Goal: Task Accomplishment & Management: Manage account settings

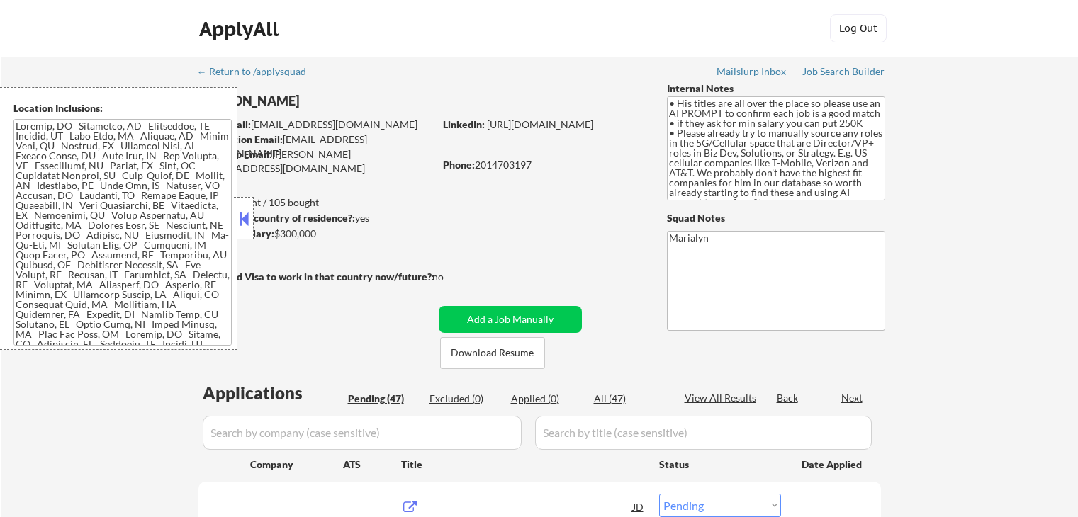
select select ""pending""
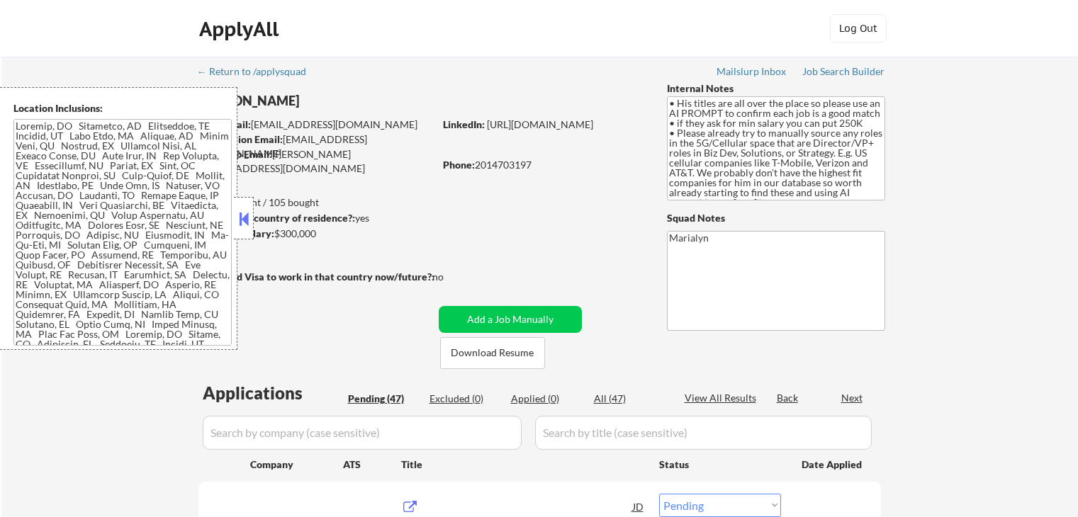
select select ""pending""
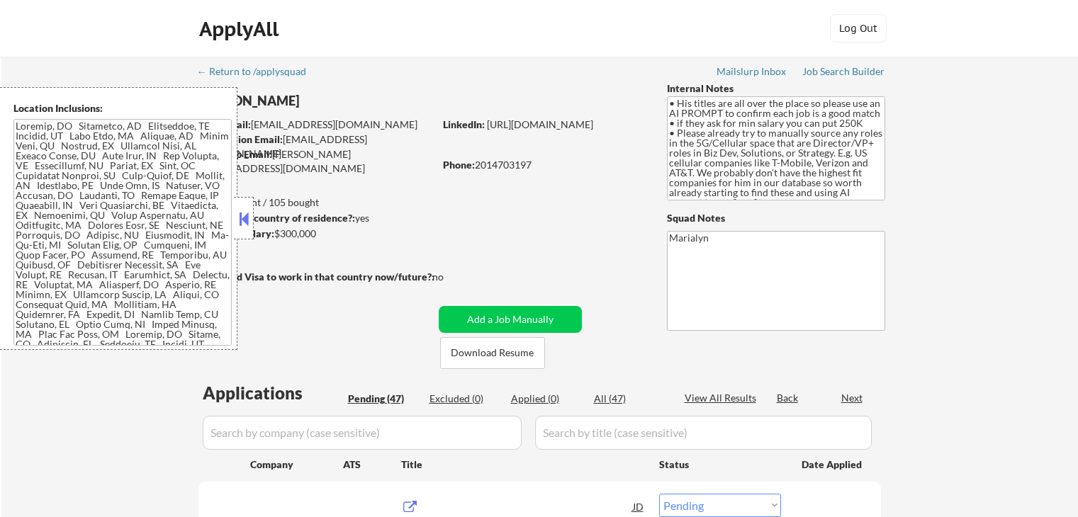
select select ""pending""
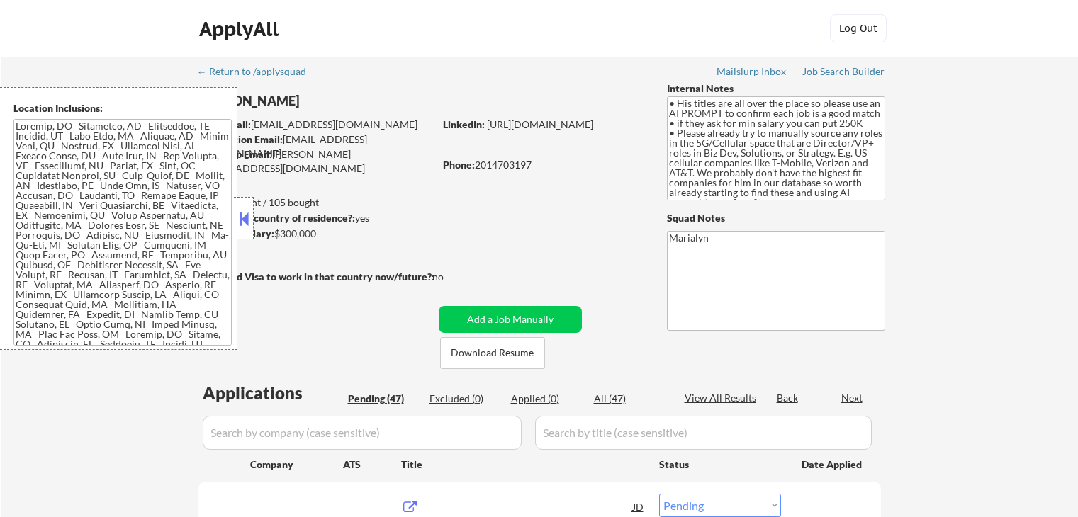
select select ""pending""
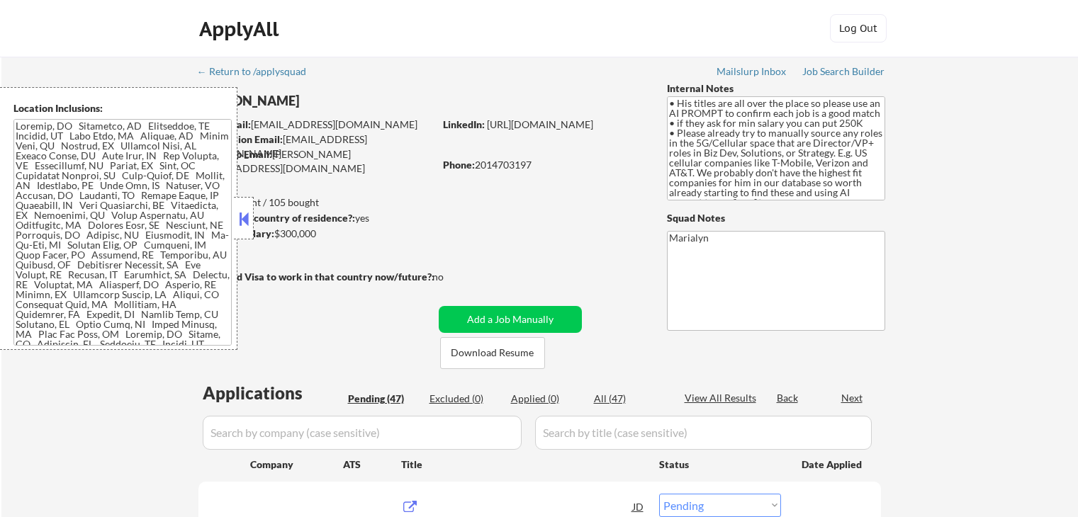
select select ""pending""
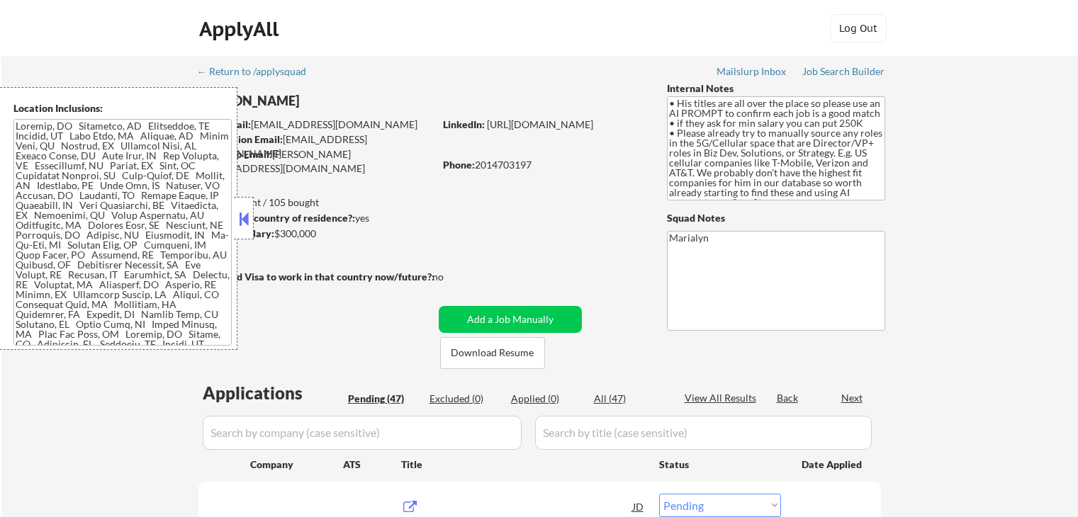
select select ""pending""
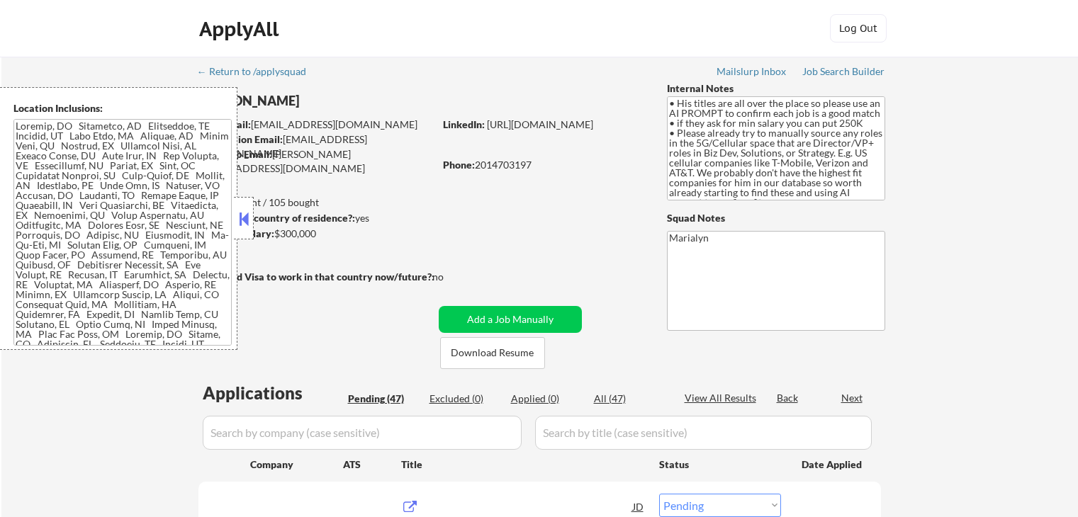
select select ""pending""
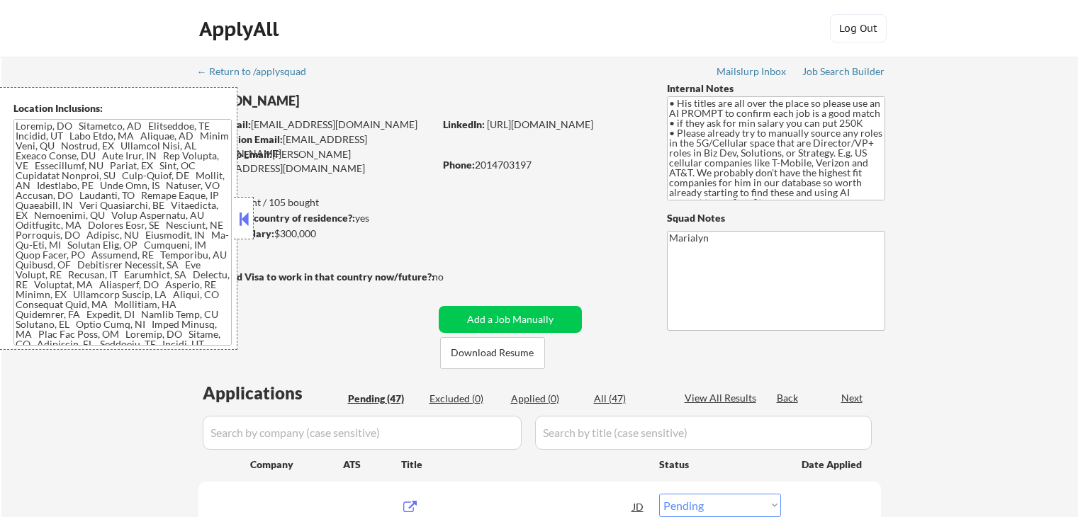
select select ""pending""
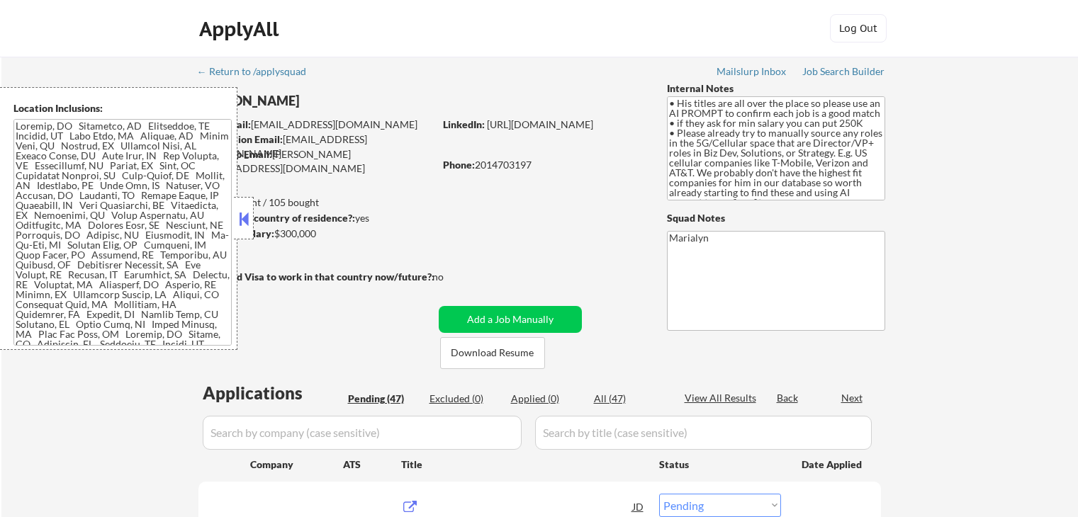
select select ""pending""
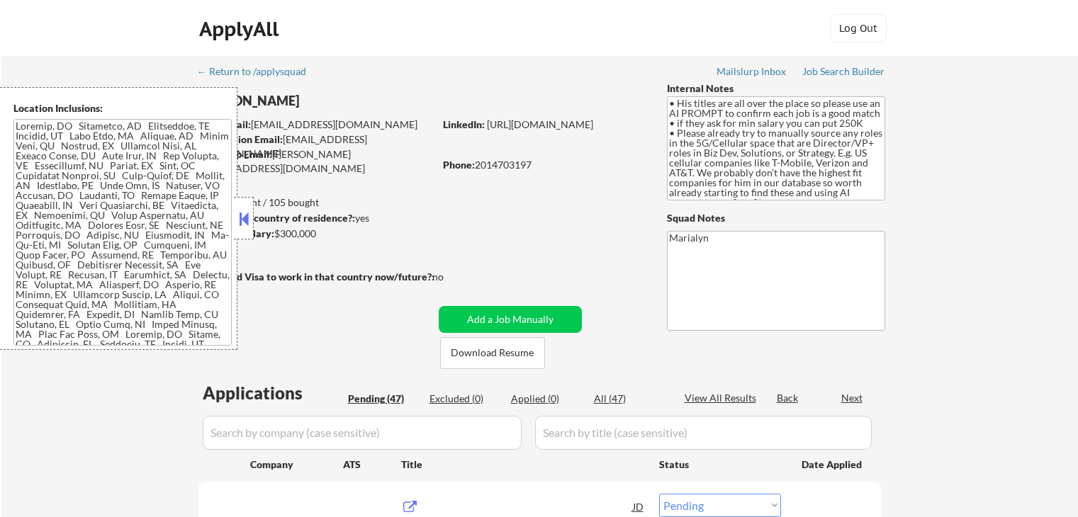
select select ""pending""
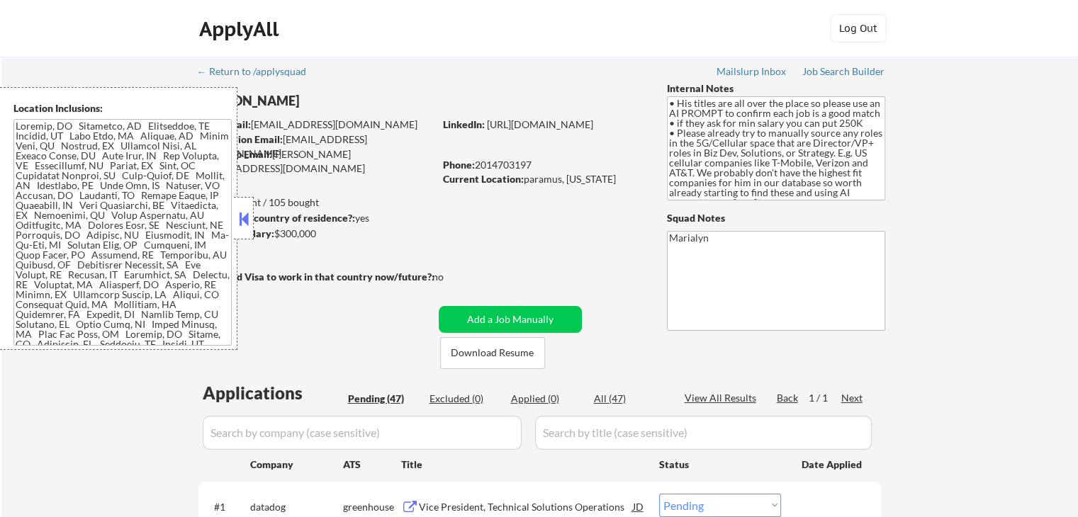
click at [243, 222] on button at bounding box center [244, 218] width 16 height 21
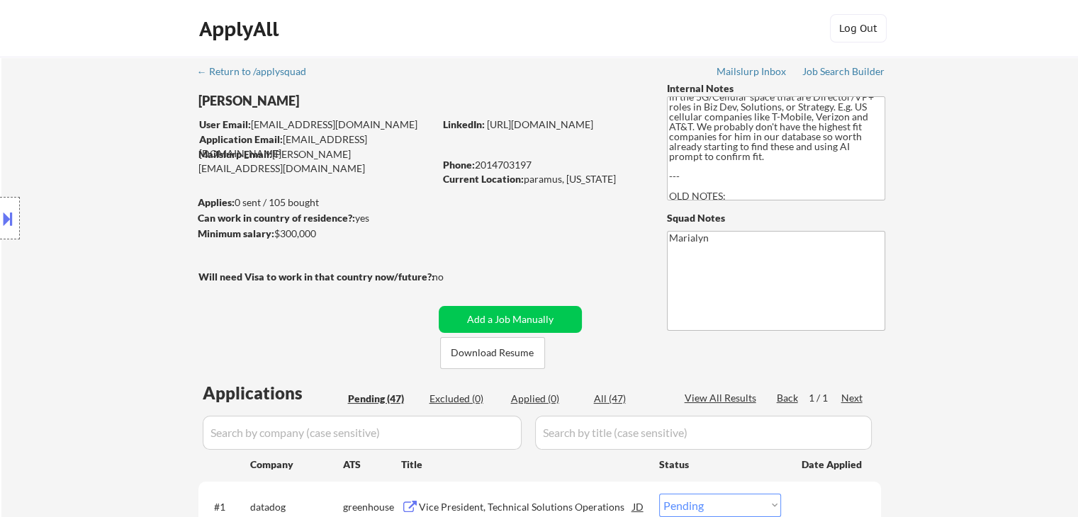
scroll to position [71, 0]
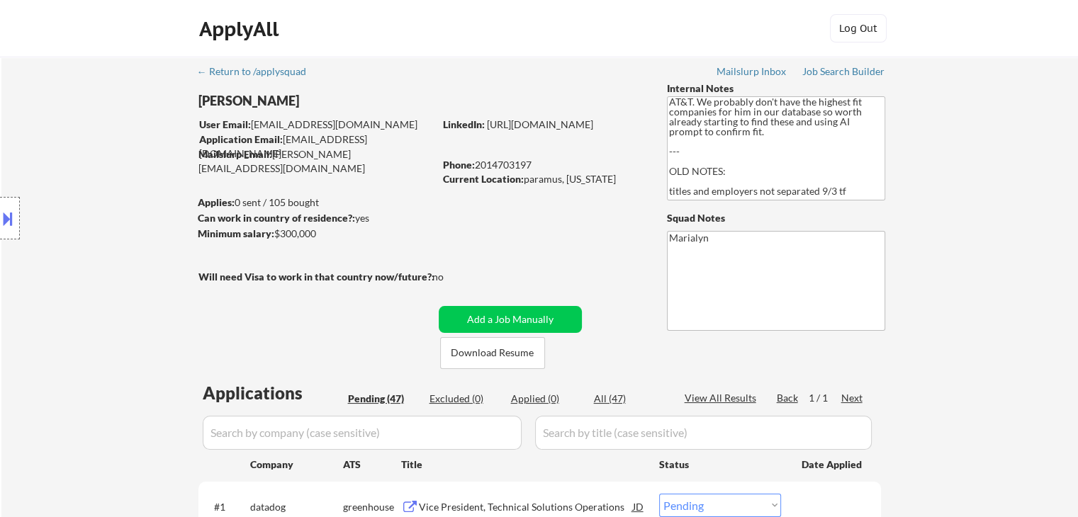
drag, startPoint x: 275, startPoint y: 233, endPoint x: 315, endPoint y: 239, distance: 40.8
click at [315, 239] on div "Minimum salary: $300,000" at bounding box center [316, 234] width 236 height 14
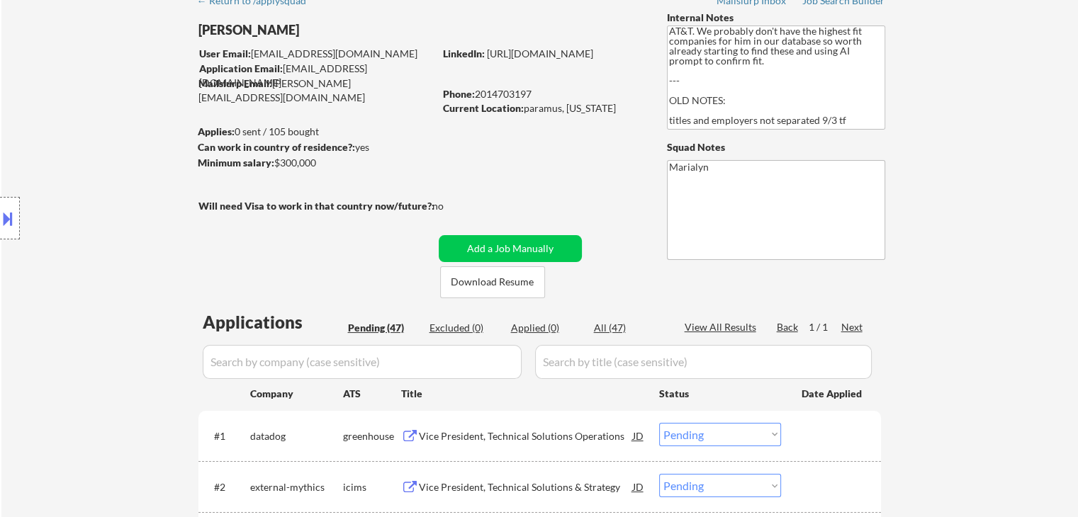
drag, startPoint x: 524, startPoint y: 108, endPoint x: 617, endPoint y: 113, distance: 92.9
click at [617, 113] on div "Current Location: paramus, New Jersey" at bounding box center [543, 108] width 201 height 14
copy div "paramus, New Jersey"
select select ""pending""
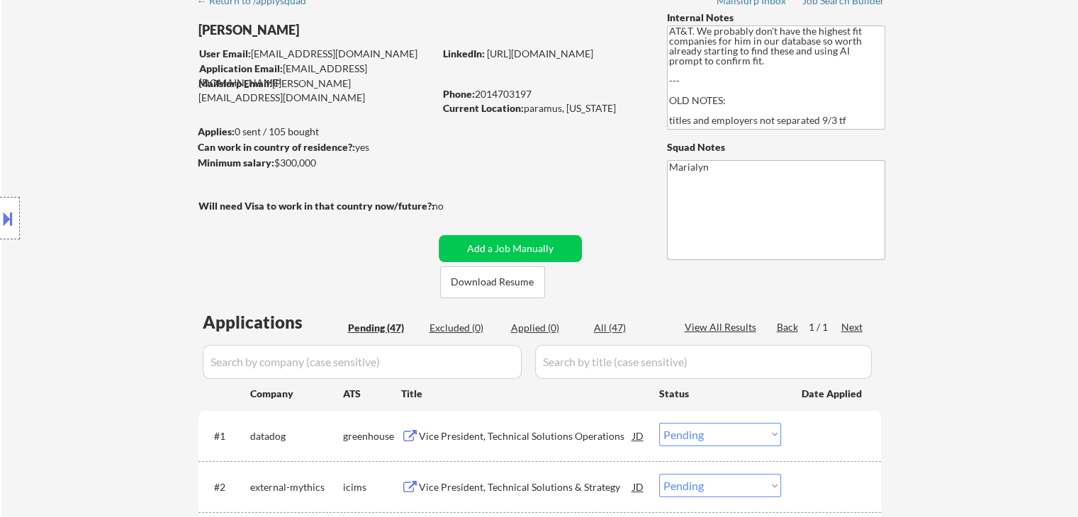
select select ""pending""
select select ""PLACEHOLDER_1427118222253""
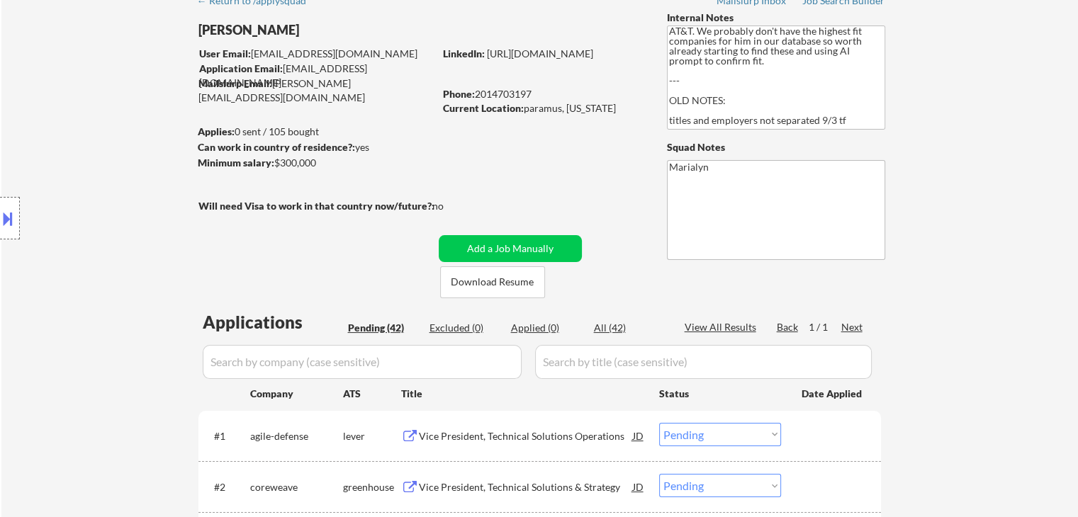
select select ""PLACEHOLDER_1427118222253""
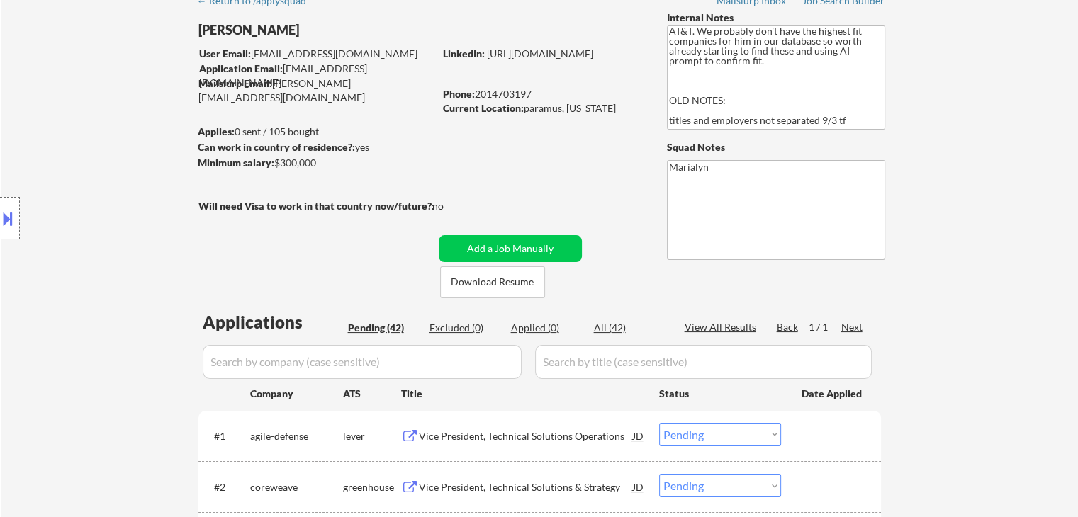
select select ""pending""
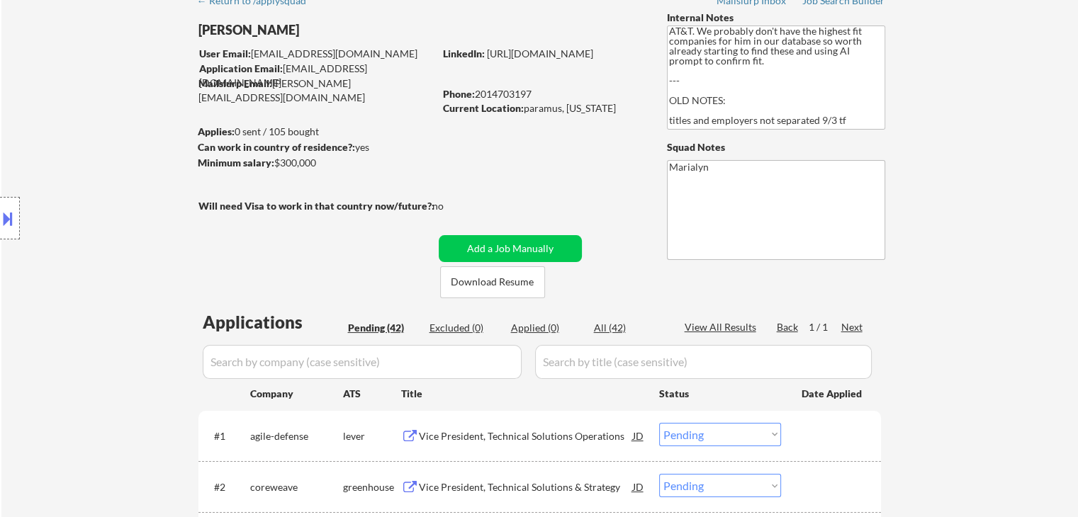
select select ""pending""
click at [11, 211] on button at bounding box center [8, 218] width 16 height 23
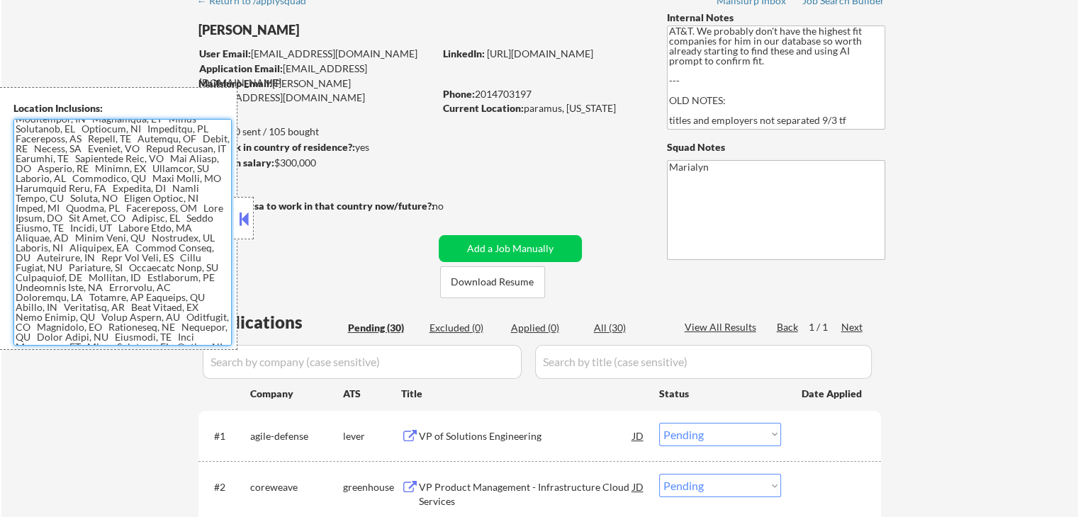
scroll to position [432, 0]
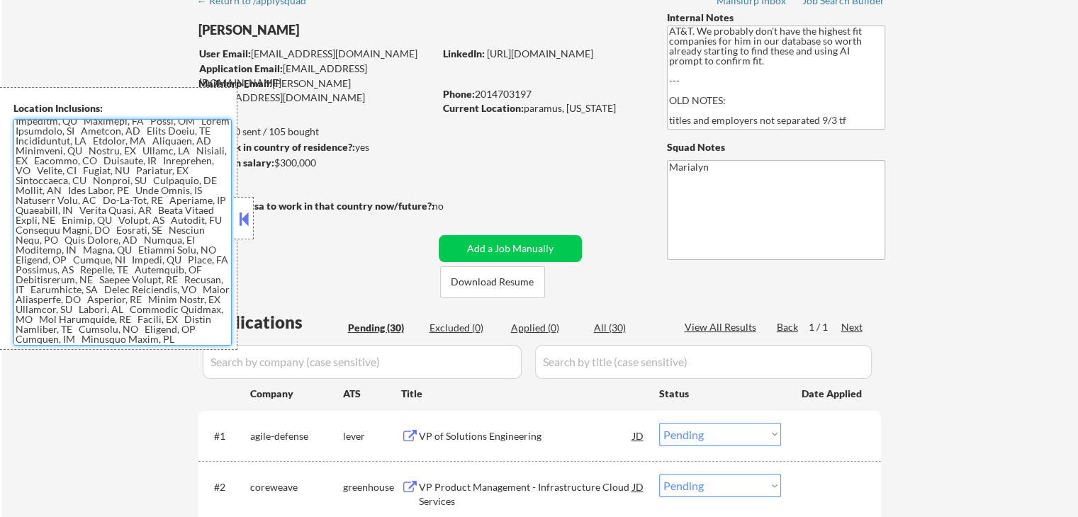
drag, startPoint x: 17, startPoint y: 125, endPoint x: 167, endPoint y: 384, distance: 299.7
click at [167, 384] on body "← Return to /applysquad Mailslurp Inbox Job Search Builder Arvinder Anand User …" at bounding box center [539, 187] width 1078 height 517
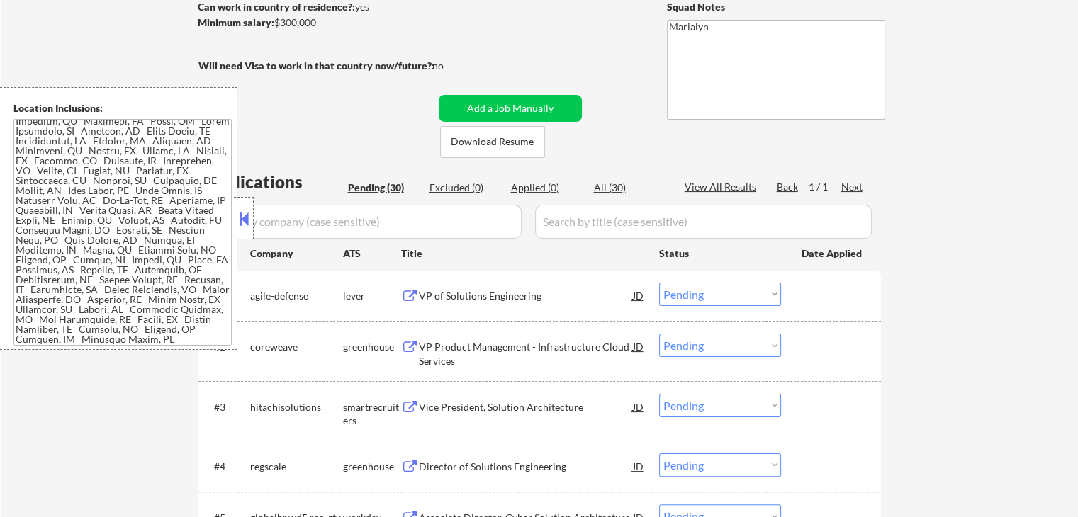
scroll to position [213, 0]
click at [244, 218] on button at bounding box center [244, 218] width 16 height 21
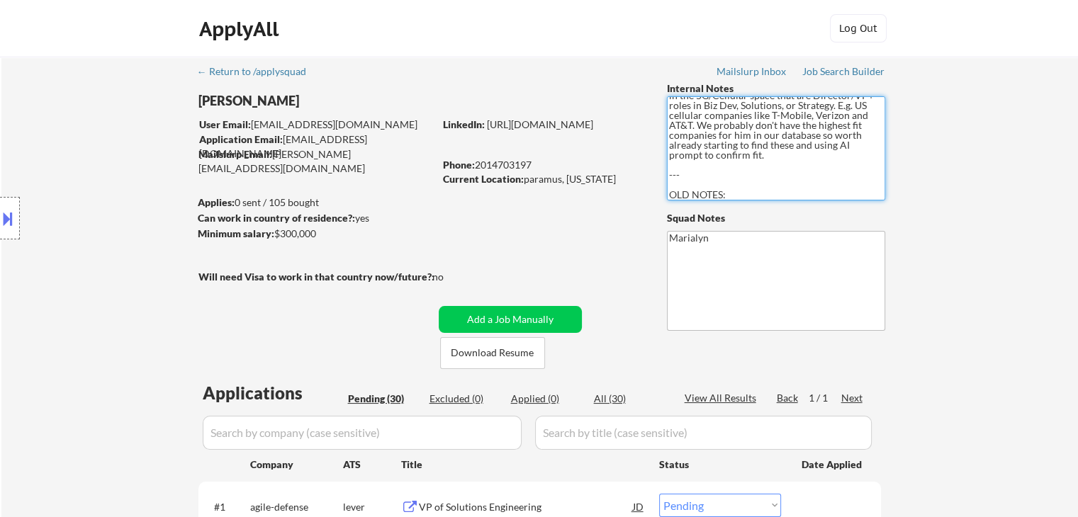
scroll to position [0, 0]
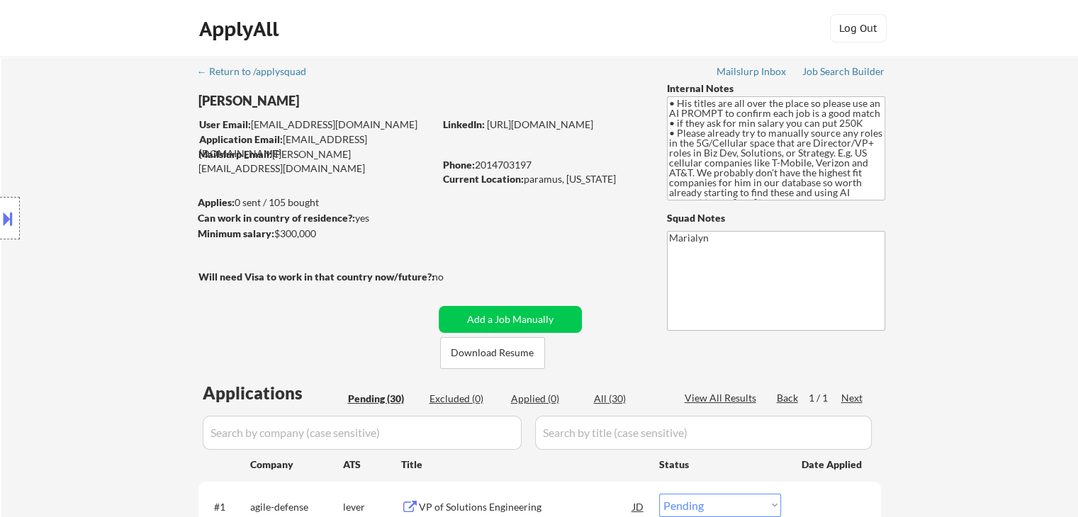
drag, startPoint x: 276, startPoint y: 228, endPoint x: 434, endPoint y: 123, distance: 189.5
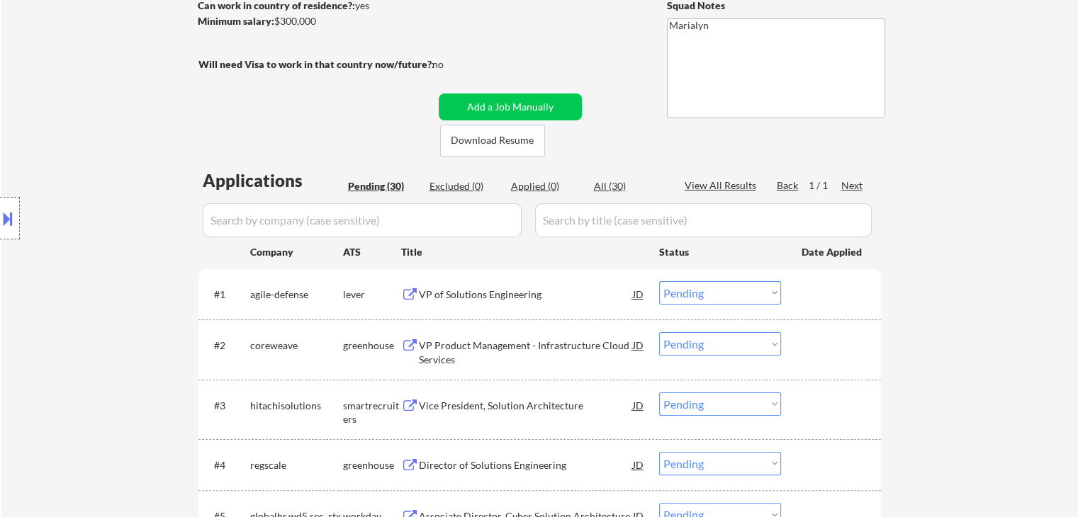
click at [479, 293] on div "VP of Solutions Engineering" at bounding box center [526, 295] width 214 height 14
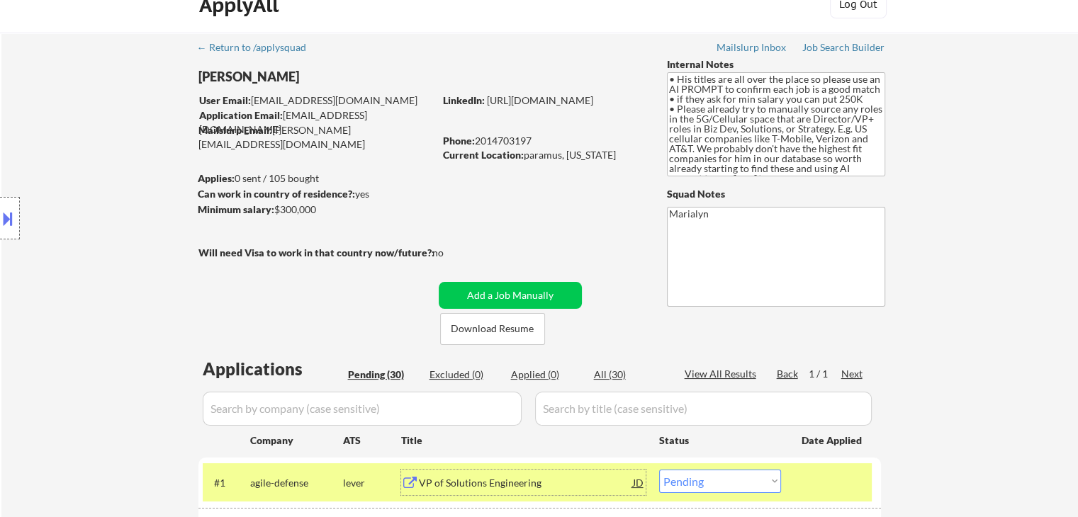
scroll to position [0, 0]
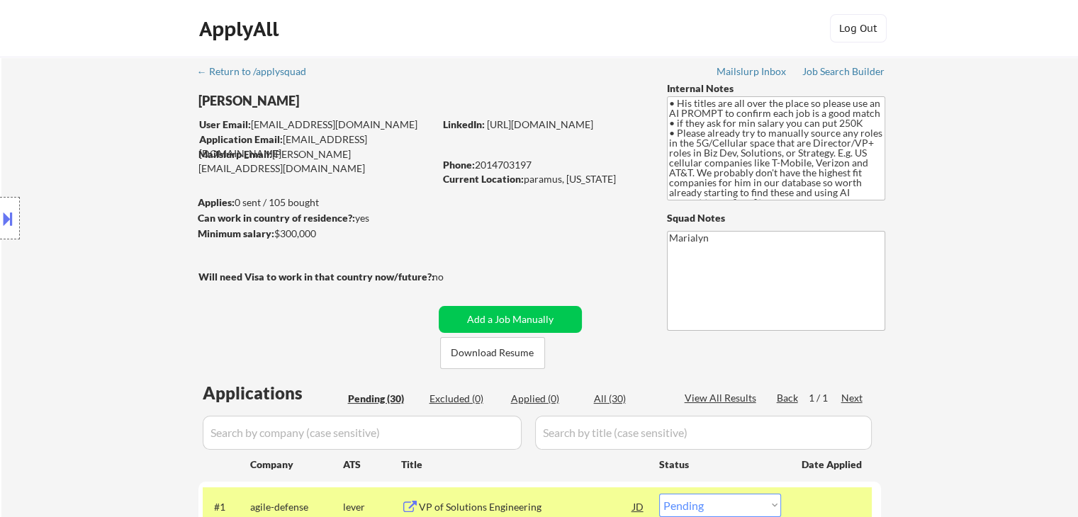
click at [244, 97] on div "Location Inclusions:" at bounding box center [127, 218] width 254 height 263
click at [279, 96] on div "Arvinder Anand" at bounding box center [343, 101] width 291 height 18
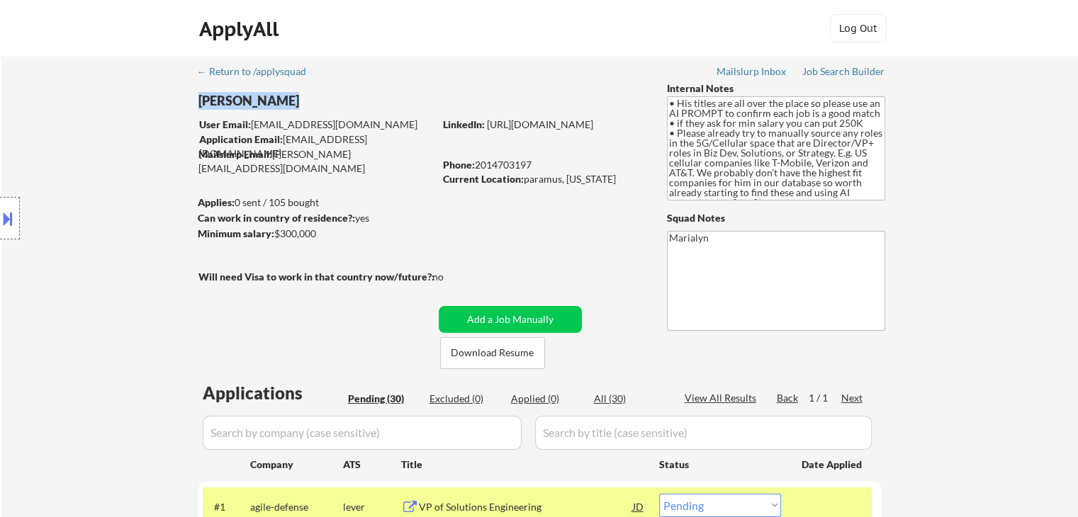
copy div "Arvinder Anand"
drag, startPoint x: 476, startPoint y: 165, endPoint x: 538, endPoint y: 162, distance: 61.7
click at [538, 162] on div "Phone: 2014703197" at bounding box center [543, 165] width 201 height 14
copy div "2014703197"
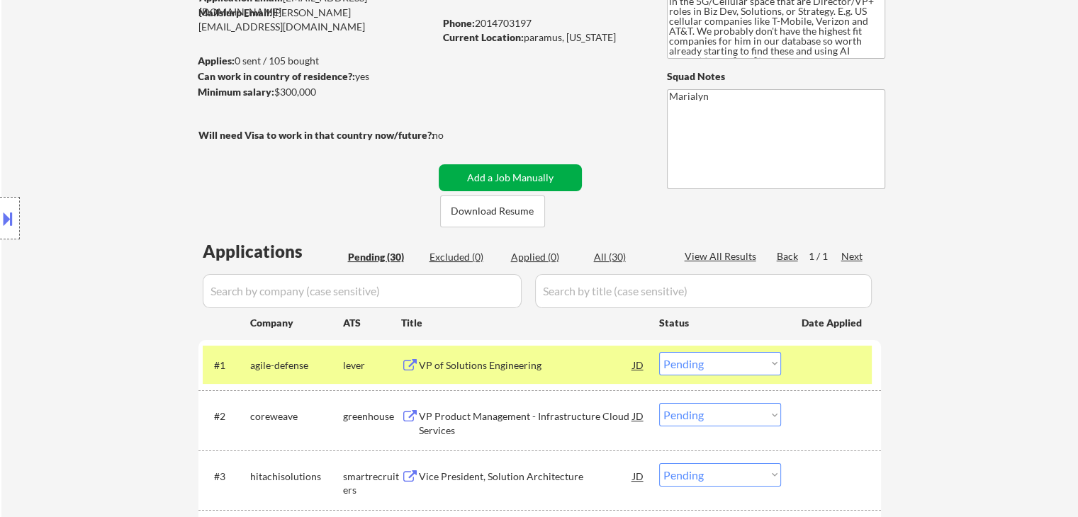
scroll to position [71, 0]
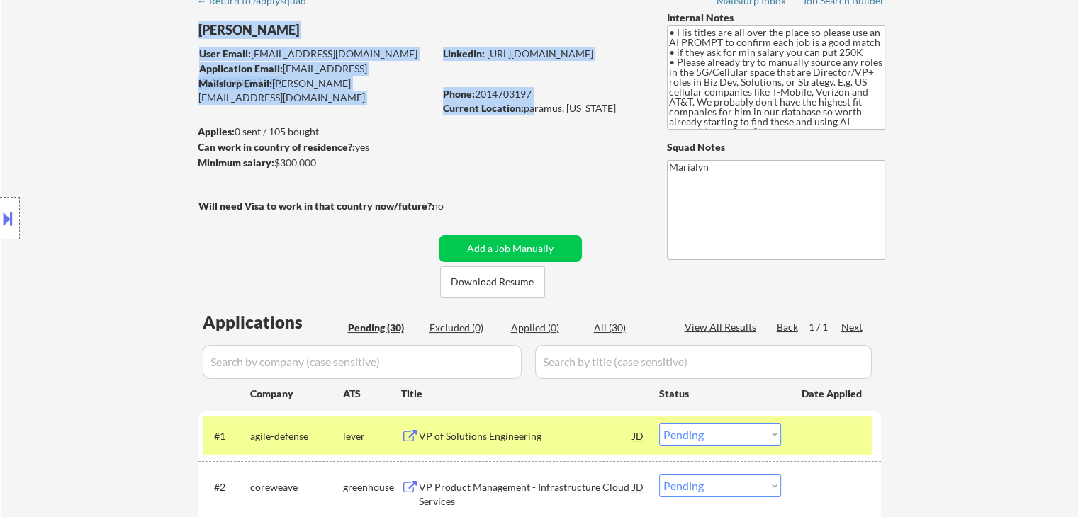
drag, startPoint x: 527, startPoint y: 111, endPoint x: 570, endPoint y: 118, distance: 44.4
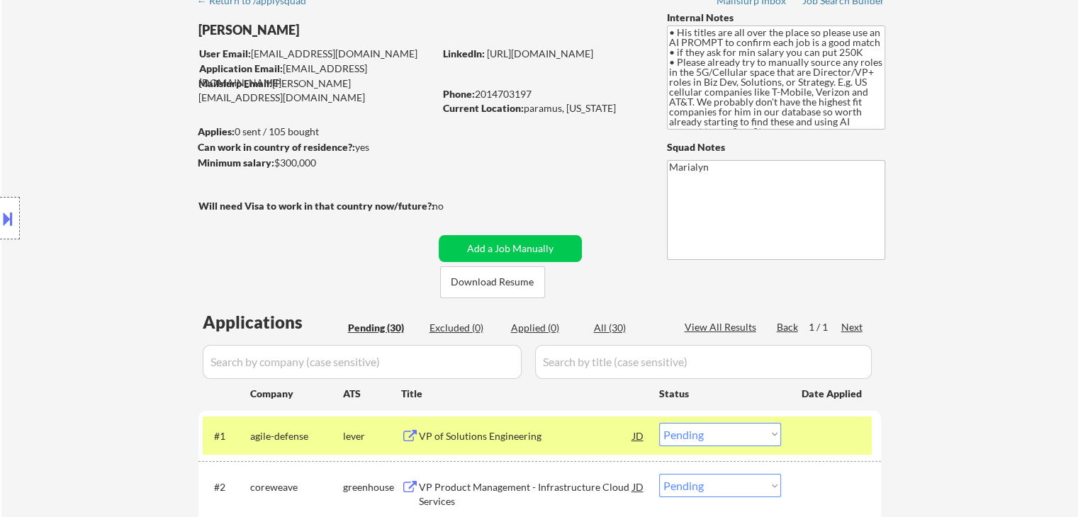
click at [535, 105] on div "Current Location: paramus, New Jersey" at bounding box center [543, 108] width 201 height 14
drag, startPoint x: 522, startPoint y: 111, endPoint x: 612, endPoint y: 112, distance: 90.0
click at [612, 112] on div "Current Location: paramus, New Jersey" at bounding box center [543, 108] width 201 height 14
click at [619, 114] on div "Current Location: paramus, New Jersey" at bounding box center [543, 108] width 201 height 14
drag, startPoint x: 619, startPoint y: 114, endPoint x: 553, endPoint y: 102, distance: 67.7
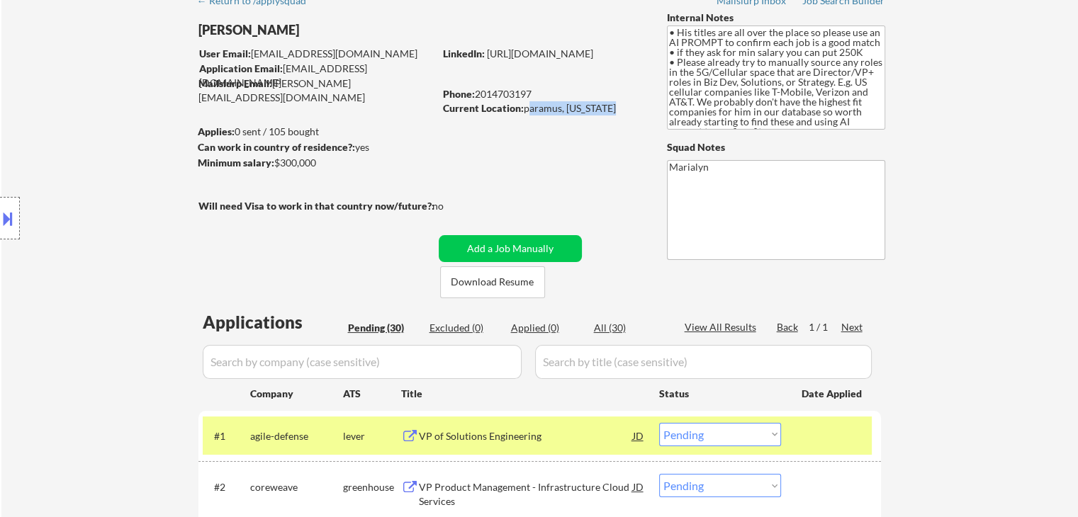
click at [553, 102] on div "Current Location: paramus, New Jersey" at bounding box center [543, 108] width 201 height 14
copy div "paramus, New Jersey"
click at [548, 99] on div "Phone: 2014703197" at bounding box center [543, 94] width 201 height 14
click at [561, 107] on div "Current Location: paramus, New Jersey" at bounding box center [543, 108] width 201 height 14
drag, startPoint x: 558, startPoint y: 107, endPoint x: 529, endPoint y: 107, distance: 29.1
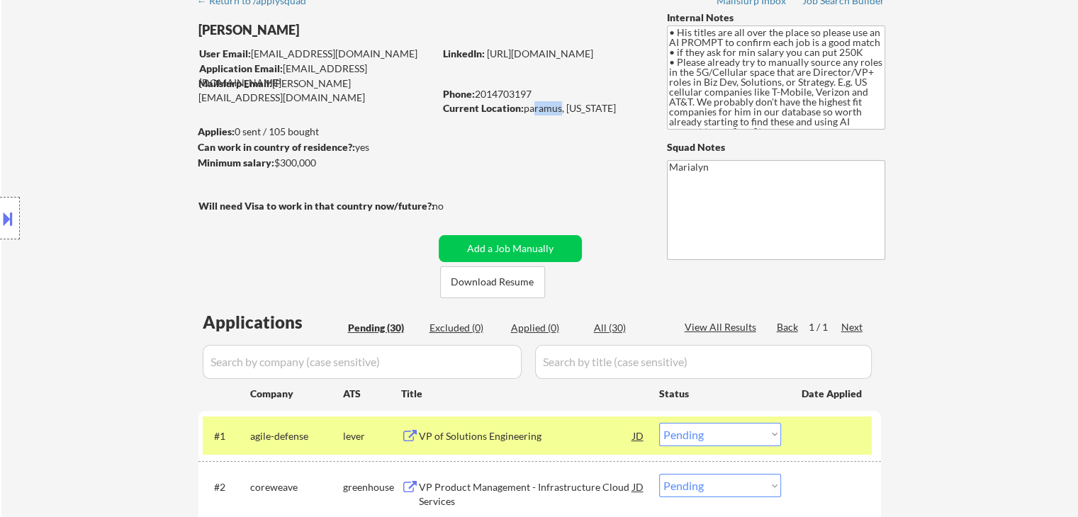
click at [529, 107] on div "Current Location: paramus, New Jersey" at bounding box center [543, 108] width 201 height 14
click at [524, 101] on div "Current Location: paramus, New Jersey" at bounding box center [543, 108] width 201 height 14
click at [531, 110] on div "Current Location: paramus, New Jersey" at bounding box center [543, 108] width 201 height 14
copy div "paramus"
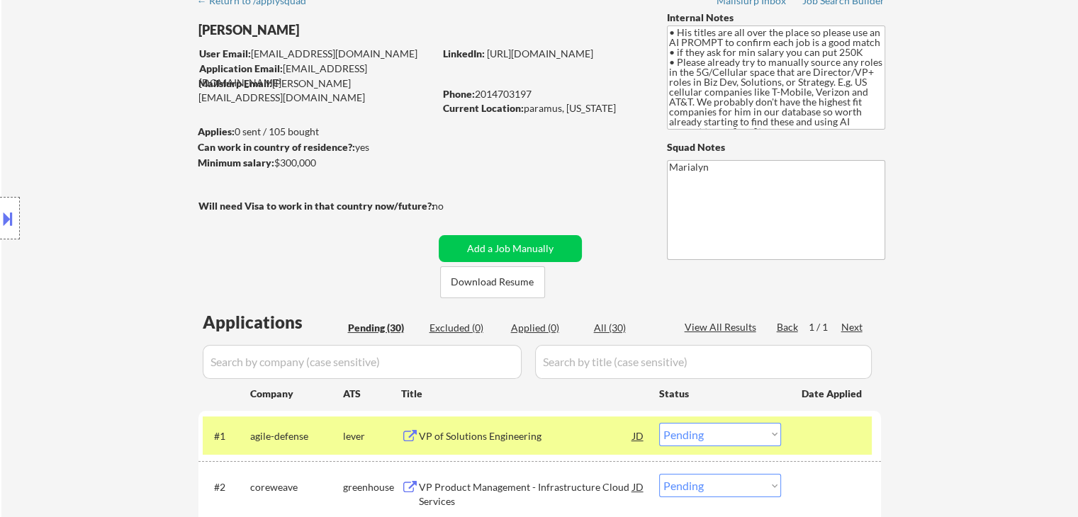
drag, startPoint x: 524, startPoint y: 111, endPoint x: 613, endPoint y: 114, distance: 89.3
click at [613, 114] on div "Current Location: paramus, New Jersey" at bounding box center [543, 108] width 201 height 14
copy div "paramus, New Jersey"
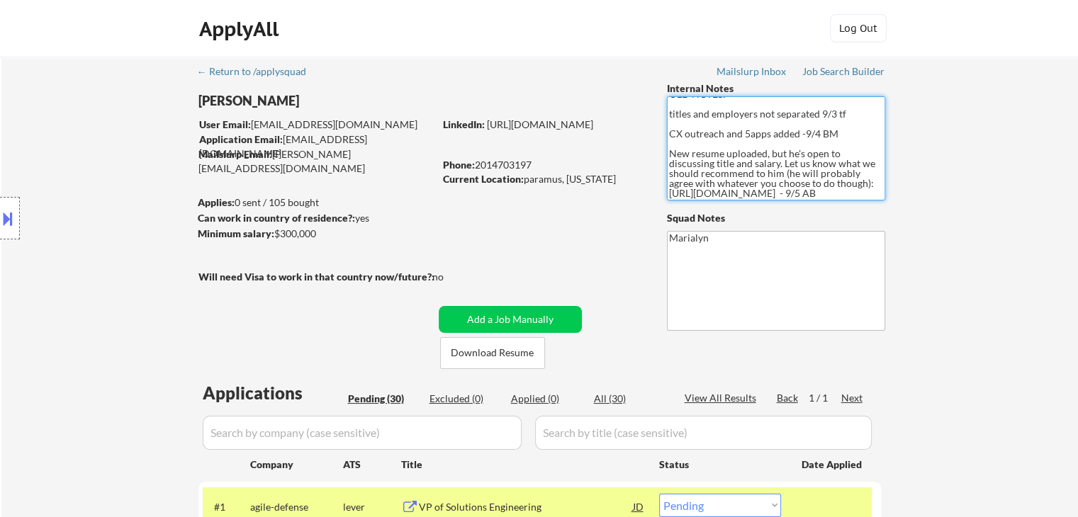
scroll to position [0, 0]
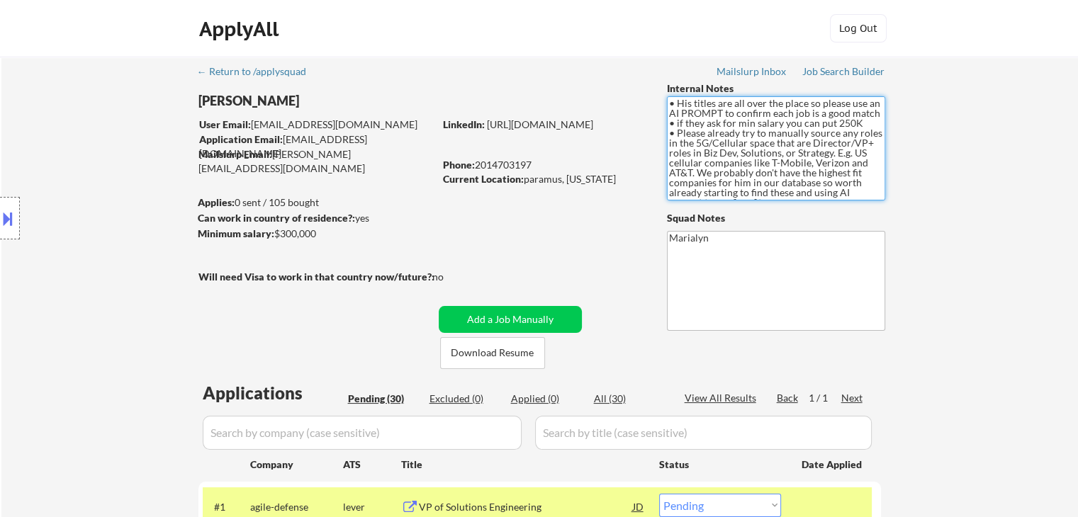
click at [839, 131] on textarea "• His titles are all over the place so please use an AI PROMPT to confirm each …" at bounding box center [776, 148] width 218 height 104
drag, startPoint x: 675, startPoint y: 128, endPoint x: 859, endPoint y: 131, distance: 183.6
click at [859, 131] on textarea "• His titles are all over the place so please use an AI PROMPT to confirm each …" at bounding box center [776, 148] width 218 height 104
drag, startPoint x: 274, startPoint y: 236, endPoint x: 346, endPoint y: 257, distance: 74.5
click at [325, 239] on div "Minimum salary: $300,000" at bounding box center [316, 234] width 236 height 14
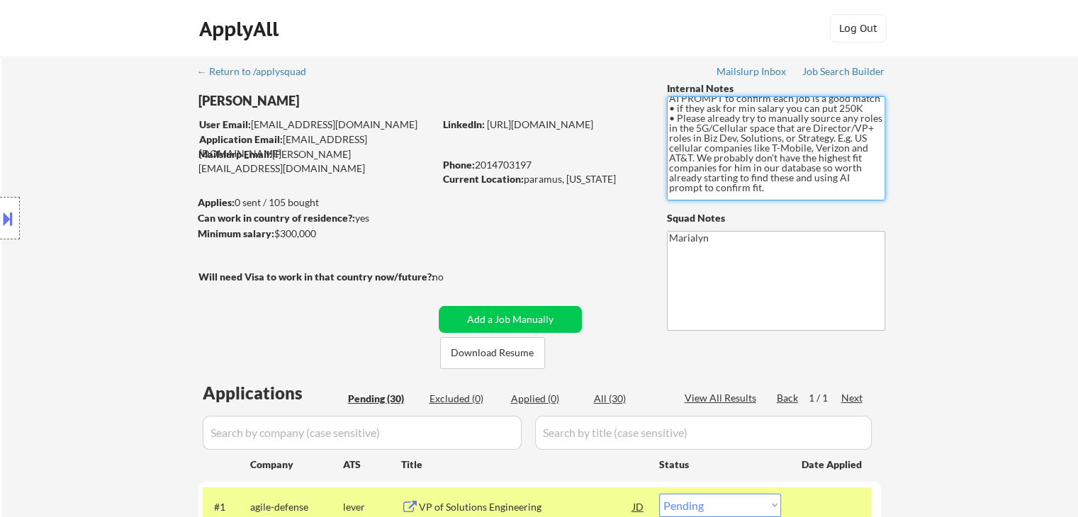
scroll to position [28, 0]
click at [487, 498] on div "VP of Solutions Engineering" at bounding box center [526, 507] width 214 height 26
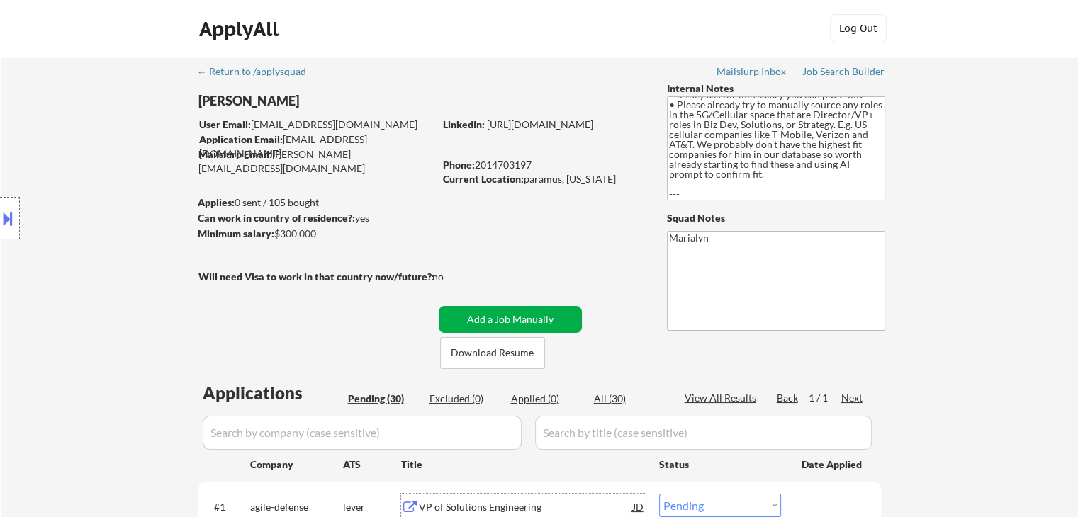
scroll to position [283, 0]
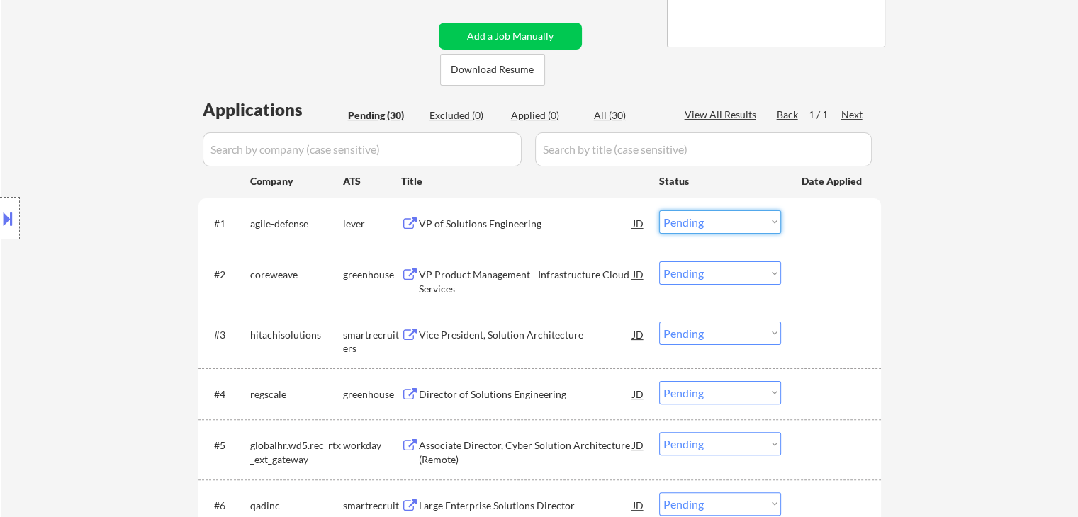
drag, startPoint x: 685, startPoint y: 223, endPoint x: 686, endPoint y: 232, distance: 9.3
click at [685, 223] on select "Choose an option... Pending Applied Excluded (Questions) Excluded (Expired) Exc…" at bounding box center [720, 221] width 122 height 23
click at [659, 210] on select "Choose an option... Pending Applied Excluded (Questions) Excluded (Expired) Exc…" at bounding box center [720, 221] width 122 height 23
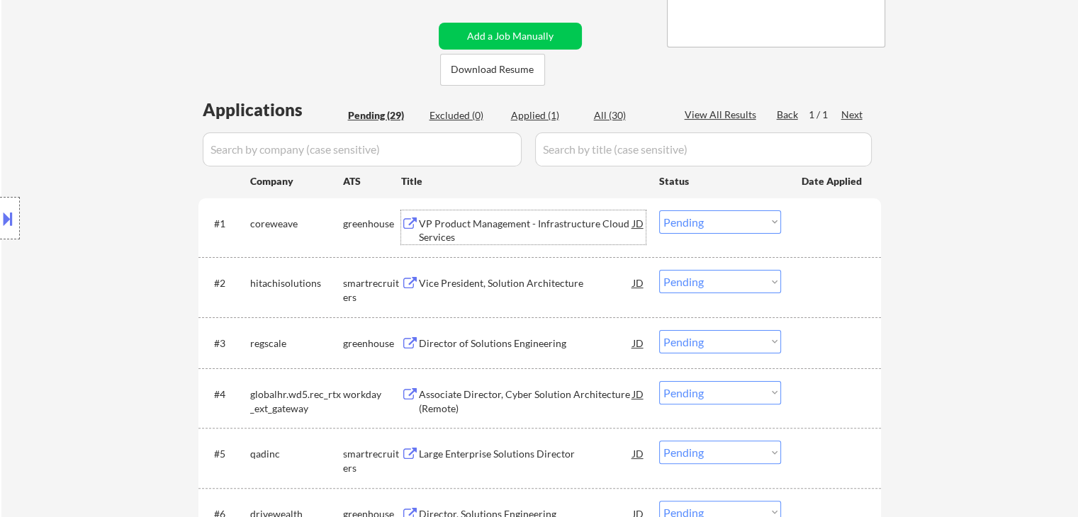
click at [531, 226] on div "VP Product Management - Infrastructure Cloud Services" at bounding box center [526, 231] width 214 height 28
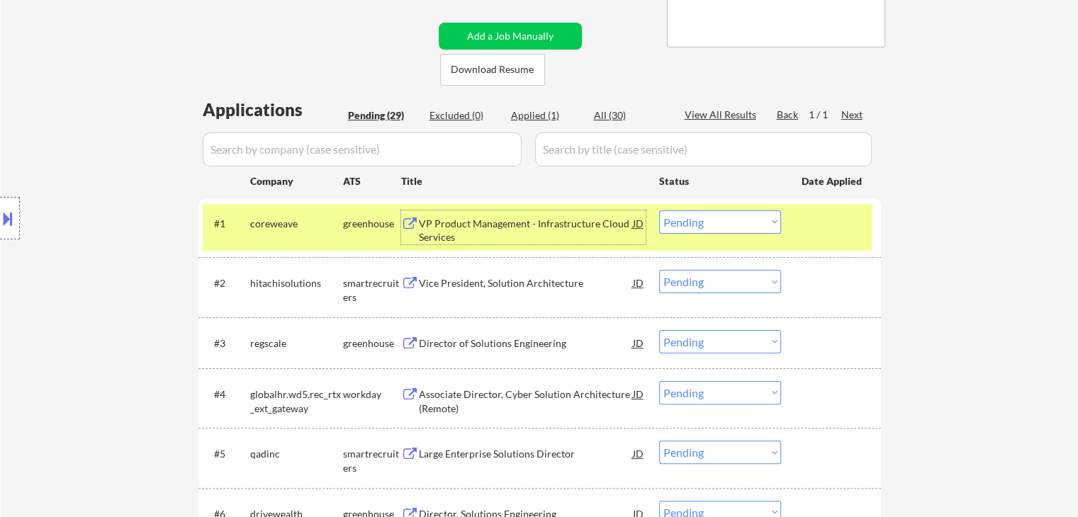
click at [13, 223] on button at bounding box center [8, 218] width 16 height 23
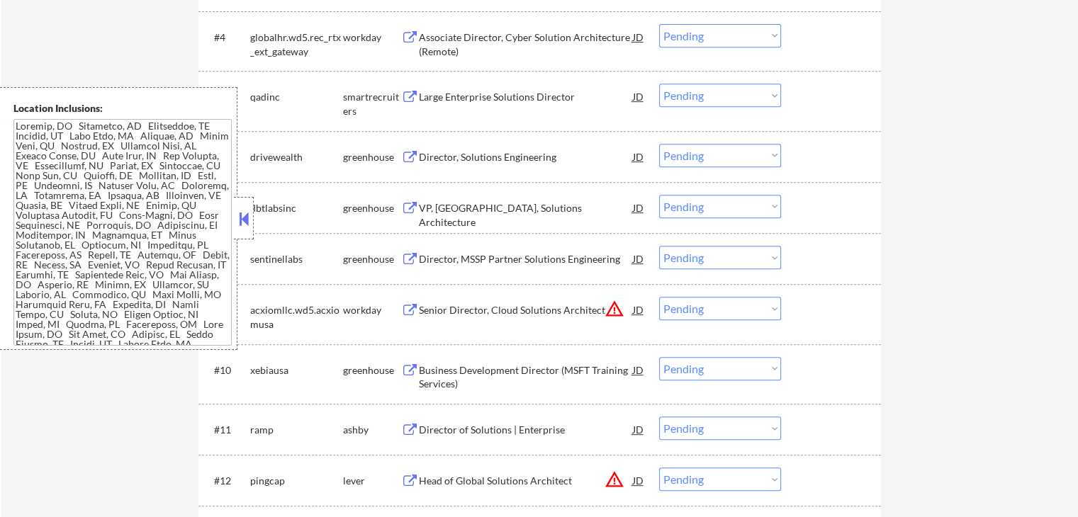
scroll to position [210, 0]
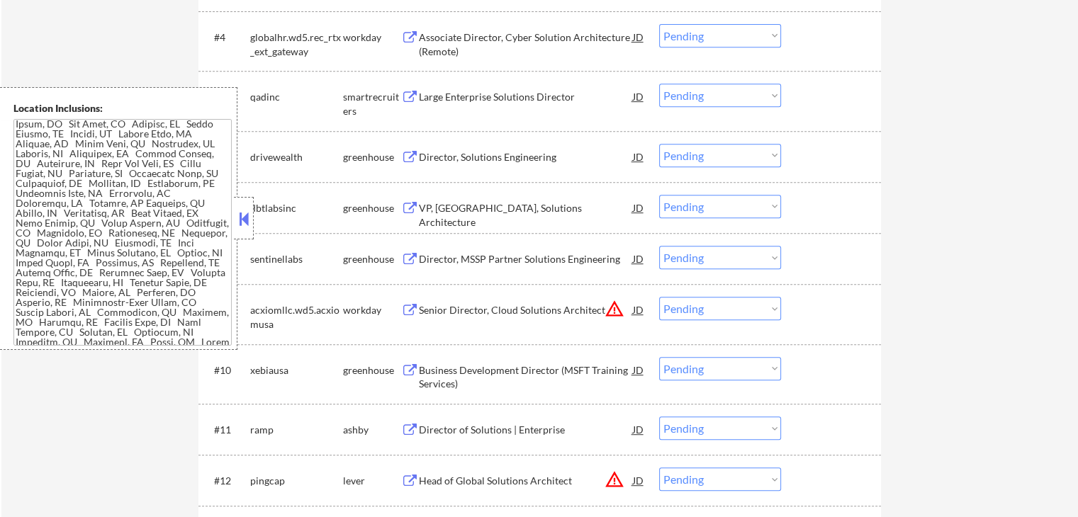
click at [244, 210] on button at bounding box center [244, 218] width 16 height 21
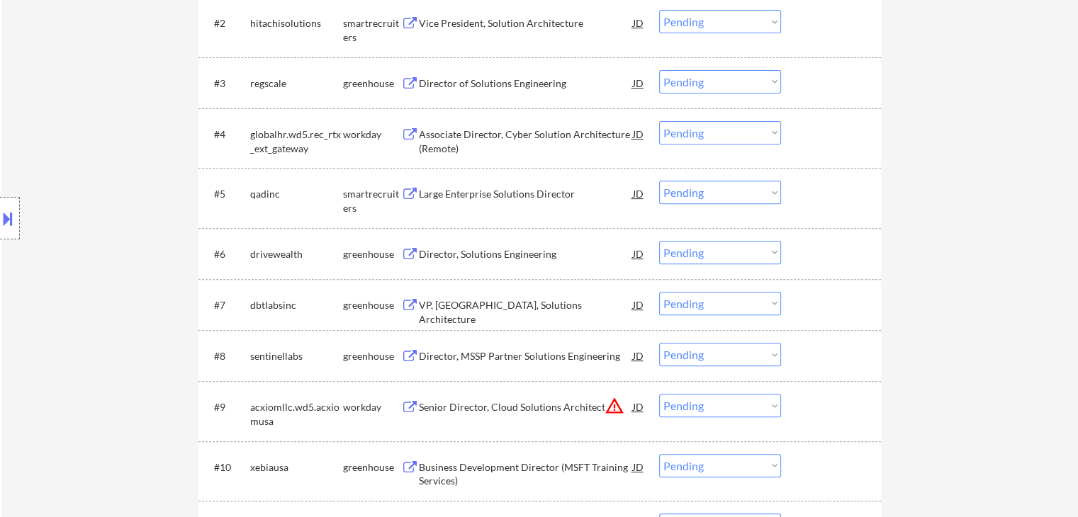
scroll to position [428, 0]
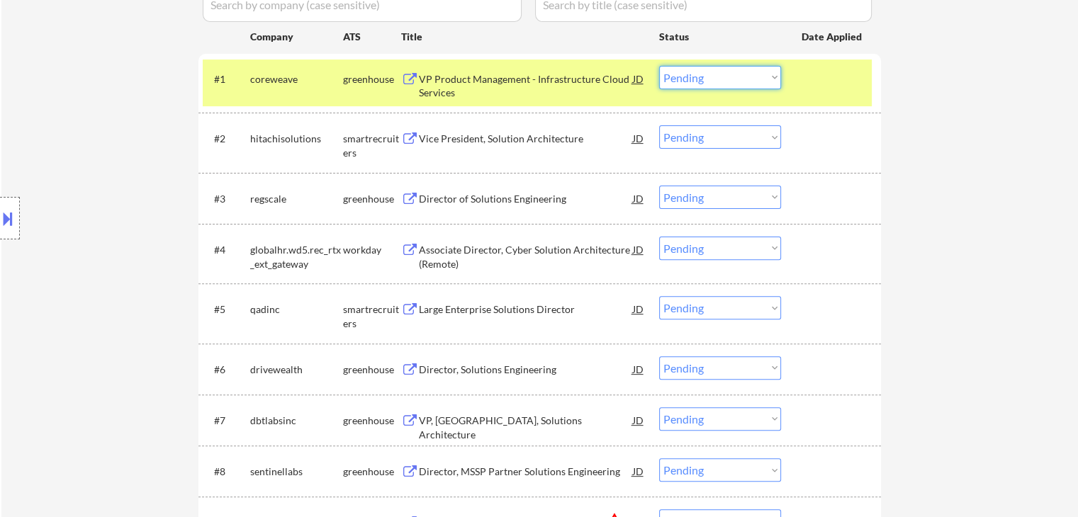
click at [721, 80] on select "Choose an option... Pending Applied Excluded (Questions) Excluded (Expired) Exc…" at bounding box center [720, 77] width 122 height 23
click at [659, 66] on select "Choose an option... Pending Applied Excluded (Questions) Excluded (Expired) Exc…" at bounding box center [720, 77] width 122 height 23
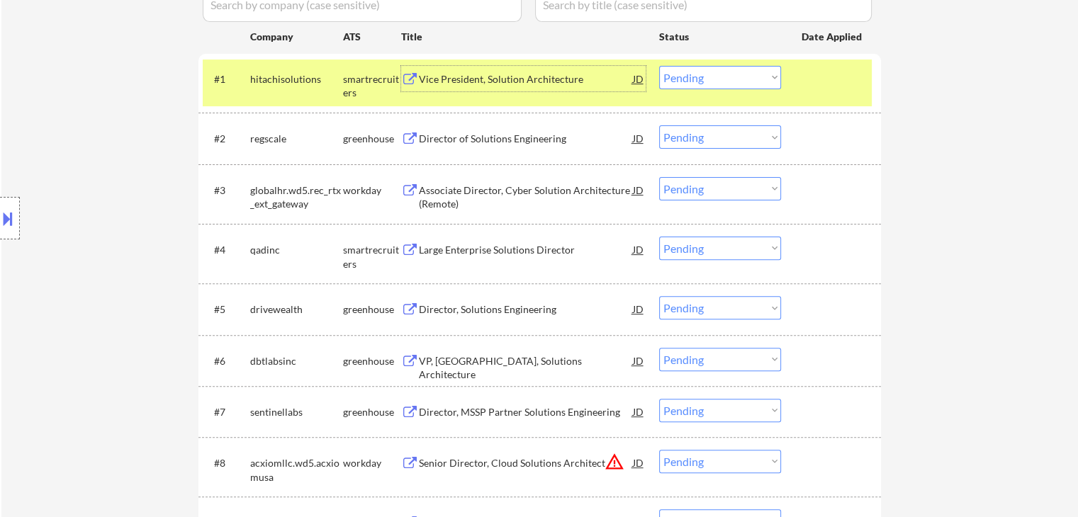
click at [468, 74] on div "Vice President, Solution Architecture" at bounding box center [526, 79] width 214 height 14
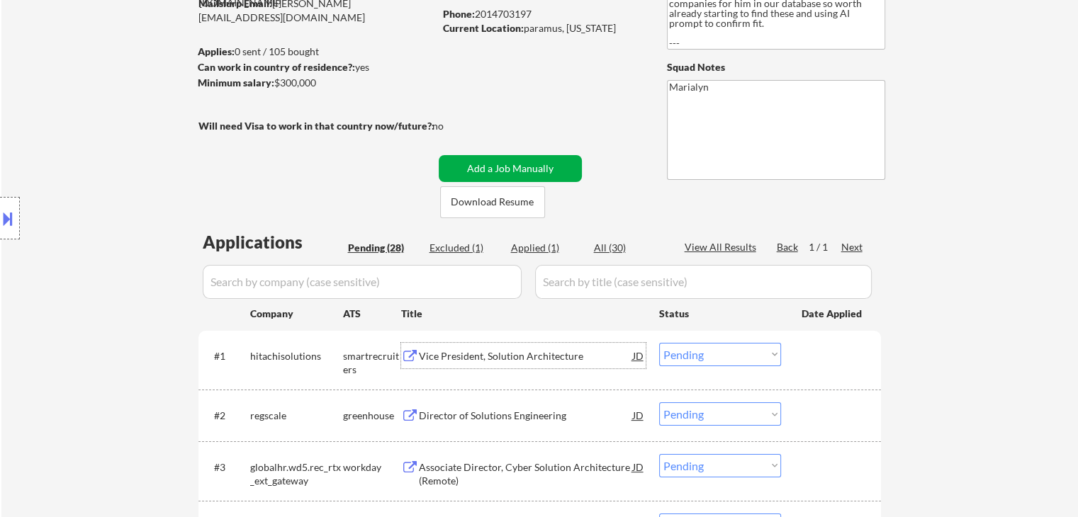
scroll to position [74, 0]
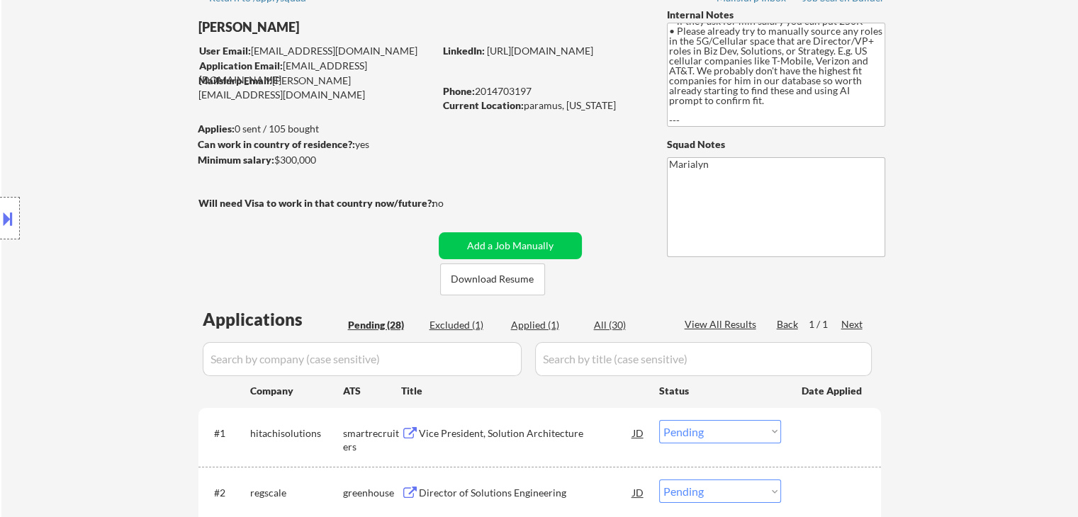
drag, startPoint x: 522, startPoint y: 106, endPoint x: 638, endPoint y: 114, distance: 115.8
click at [643, 108] on div "Current Location: paramus, New Jersey" at bounding box center [543, 106] width 201 height 14
copy div "paramus, New Jersey"
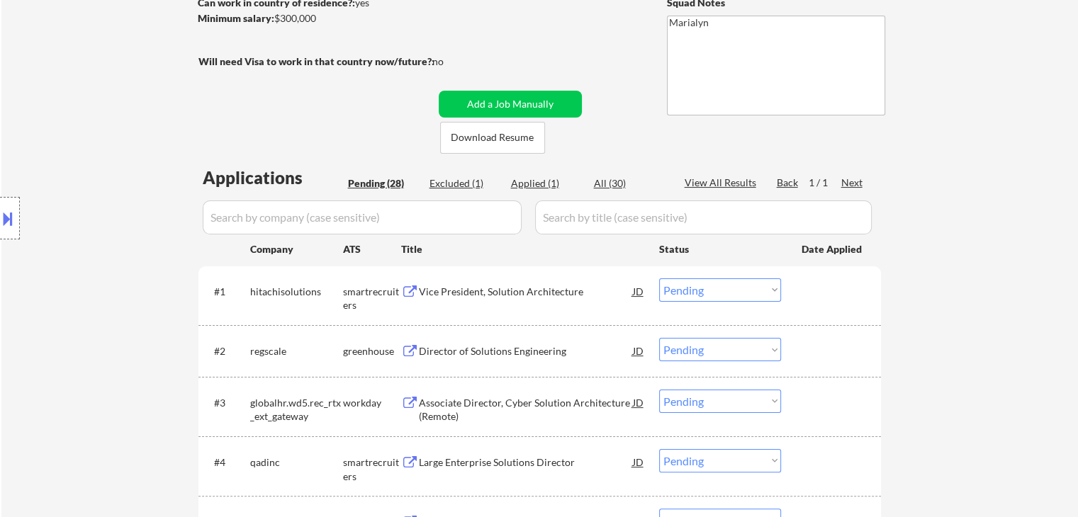
drag, startPoint x: 681, startPoint y: 292, endPoint x: 685, endPoint y: 299, distance: 7.9
click at [681, 292] on select "Choose an option... Pending Applied Excluded (Questions) Excluded (Expired) Exc…" at bounding box center [720, 290] width 122 height 23
click at [659, 279] on select "Choose an option... Pending Applied Excluded (Questions) Excluded (Expired) Exc…" at bounding box center [720, 290] width 122 height 23
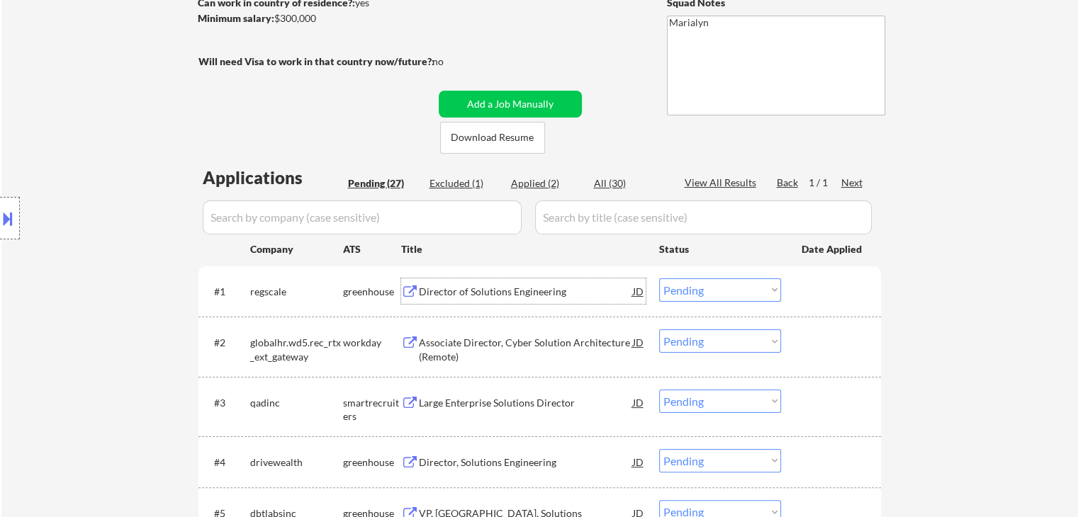
click at [519, 289] on div "Director of Solutions Engineering" at bounding box center [526, 292] width 214 height 14
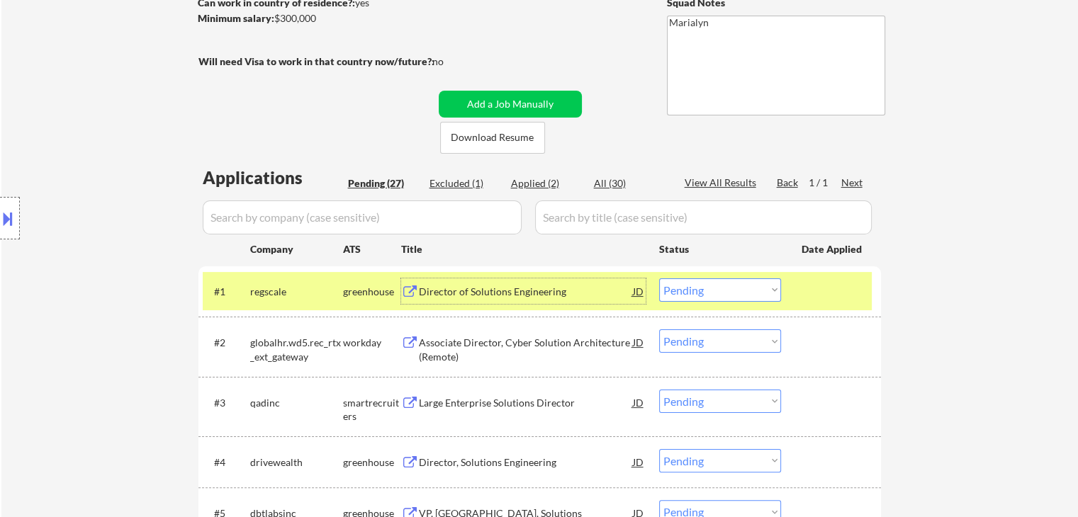
drag, startPoint x: 714, startPoint y: 287, endPoint x: 716, endPoint y: 294, distance: 7.4
click at [714, 287] on select "Choose an option... Pending Applied Excluded (Questions) Excluded (Expired) Exc…" at bounding box center [720, 290] width 122 height 23
click at [659, 279] on select "Choose an option... Pending Applied Excluded (Questions) Excluded (Expired) Exc…" at bounding box center [720, 290] width 122 height 23
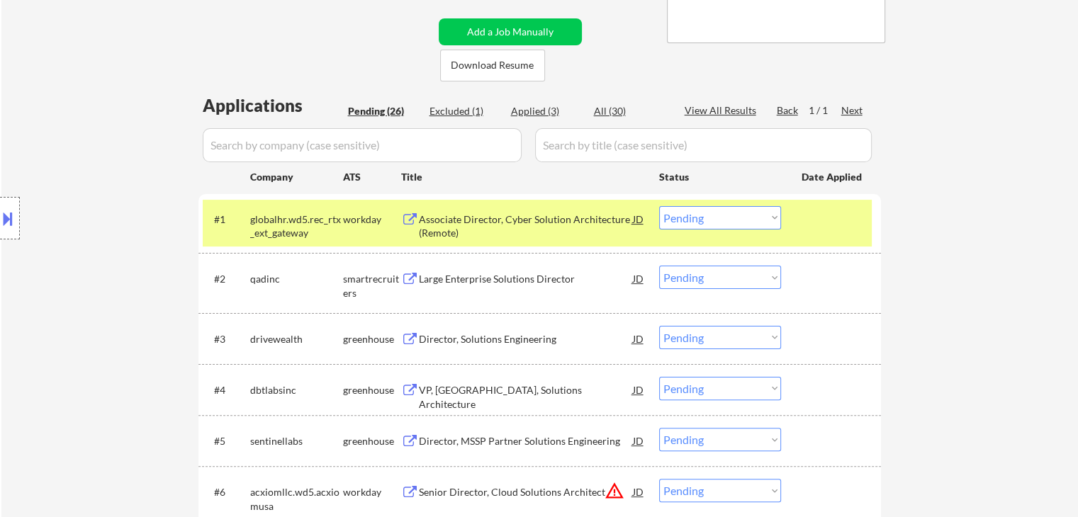
scroll to position [286, 0]
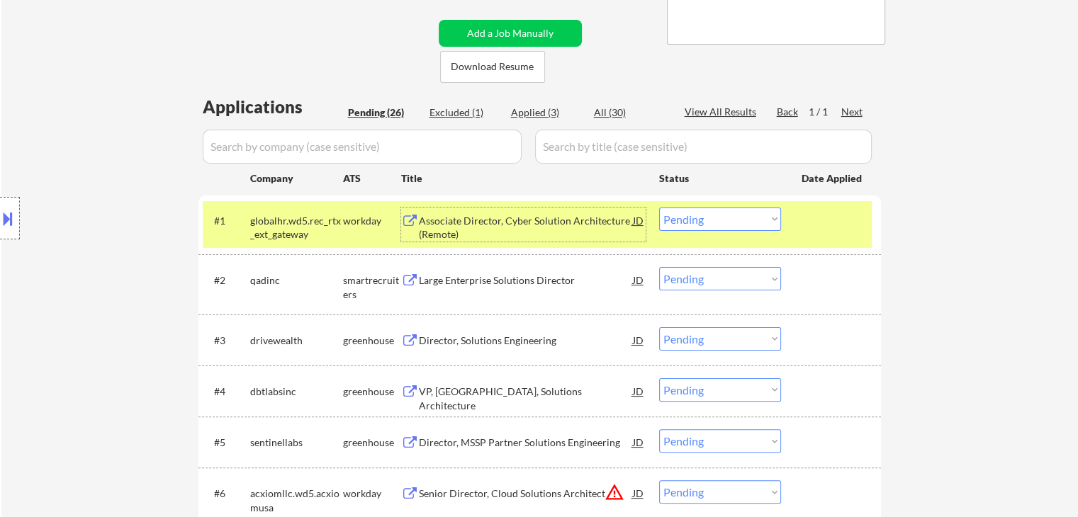
click at [513, 219] on div "Associate Director, Cyber Solution Architecture (Remote)" at bounding box center [526, 228] width 214 height 28
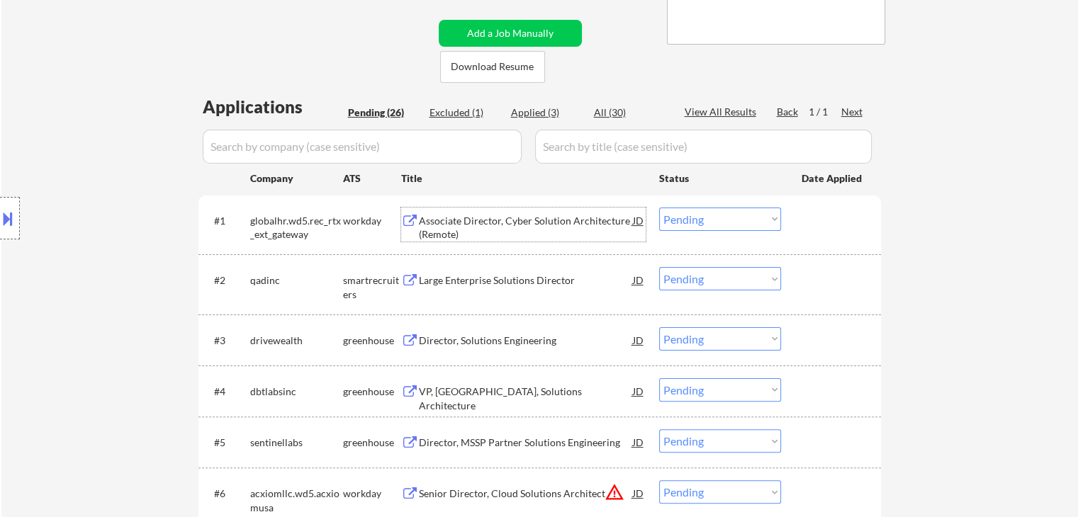
drag, startPoint x: 685, startPoint y: 224, endPoint x: 697, endPoint y: 228, distance: 13.4
click at [685, 224] on select "Choose an option... Pending Applied Excluded (Questions) Excluded (Expired) Exc…" at bounding box center [720, 219] width 122 height 23
click at [659, 208] on select "Choose an option... Pending Applied Excluded (Questions) Excluded (Expired) Exc…" at bounding box center [720, 219] width 122 height 23
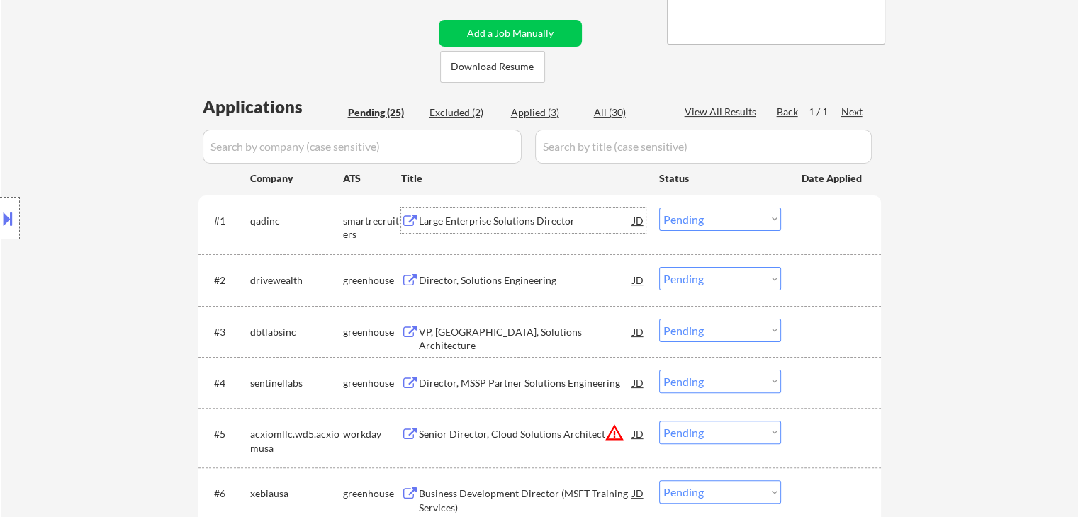
click at [519, 223] on div "Large Enterprise Solutions Director" at bounding box center [526, 221] width 214 height 14
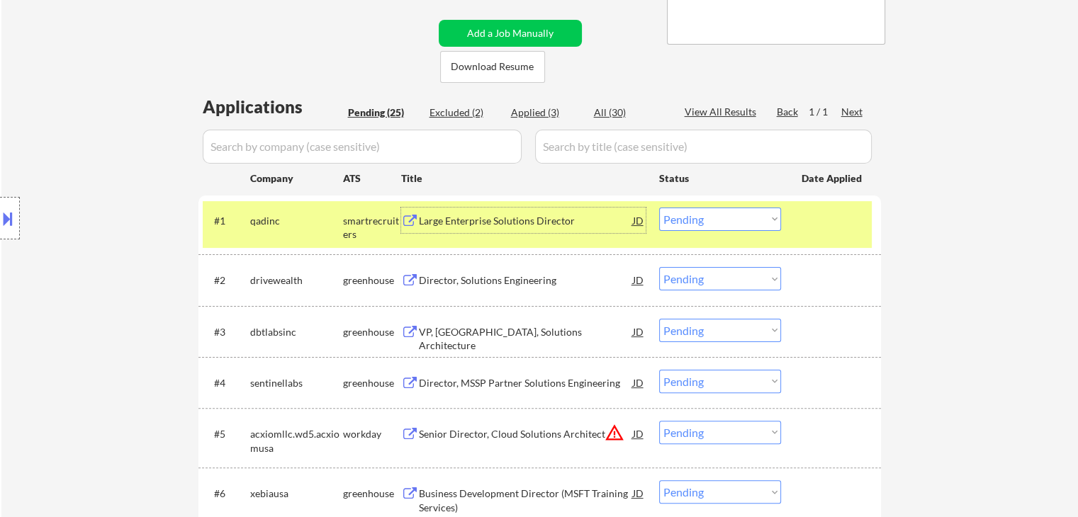
click at [701, 218] on select "Choose an option... Pending Applied Excluded (Questions) Excluded (Expired) Exc…" at bounding box center [720, 219] width 122 height 23
click at [659, 208] on select "Choose an option... Pending Applied Excluded (Questions) Excluded (Expired) Exc…" at bounding box center [720, 219] width 122 height 23
click at [737, 297] on div "#2 drivewealth greenhouse Director, Solutions Engineering JD Choose an option..…" at bounding box center [537, 280] width 669 height 38
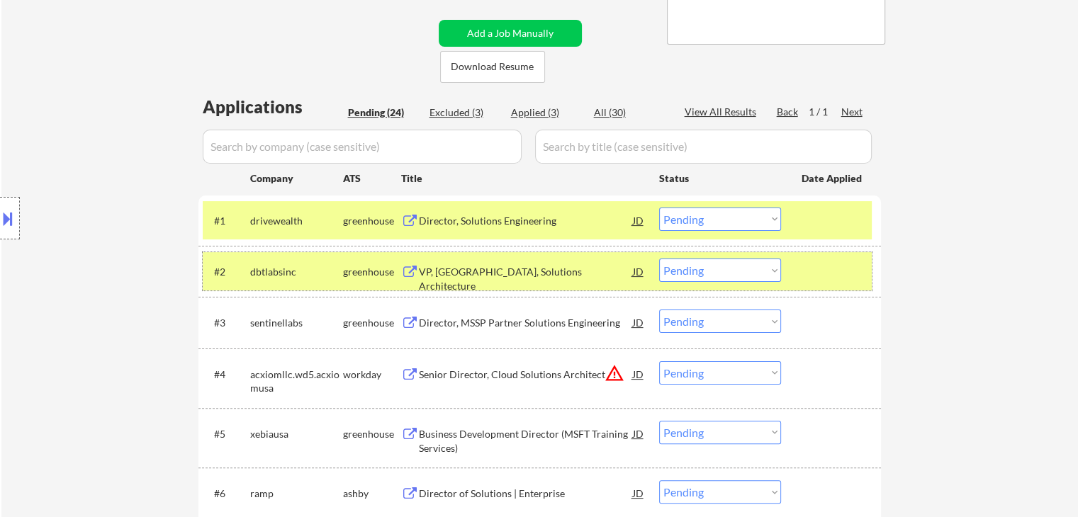
click at [350, 281] on div "greenhouse" at bounding box center [372, 272] width 58 height 26
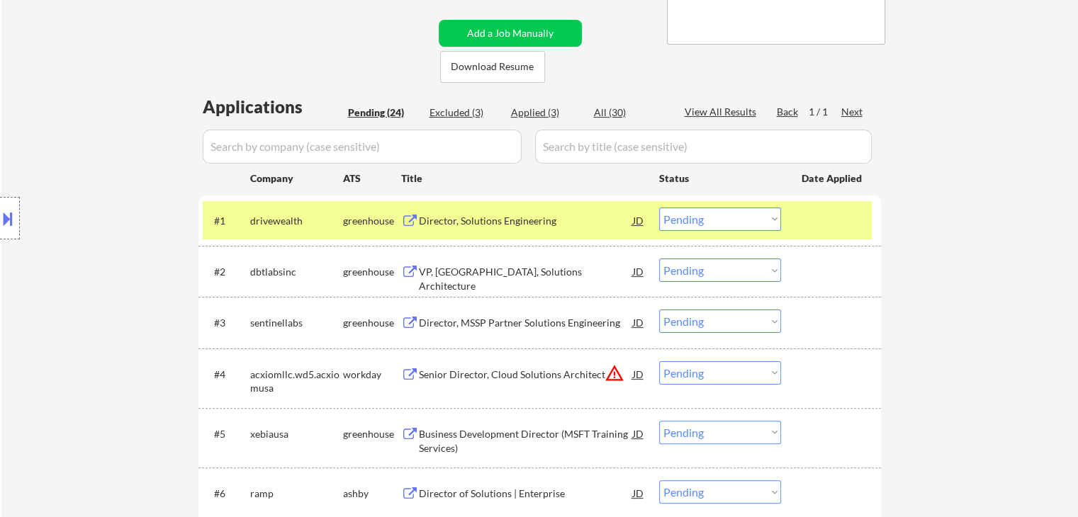
click at [364, 227] on div "greenhouse" at bounding box center [372, 221] width 58 height 26
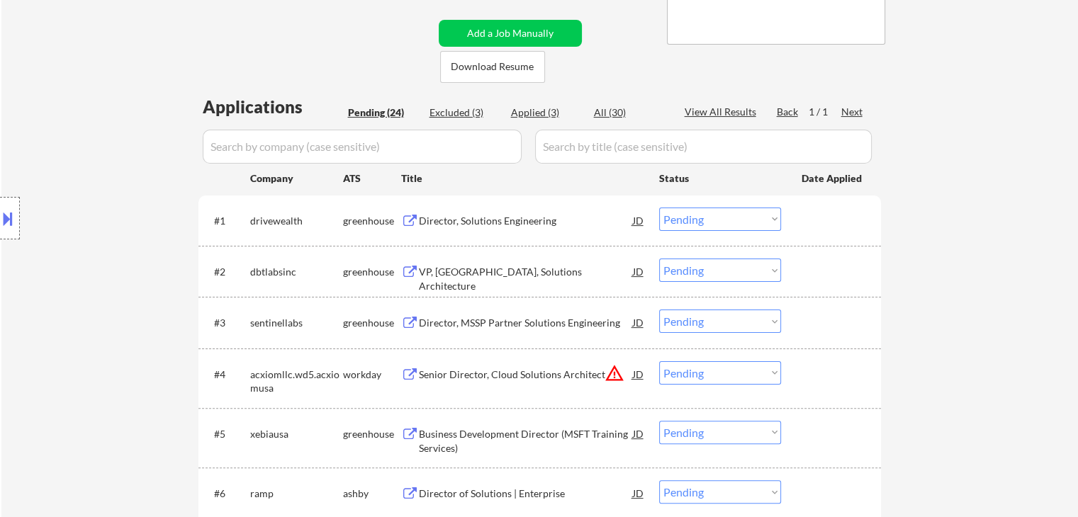
click at [530, 218] on div "Director, Solutions Engineering" at bounding box center [526, 221] width 214 height 14
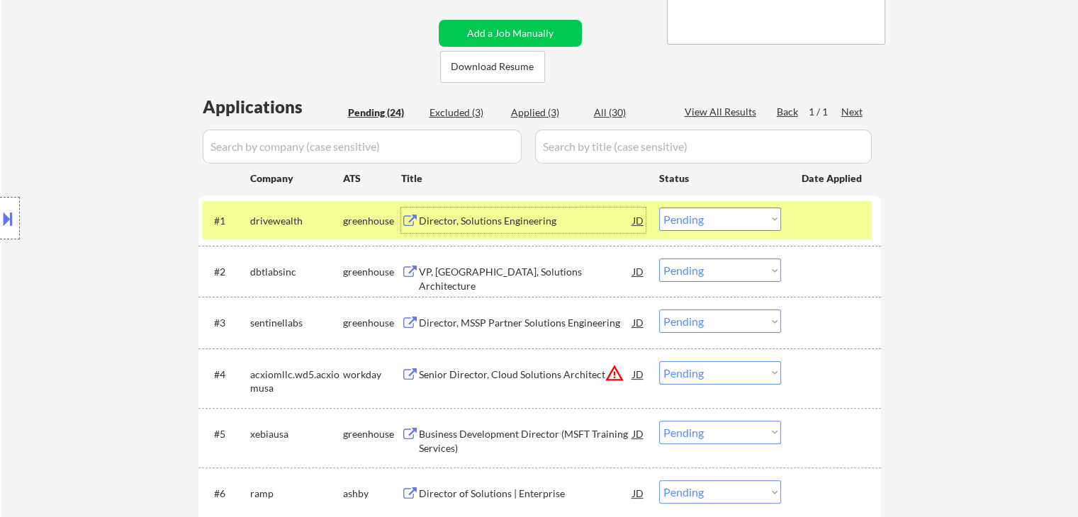
drag, startPoint x: 697, startPoint y: 219, endPoint x: 697, endPoint y: 227, distance: 8.5
click at [697, 219] on select "Choose an option... Pending Applied Excluded (Questions) Excluded (Expired) Exc…" at bounding box center [720, 219] width 122 height 23
click at [659, 208] on select "Choose an option... Pending Applied Excluded (Questions) Excluded (Expired) Exc…" at bounding box center [720, 219] width 122 height 23
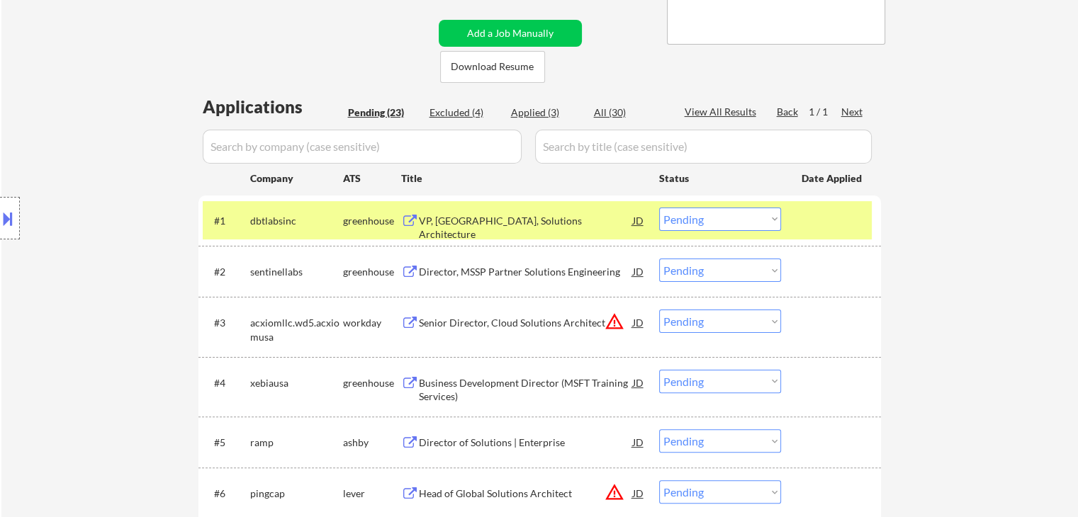
click at [513, 225] on div "VP, North America, Solutions Architecture" at bounding box center [526, 228] width 214 height 28
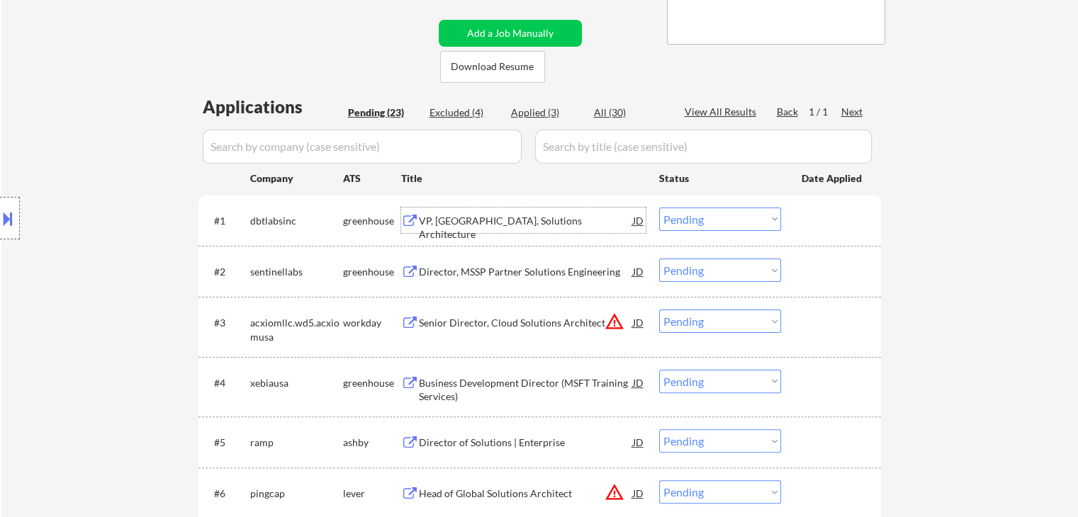
scroll to position [74, 0]
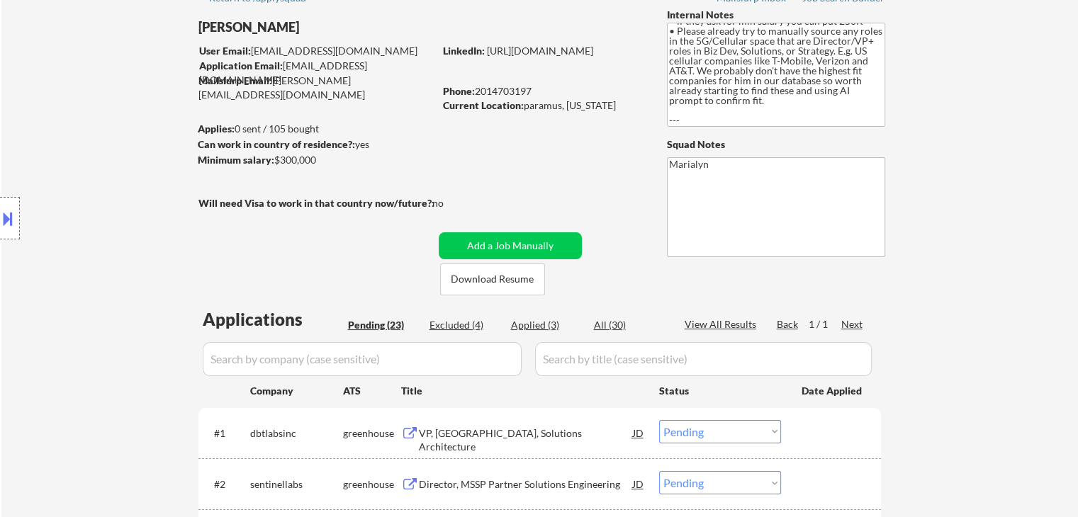
click at [278, 30] on div "Arvinder Anand" at bounding box center [343, 27] width 291 height 18
copy div "Arvinder Anand"
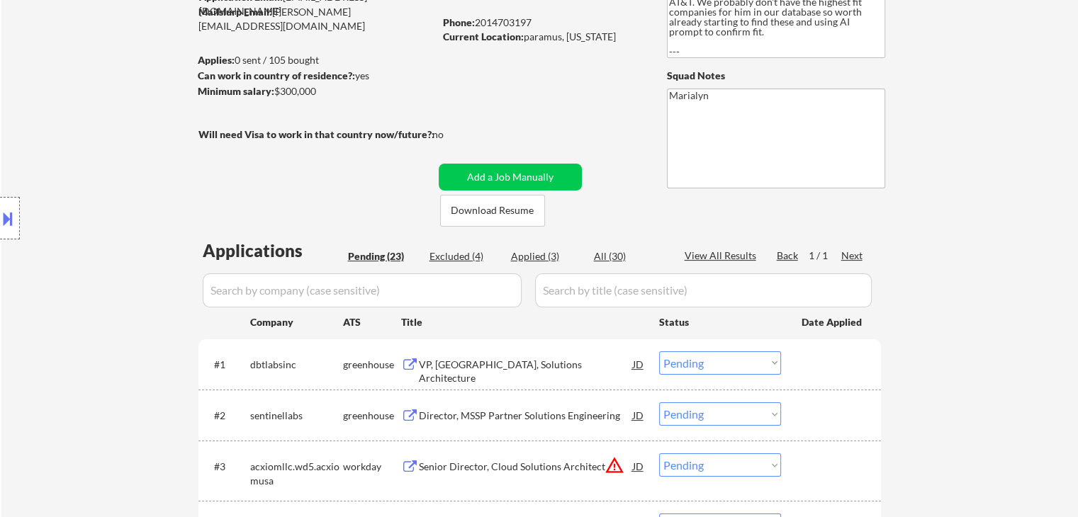
scroll to position [215, 0]
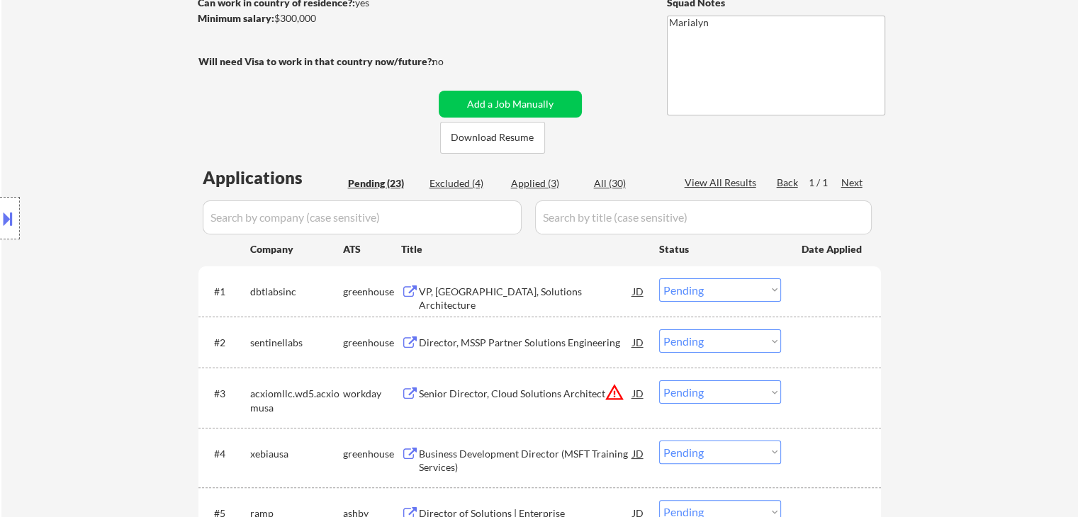
drag, startPoint x: 701, startPoint y: 286, endPoint x: 701, endPoint y: 299, distance: 12.8
click at [701, 286] on select "Choose an option... Pending Applied Excluded (Questions) Excluded (Expired) Exc…" at bounding box center [720, 290] width 122 height 23
click at [659, 279] on select "Choose an option... Pending Applied Excluded (Questions) Excluded (Expired) Exc…" at bounding box center [720, 290] width 122 height 23
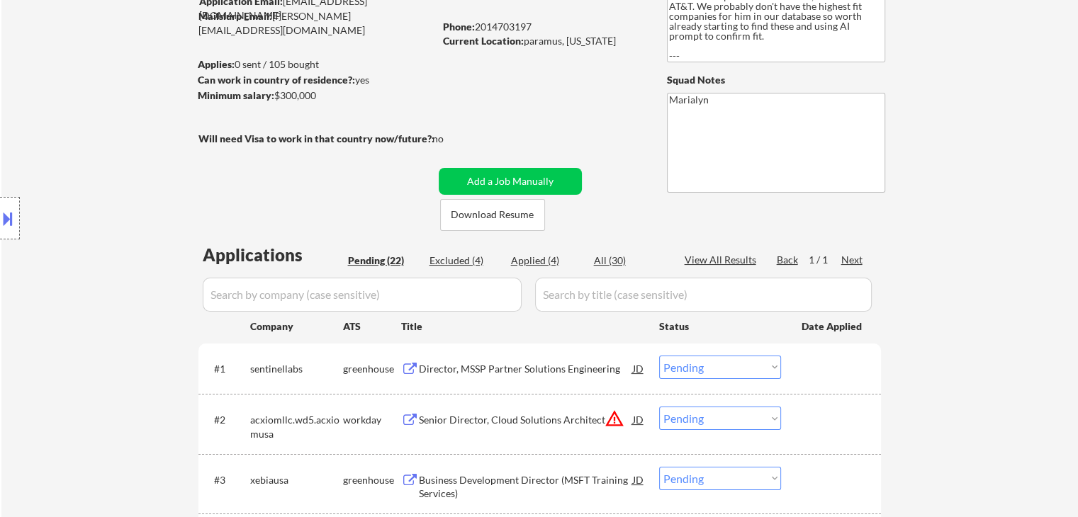
scroll to position [283, 0]
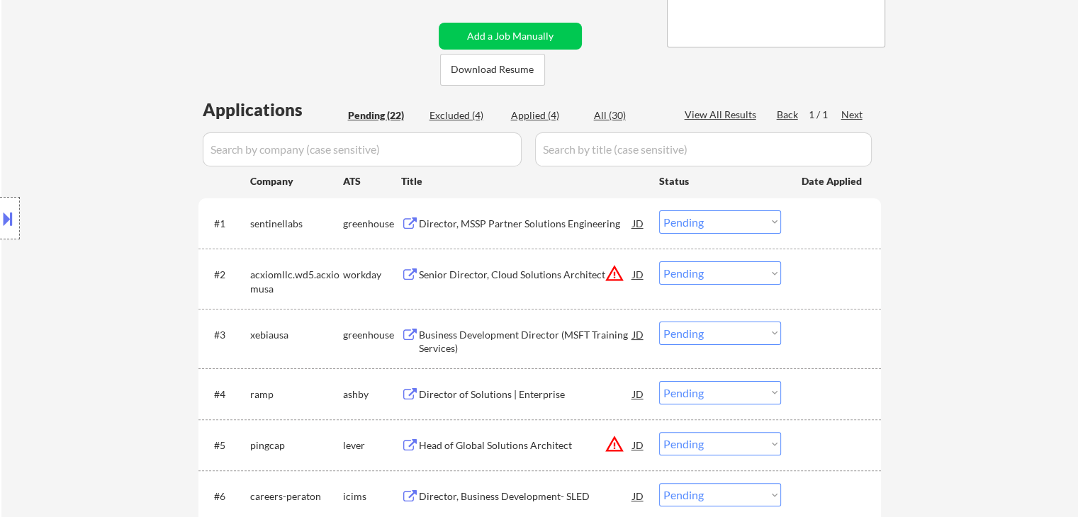
click at [569, 226] on div "Director, MSSP Partner Solutions Engineering" at bounding box center [526, 224] width 214 height 14
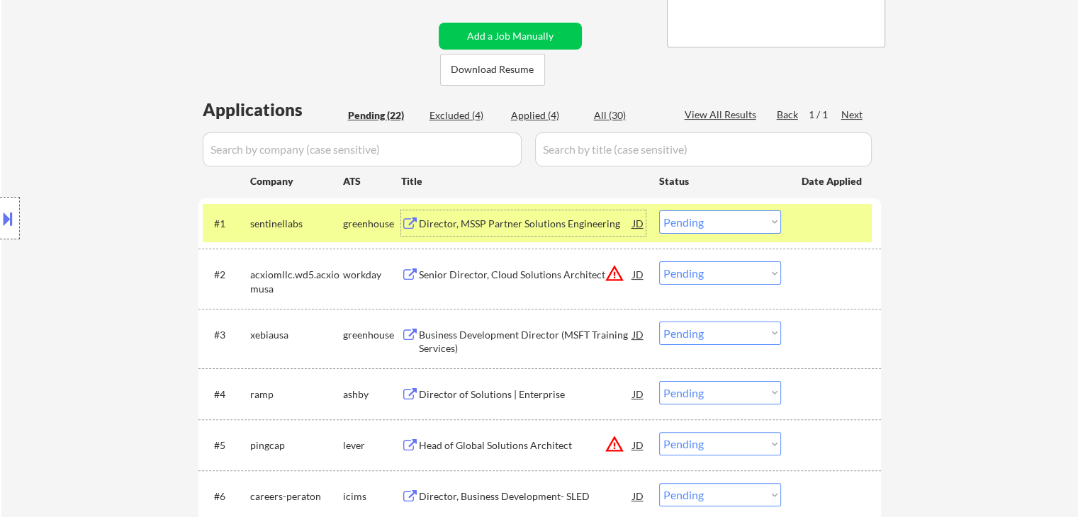
drag, startPoint x: 692, startPoint y: 220, endPoint x: 717, endPoint y: 223, distance: 24.9
click at [694, 221] on select "Choose an option... Pending Applied Excluded (Questions) Excluded (Expired) Exc…" at bounding box center [720, 221] width 122 height 23
click at [659, 210] on select "Choose an option... Pending Applied Excluded (Questions) Excluded (Expired) Exc…" at bounding box center [720, 221] width 122 height 23
select select ""pending""
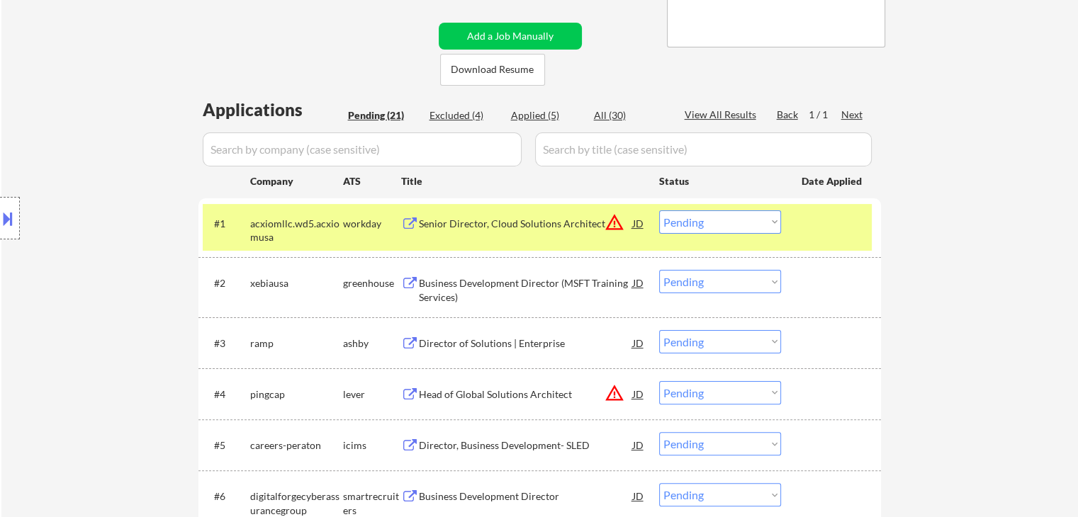
click at [375, 215] on div "workday" at bounding box center [372, 223] width 58 height 26
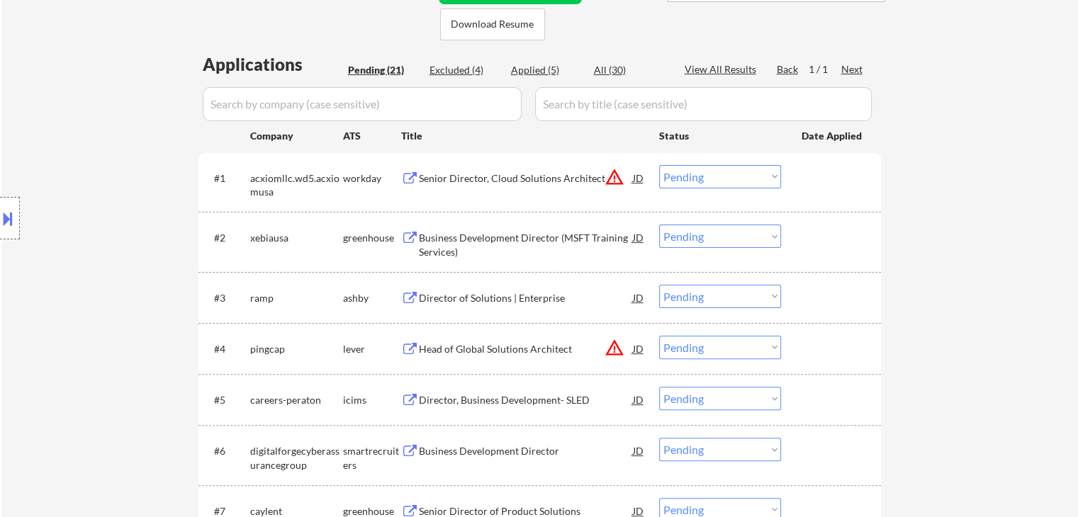
scroll to position [354, 0]
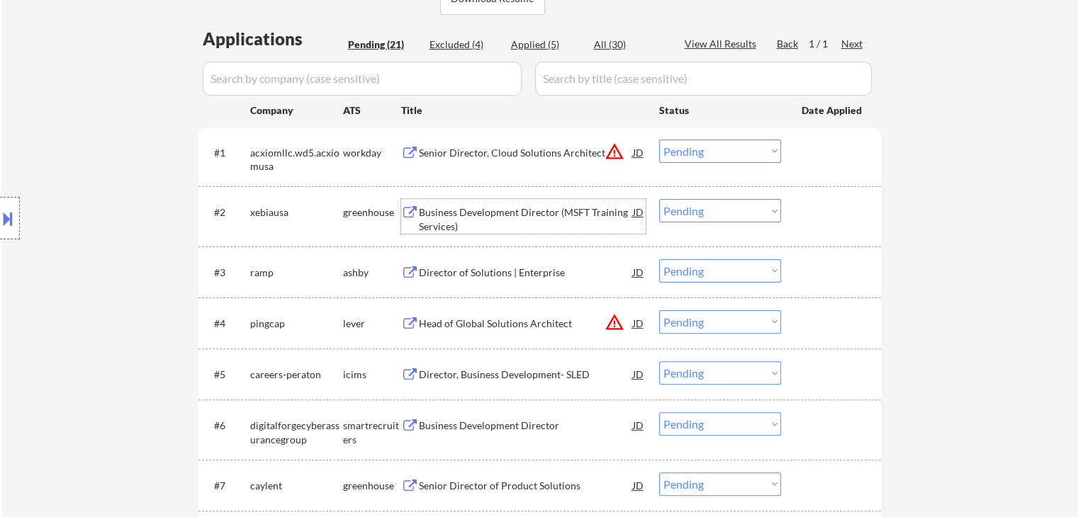
click at [493, 214] on div "Business Development Director (MSFT Training Services)" at bounding box center [526, 220] width 214 height 28
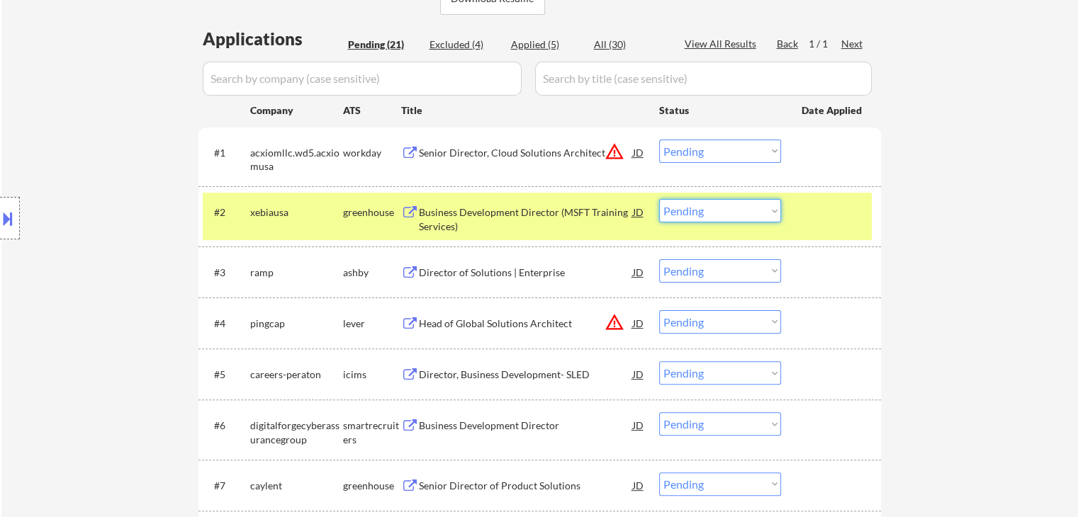
click at [719, 212] on select "Choose an option... Pending Applied Excluded (Questions) Excluded (Expired) Exc…" at bounding box center [720, 210] width 122 height 23
click at [659, 199] on select "Choose an option... Pending Applied Excluded (Questions) Excluded (Expired) Exc…" at bounding box center [720, 210] width 122 height 23
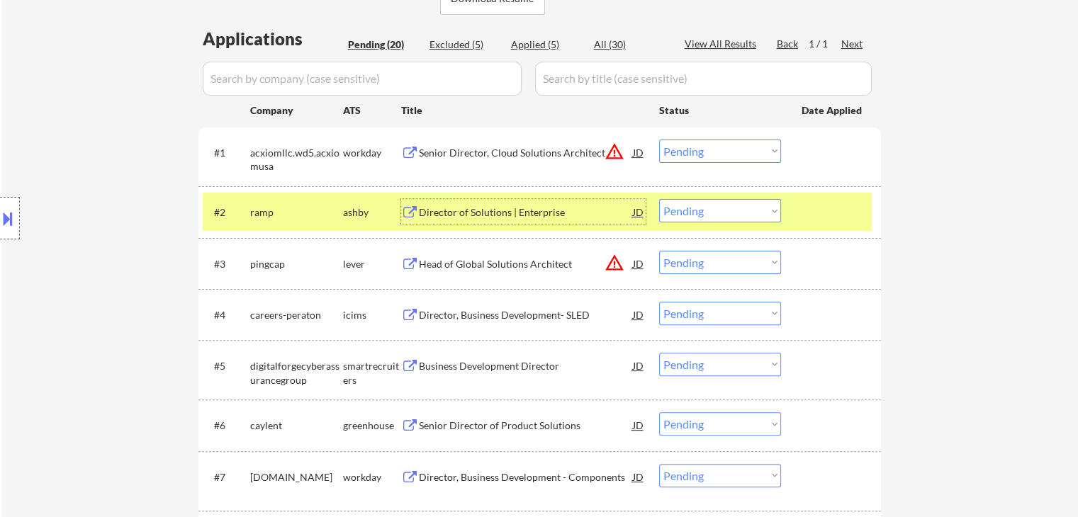
click at [487, 214] on div "Director of Solutions | Enterprise" at bounding box center [526, 213] width 214 height 14
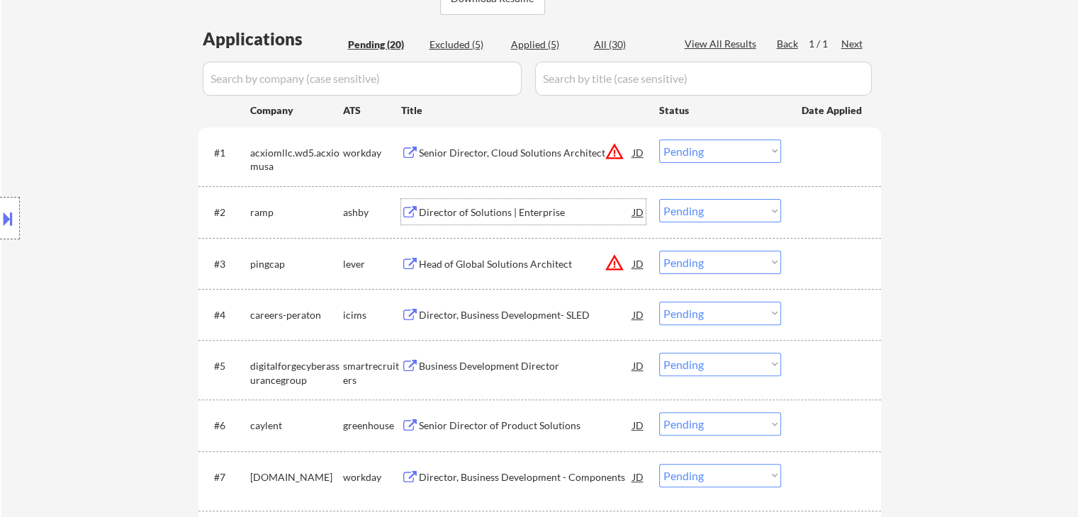
click at [697, 215] on select "Choose an option... Pending Applied Excluded (Questions) Excluded (Expired) Exc…" at bounding box center [720, 210] width 122 height 23
click at [659, 199] on select "Choose an option... Pending Applied Excluded (Questions) Excluded (Expired) Exc…" at bounding box center [720, 210] width 122 height 23
select select ""pending""
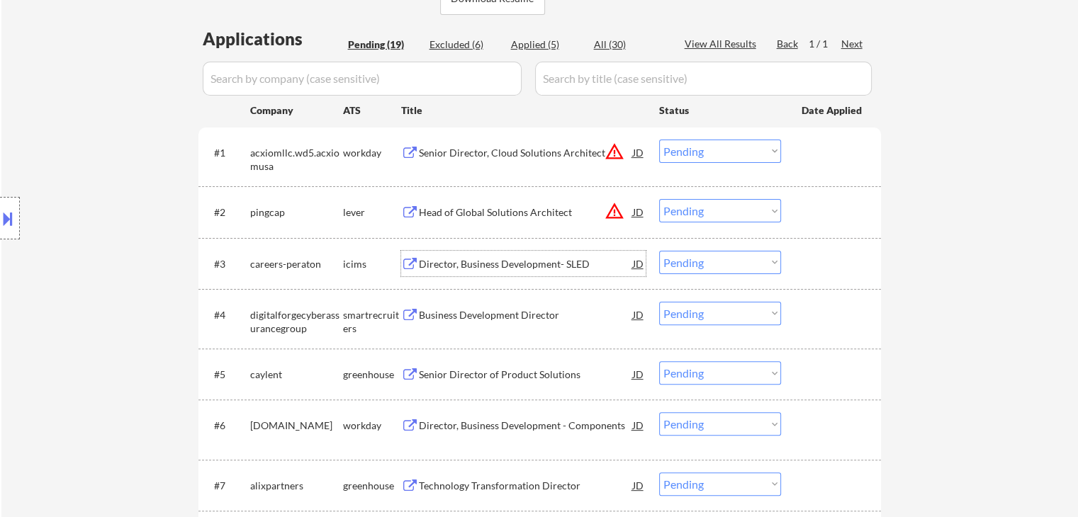
click at [462, 267] on div "Director, Business Development- SLED" at bounding box center [526, 264] width 214 height 14
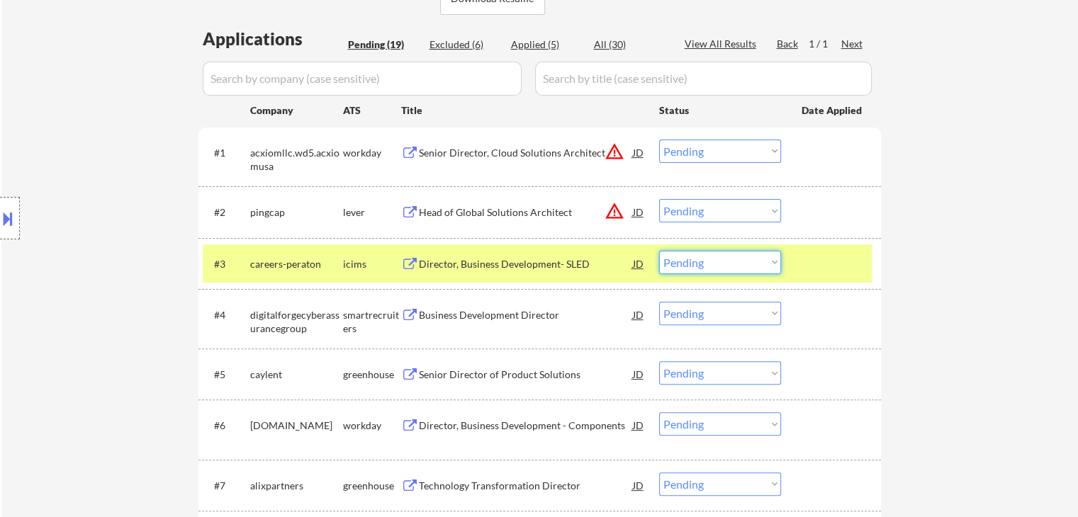
drag, startPoint x: 738, startPoint y: 261, endPoint x: 736, endPoint y: 273, distance: 11.5
click at [738, 261] on select "Choose an option... Pending Applied Excluded (Questions) Excluded (Expired) Exc…" at bounding box center [720, 262] width 122 height 23
click at [659, 251] on select "Choose an option... Pending Applied Excluded (Questions) Excluded (Expired) Exc…" at bounding box center [720, 262] width 122 height 23
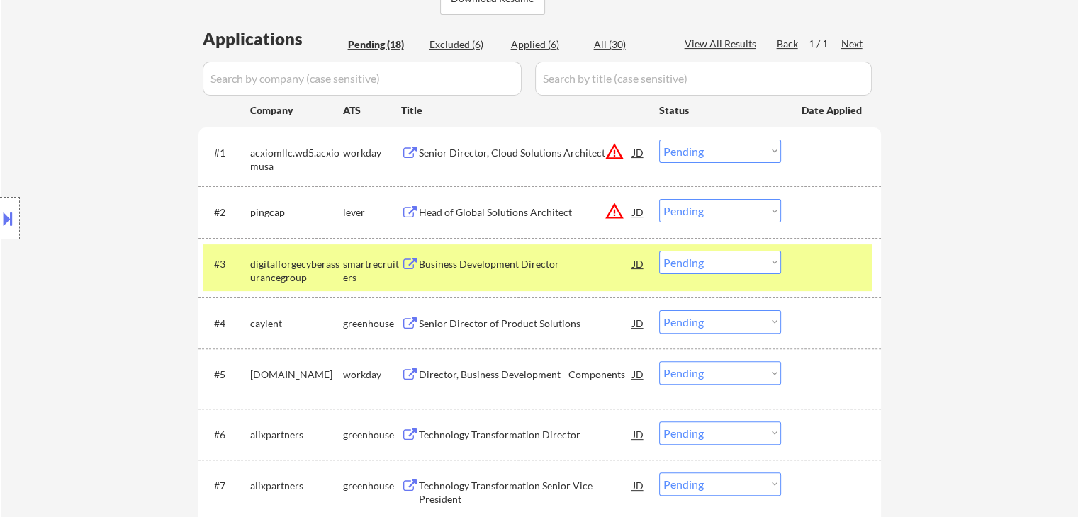
click at [503, 282] on div "#3 digitalforgecyberassurancegroup smartrecruiters Business Development Directo…" at bounding box center [537, 267] width 669 height 47
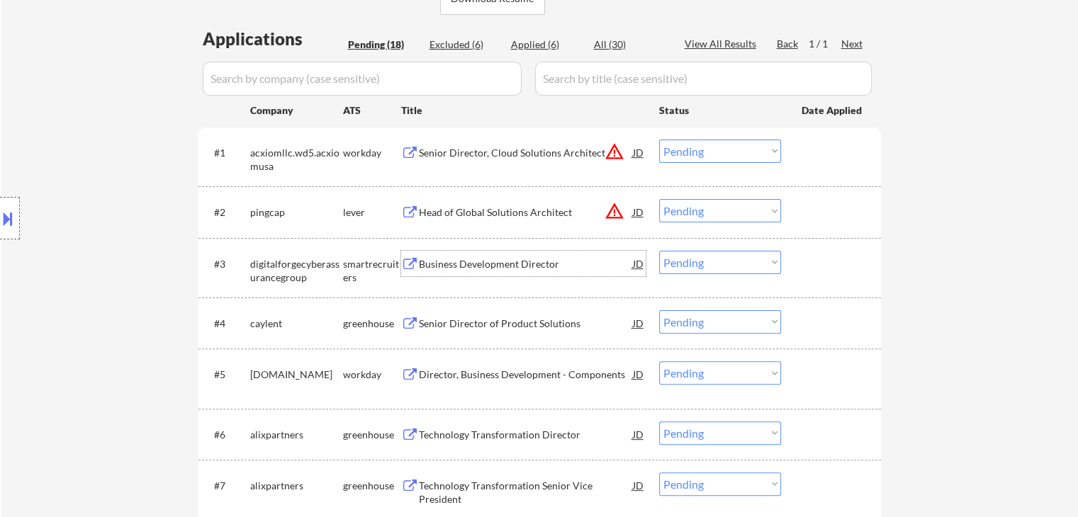
click at [507, 256] on div "Business Development Director" at bounding box center [526, 264] width 214 height 26
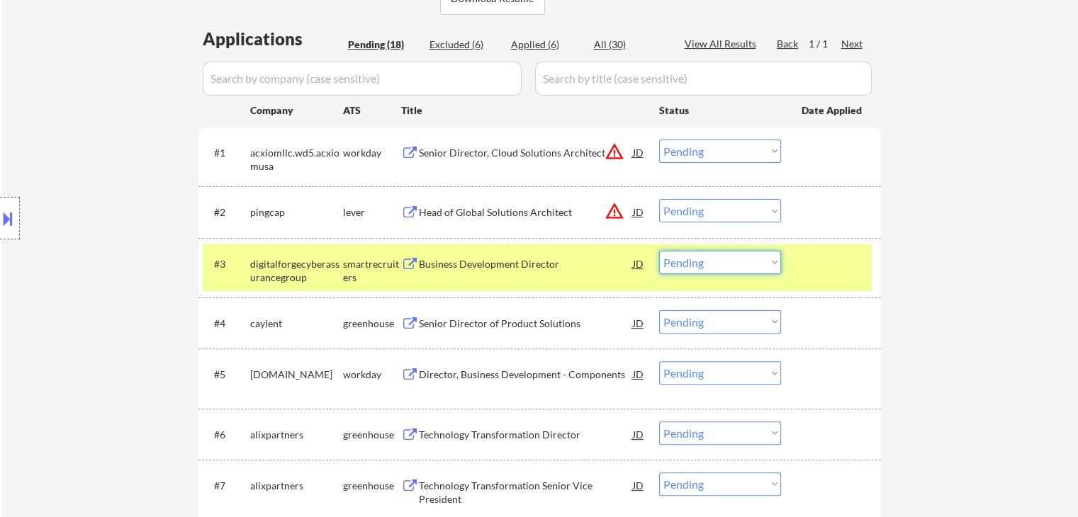
drag, startPoint x: 697, startPoint y: 264, endPoint x: 715, endPoint y: 273, distance: 19.7
click at [703, 266] on select "Choose an option... Pending Applied Excluded (Questions) Excluded (Expired) Exc…" at bounding box center [720, 262] width 122 height 23
click at [659, 251] on select "Choose an option... Pending Applied Excluded (Questions) Excluded (Expired) Exc…" at bounding box center [720, 262] width 122 height 23
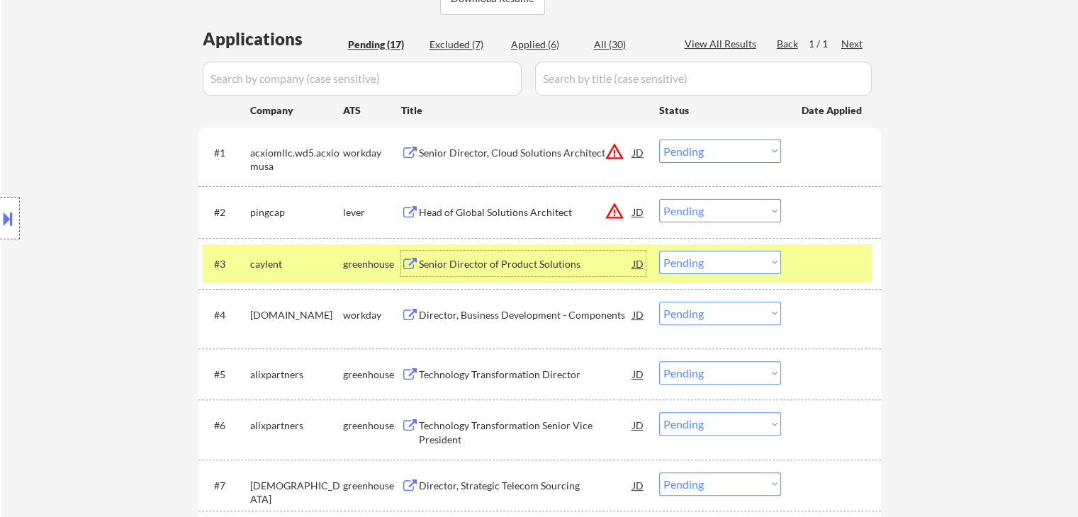
click at [480, 264] on div "Senior Director of Product Solutions" at bounding box center [526, 264] width 214 height 14
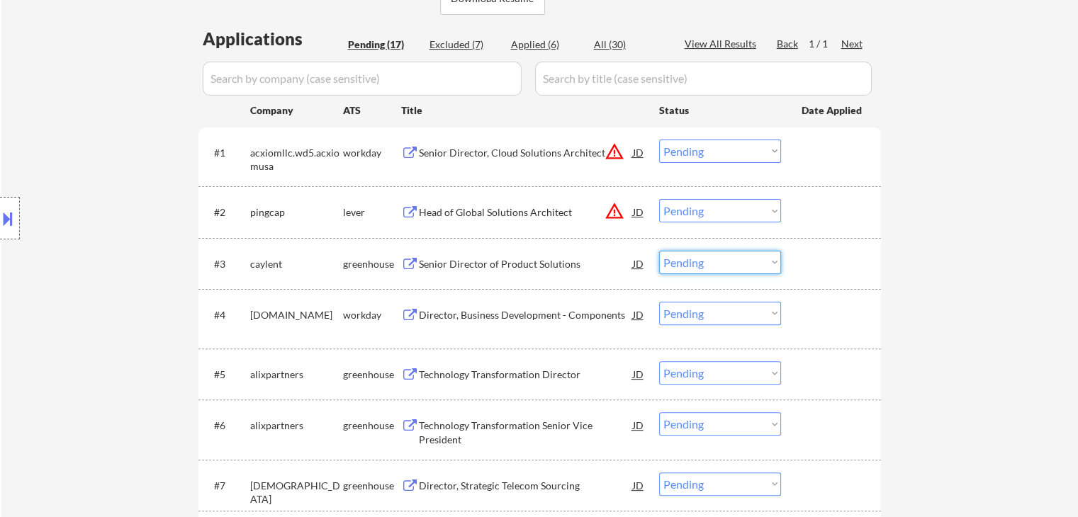
drag, startPoint x: 702, startPoint y: 258, endPoint x: 724, endPoint y: 273, distance: 27.1
click at [702, 258] on select "Choose an option... Pending Applied Excluded (Questions) Excluded (Expired) Exc…" at bounding box center [720, 262] width 122 height 23
click at [659, 251] on select "Choose an option... Pending Applied Excluded (Questions) Excluded (Expired) Exc…" at bounding box center [720, 262] width 122 height 23
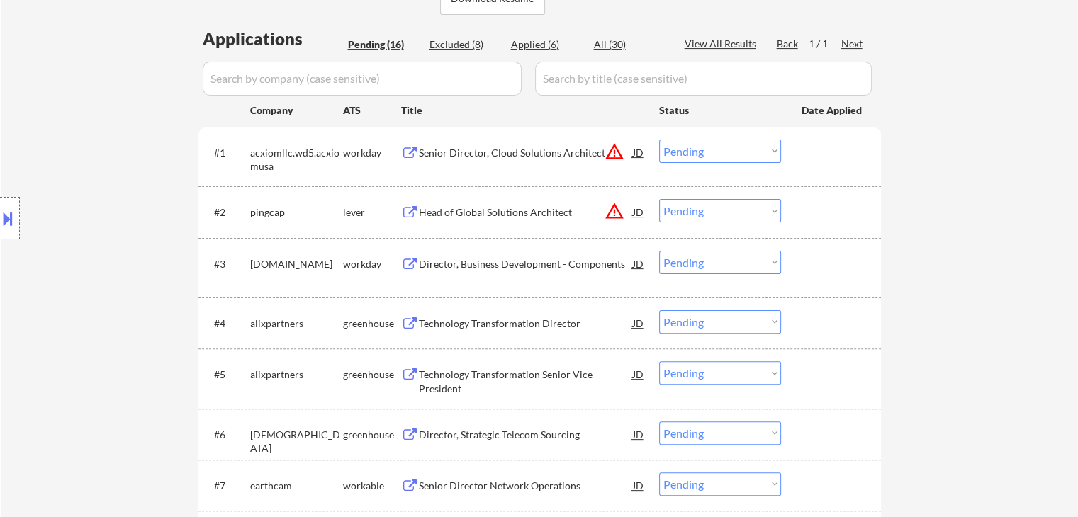
click at [510, 267] on div "Director, Business Development - Components" at bounding box center [526, 264] width 214 height 14
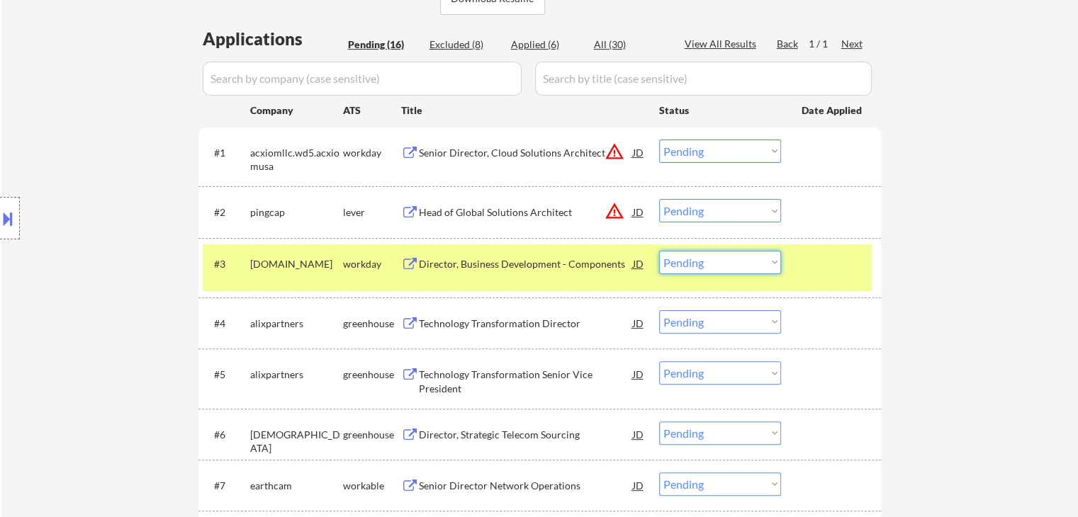
click at [726, 256] on select "Choose an option... Pending Applied Excluded (Questions) Excluded (Expired) Exc…" at bounding box center [720, 262] width 122 height 23
click at [659, 251] on select "Choose an option... Pending Applied Excluded (Questions) Excluded (Expired) Exc…" at bounding box center [720, 262] width 122 height 23
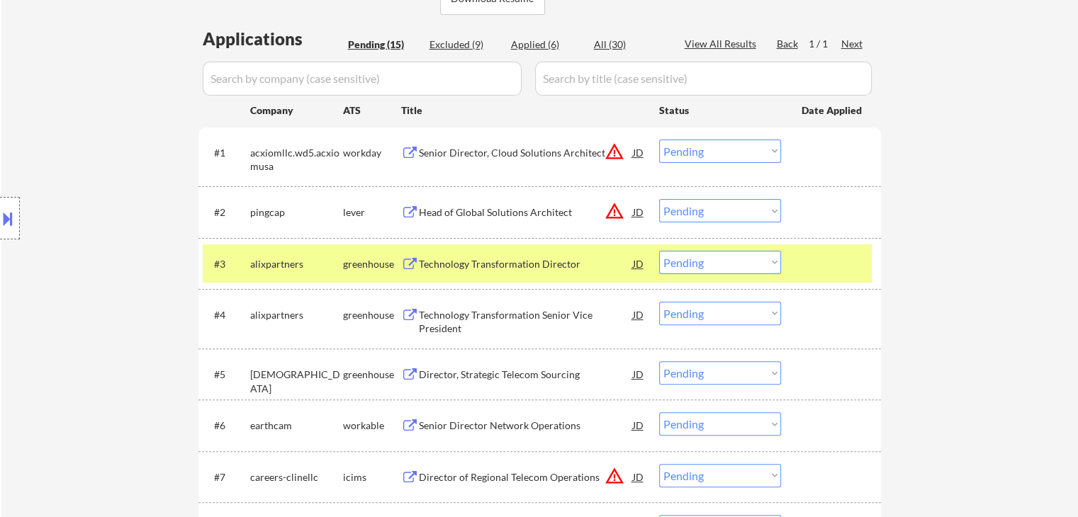
click at [483, 264] on div "Technology Transformation Director" at bounding box center [526, 264] width 214 height 14
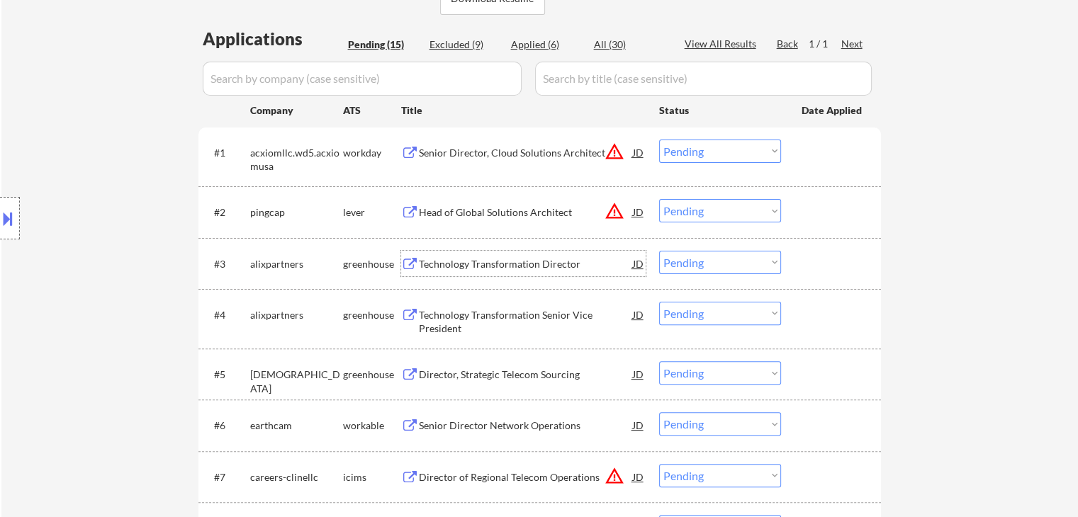
click at [706, 270] on select "Choose an option... Pending Applied Excluded (Questions) Excluded (Expired) Exc…" at bounding box center [720, 262] width 122 height 23
click at [659, 251] on select "Choose an option... Pending Applied Excluded (Questions) Excluded (Expired) Exc…" at bounding box center [720, 262] width 122 height 23
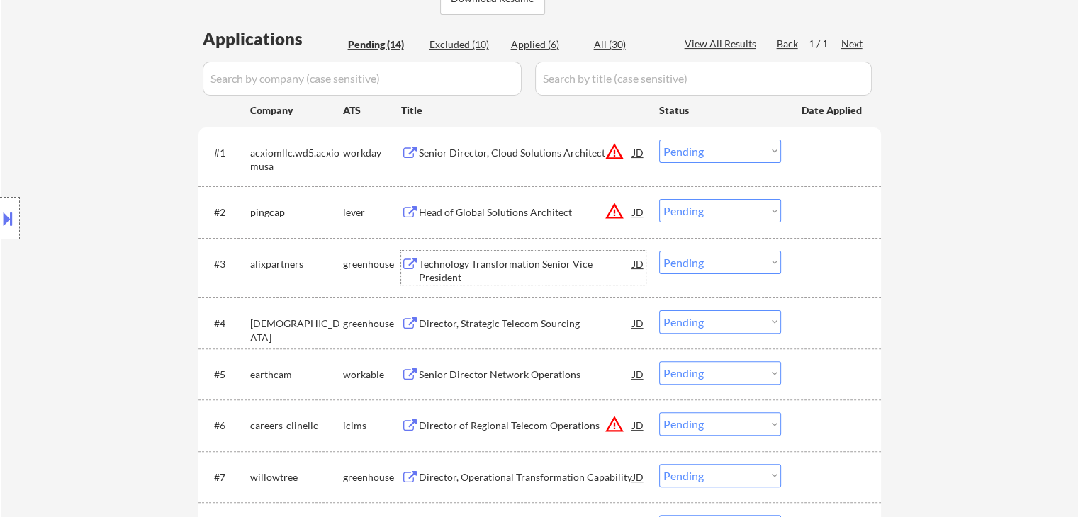
click at [459, 267] on div "Technology Transformation Senior Vice President" at bounding box center [526, 271] width 214 height 28
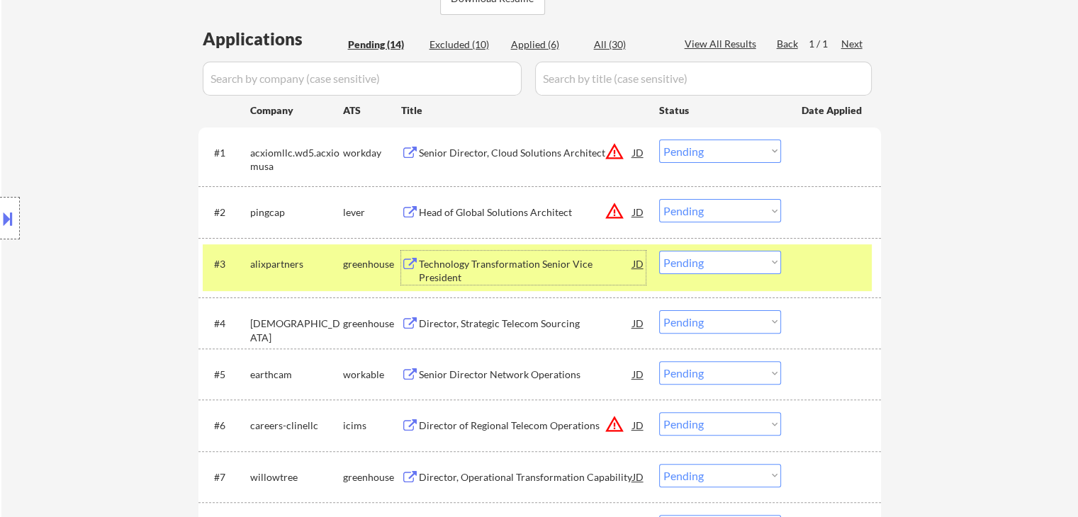
click at [505, 264] on div "Technology Transformation Senior Vice President" at bounding box center [526, 271] width 214 height 28
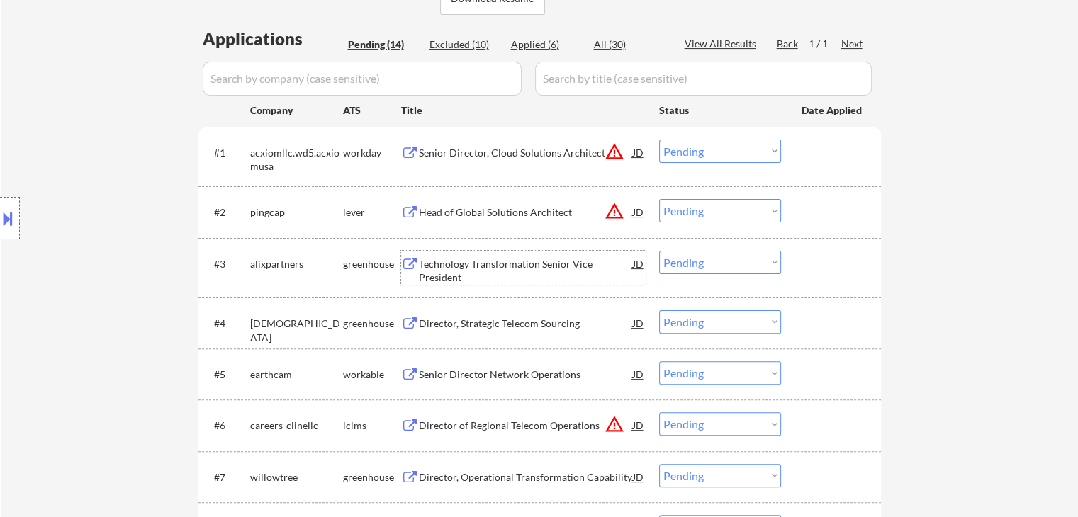
click at [687, 266] on select "Choose an option... Pending Applied Excluded (Questions) Excluded (Expired) Exc…" at bounding box center [720, 262] width 122 height 23
click at [659, 251] on select "Choose an option... Pending Applied Excluded (Questions) Excluded (Expired) Exc…" at bounding box center [720, 262] width 122 height 23
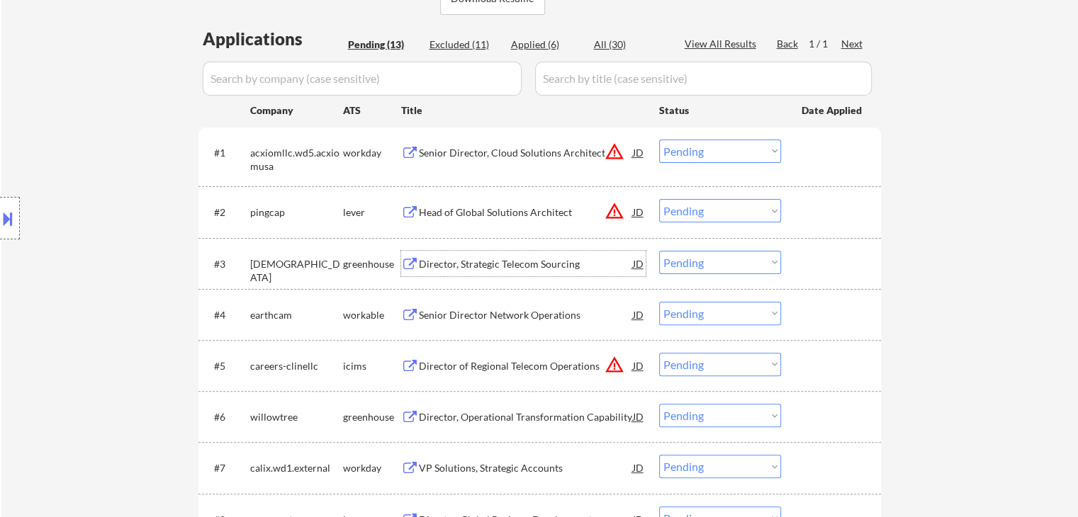
click at [490, 261] on div "Director, Strategic Telecom Sourcing" at bounding box center [526, 264] width 214 height 14
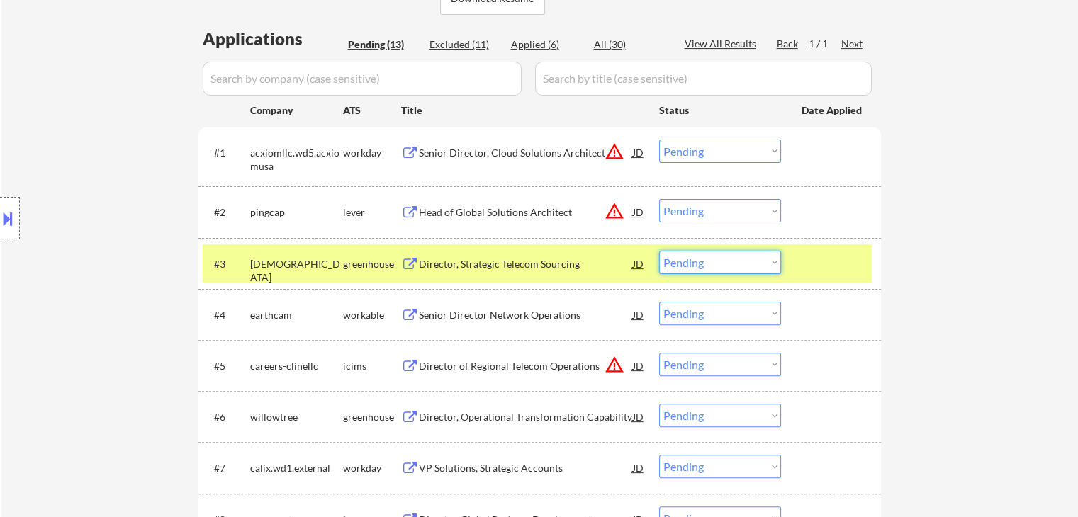
drag, startPoint x: 710, startPoint y: 261, endPoint x: 714, endPoint y: 273, distance: 12.8
click at [710, 261] on select "Choose an option... Pending Applied Excluded (Questions) Excluded (Expired) Exc…" at bounding box center [720, 262] width 122 height 23
click at [673, 261] on select "Choose an option... Pending Applied Excluded (Questions) Excluded (Expired) Exc…" at bounding box center [720, 262] width 122 height 23
click at [659, 251] on select "Choose an option... Pending Applied Excluded (Questions) Excluded (Expired) Exc…" at bounding box center [720, 262] width 122 height 23
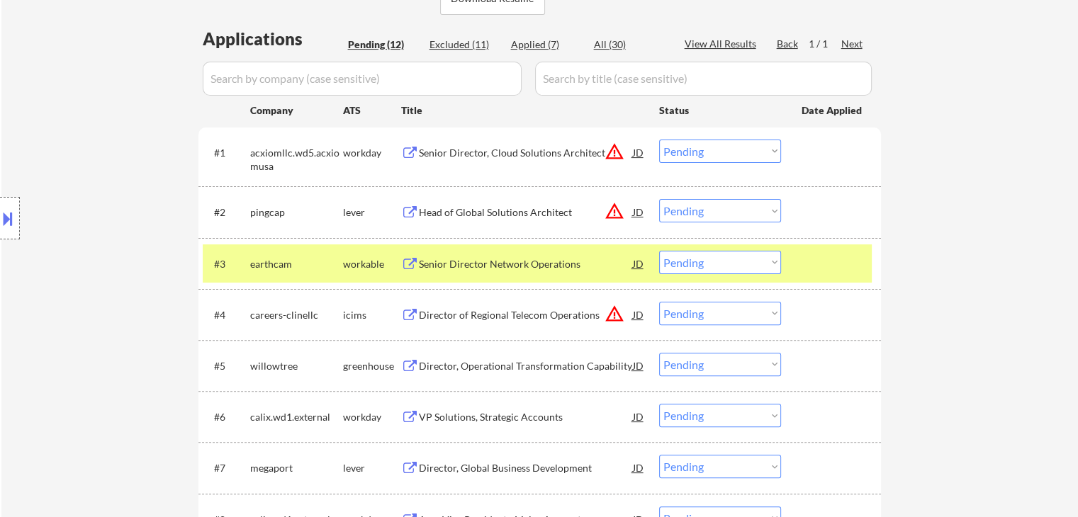
click at [510, 260] on div "Senior Director Network Operations" at bounding box center [526, 264] width 214 height 14
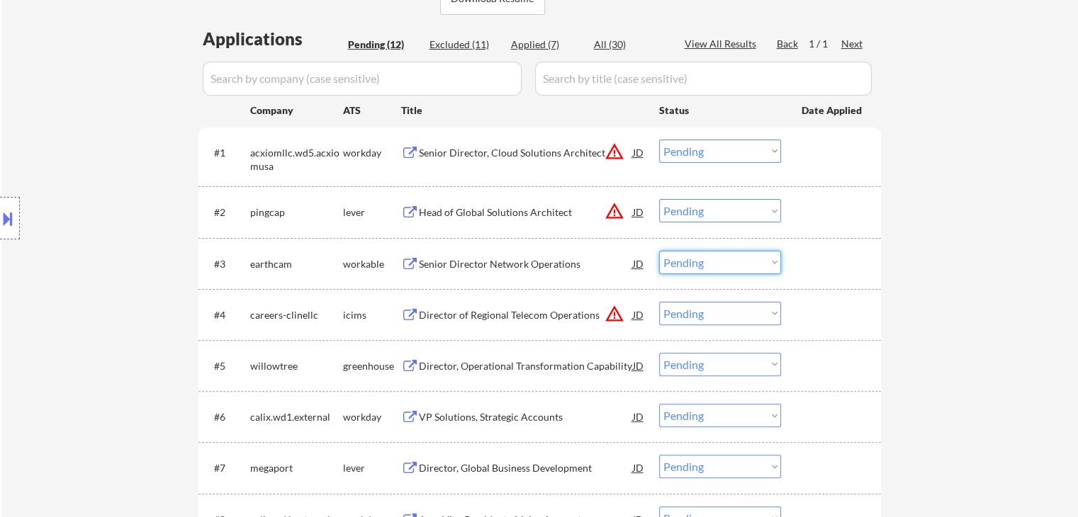
click at [714, 268] on select "Choose an option... Pending Applied Excluded (Questions) Excluded (Expired) Exc…" at bounding box center [720, 262] width 122 height 23
click at [659, 251] on select "Choose an option... Pending Applied Excluded (Questions) Excluded (Expired) Exc…" at bounding box center [720, 262] width 122 height 23
select select ""pending""
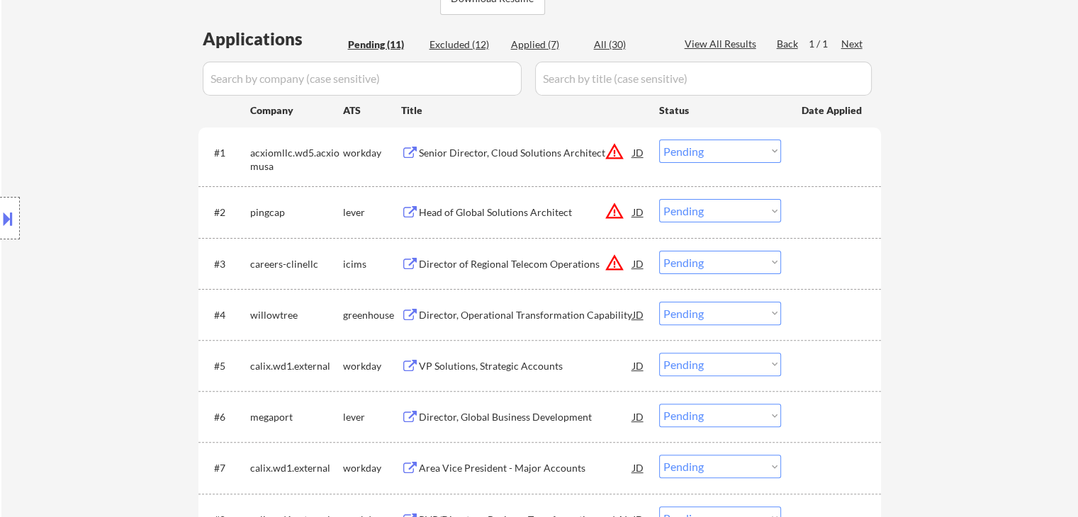
click at [563, 313] on div "Director, Operational Transformation Capability" at bounding box center [526, 315] width 214 height 14
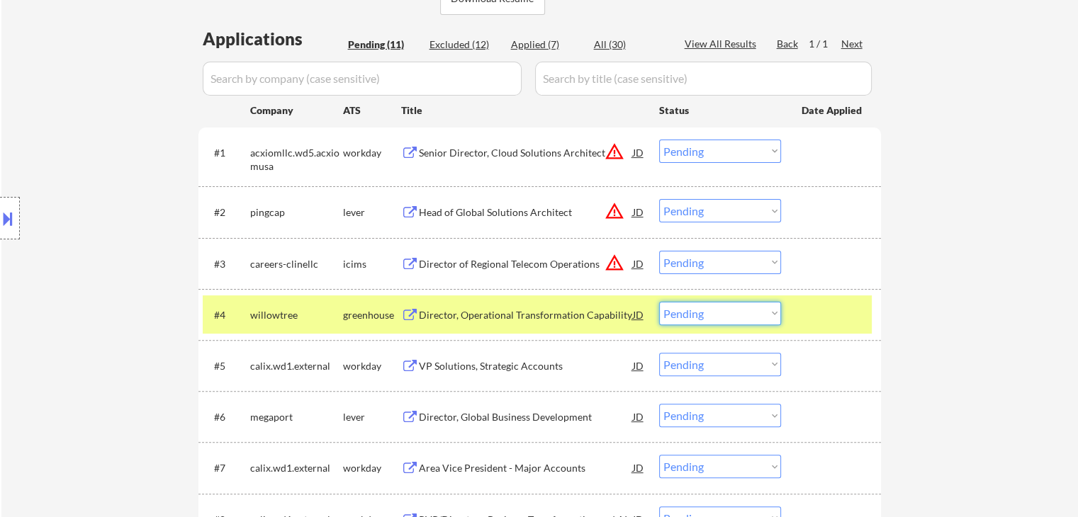
drag, startPoint x: 693, startPoint y: 318, endPoint x: 701, endPoint y: 324, distance: 9.6
click at [694, 318] on select "Choose an option... Pending Applied Excluded (Questions) Excluded (Expired) Exc…" at bounding box center [720, 313] width 122 height 23
click at [659, 302] on select "Choose an option... Pending Applied Excluded (Questions) Excluded (Expired) Exc…" at bounding box center [720, 313] width 122 height 23
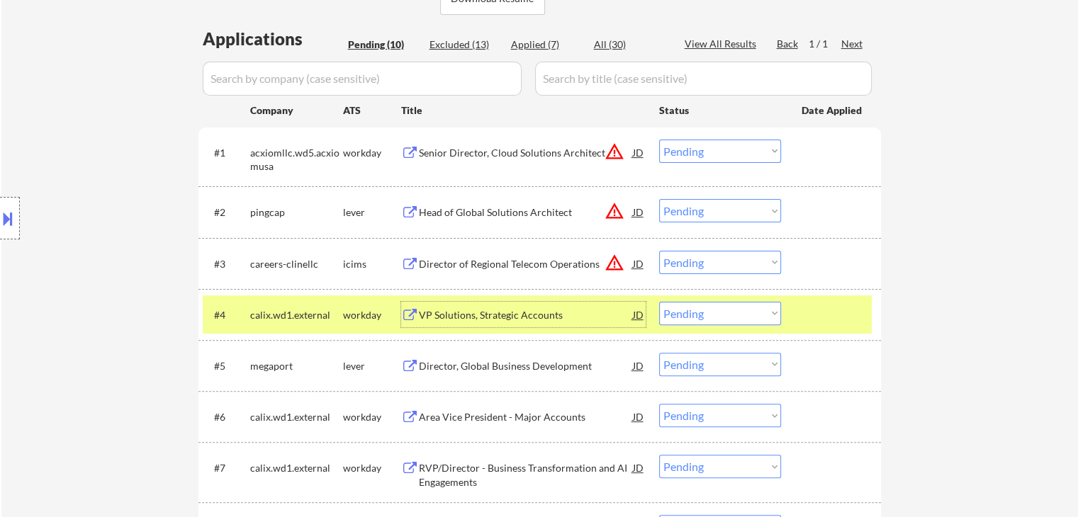
click at [493, 315] on div "VP Solutions, Strategic Accounts" at bounding box center [526, 315] width 214 height 14
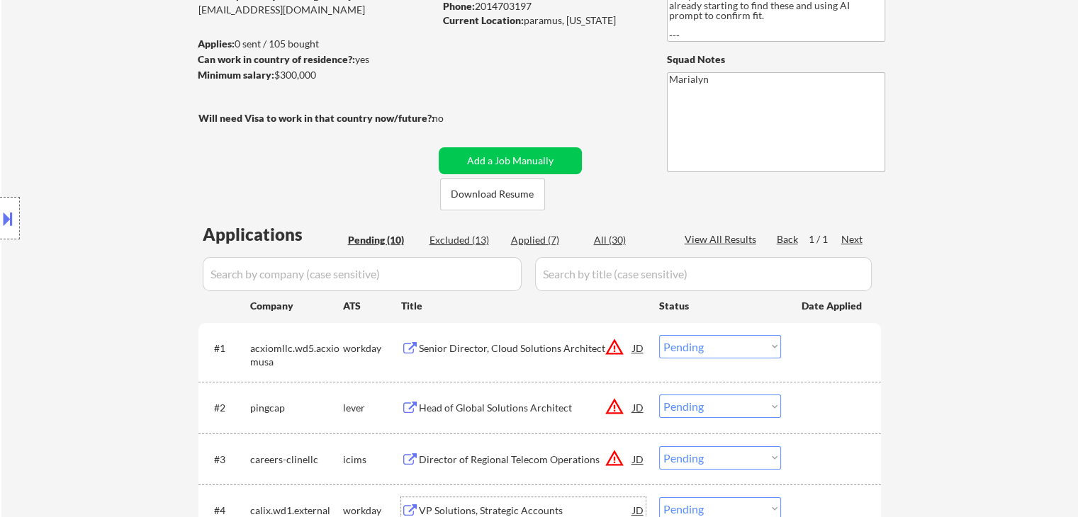
scroll to position [142, 0]
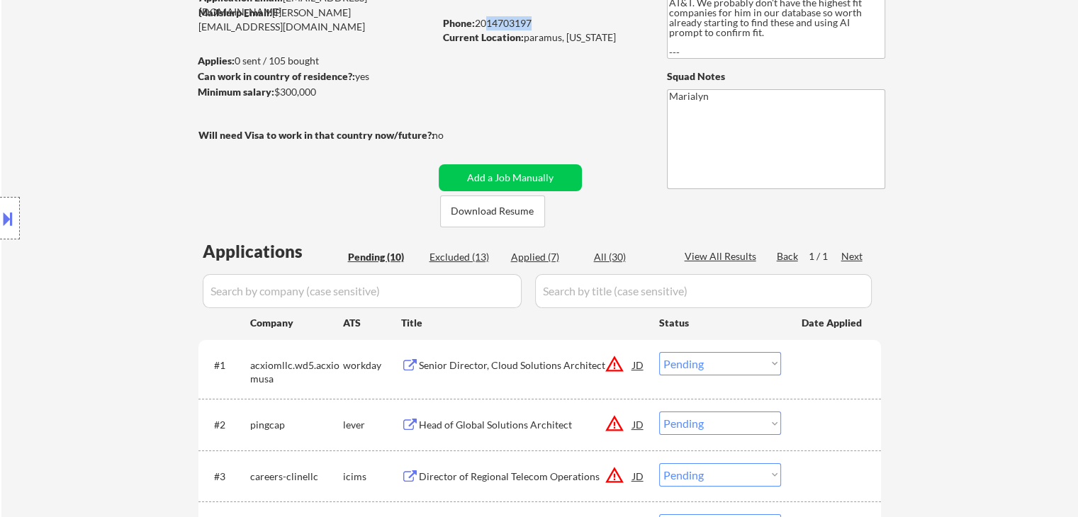
drag, startPoint x: 479, startPoint y: 22, endPoint x: 526, endPoint y: 23, distance: 46.8
click at [526, 23] on div "Phone: 2014703197" at bounding box center [543, 23] width 201 height 14
drag, startPoint x: 477, startPoint y: 18, endPoint x: 547, endPoint y: 19, distance: 70.2
click at [547, 19] on div "Phone: 2014703197" at bounding box center [543, 23] width 201 height 14
copy div "2014703197"
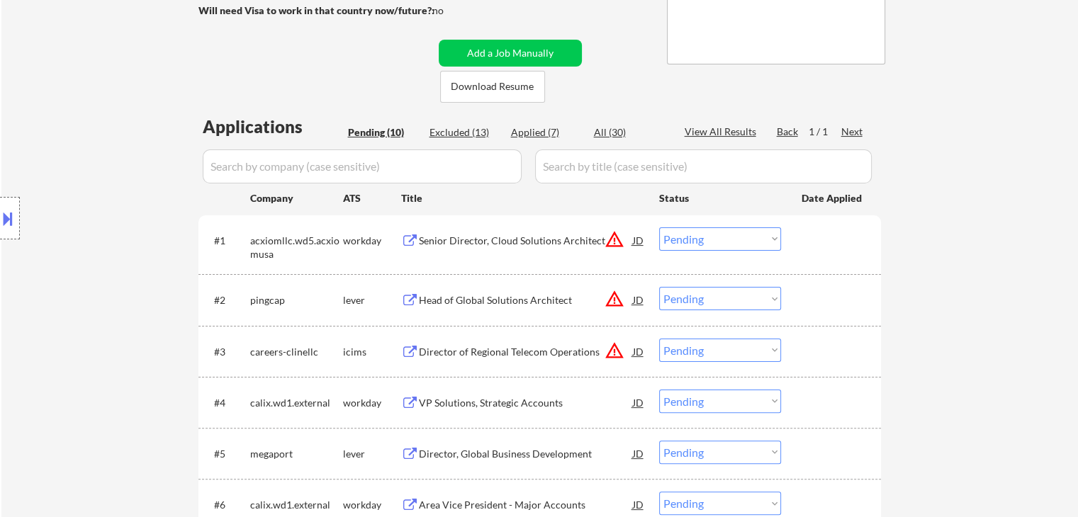
scroll to position [425, 0]
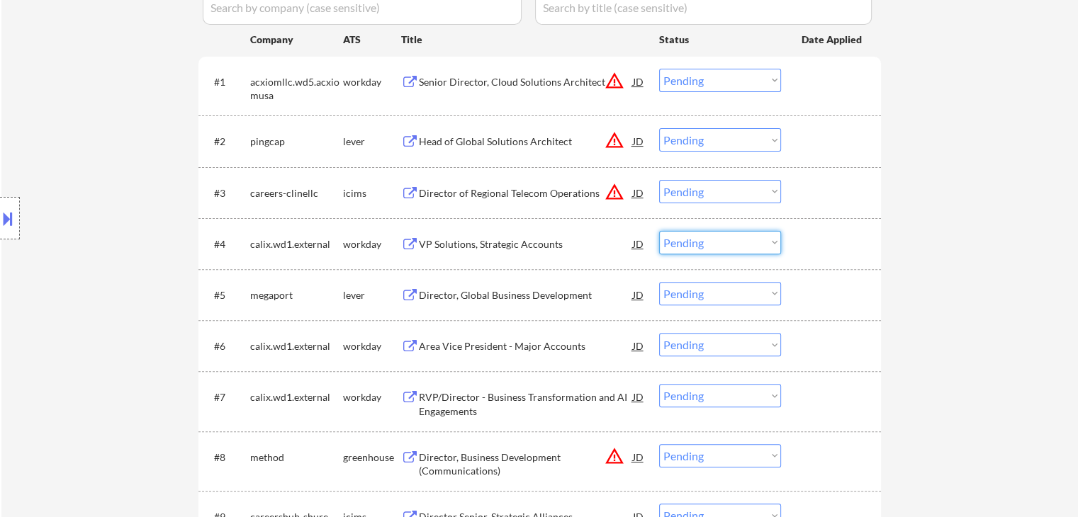
click at [721, 243] on select "Choose an option... Pending Applied Excluded (Questions) Excluded (Expired) Exc…" at bounding box center [720, 242] width 122 height 23
click at [659, 231] on select "Choose an option... Pending Applied Excluded (Questions) Excluded (Expired) Exc…" at bounding box center [720, 242] width 122 height 23
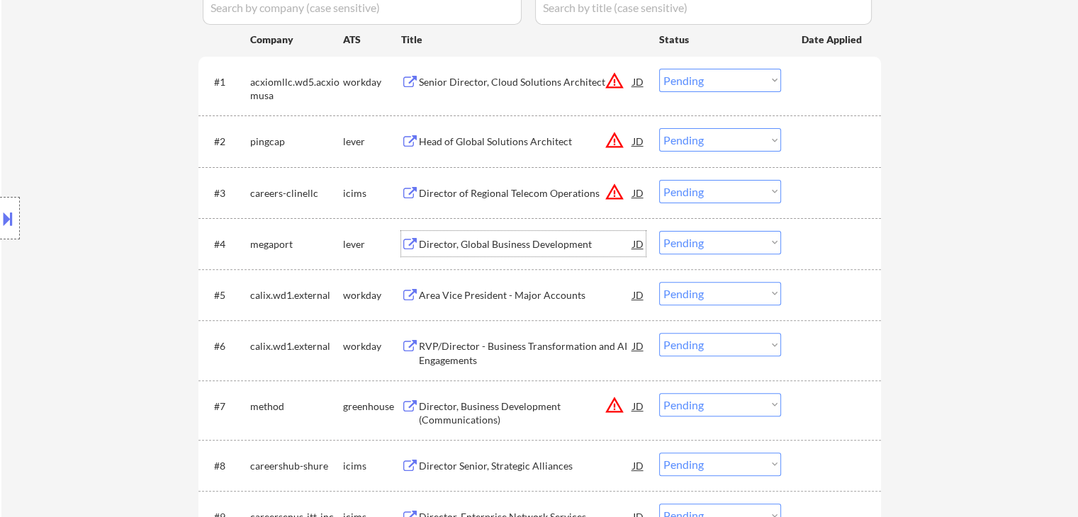
click at [488, 240] on div "Director, Global Business Development" at bounding box center [526, 244] width 214 height 14
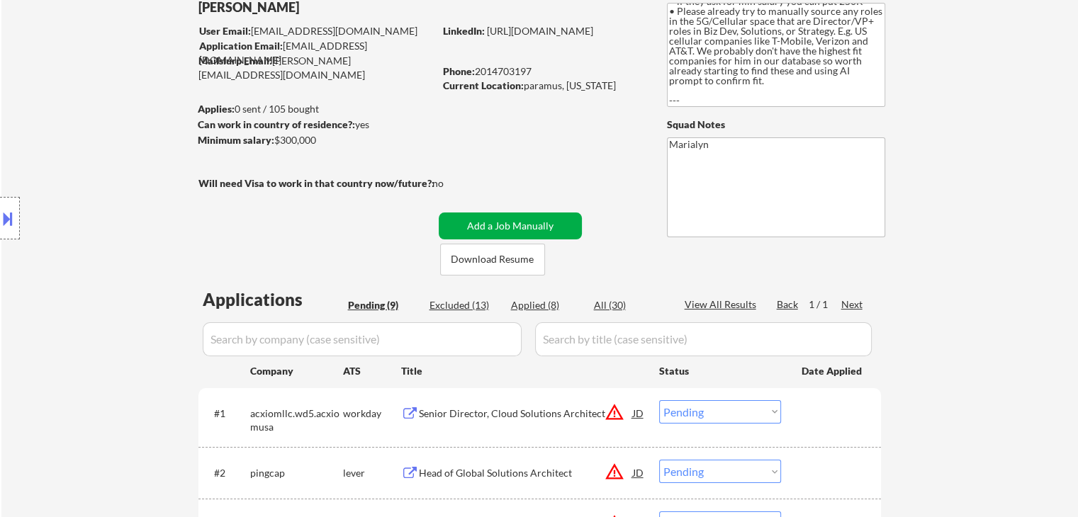
scroll to position [71, 0]
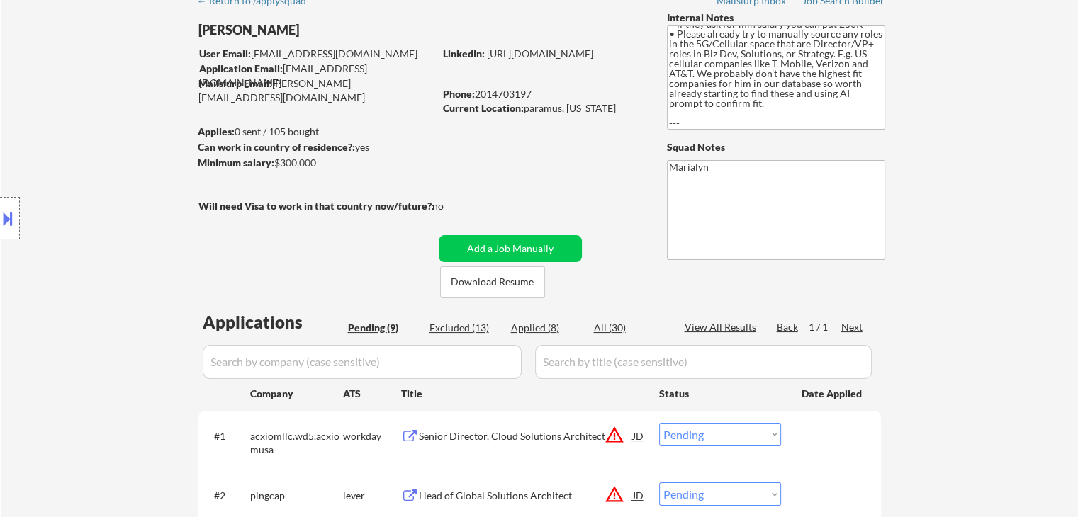
drag, startPoint x: 525, startPoint y: 109, endPoint x: 621, endPoint y: 109, distance: 96.4
click at [621, 109] on div "Current Location: paramus, New Jersey" at bounding box center [543, 108] width 201 height 14
copy div "paramus, New Jersey"
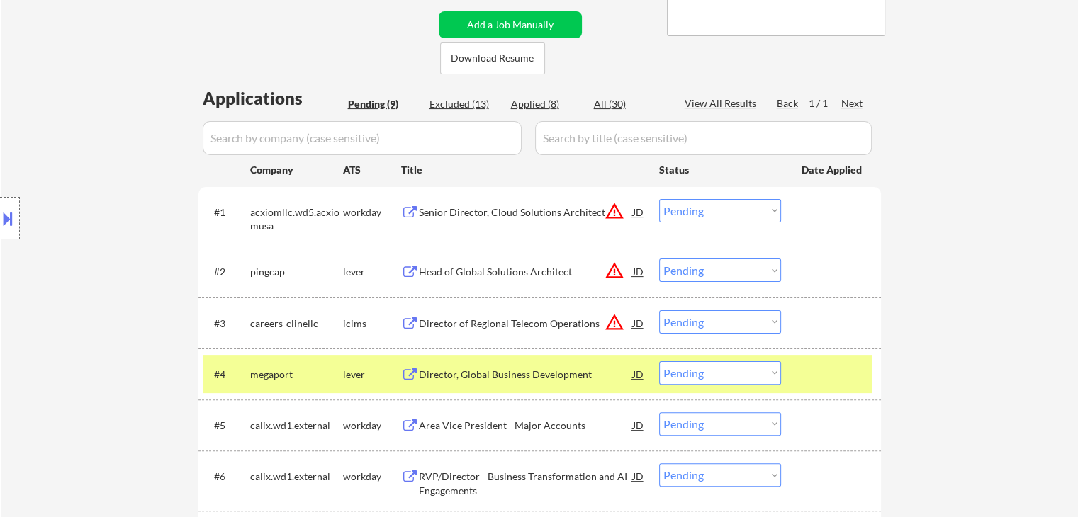
scroll to position [354, 0]
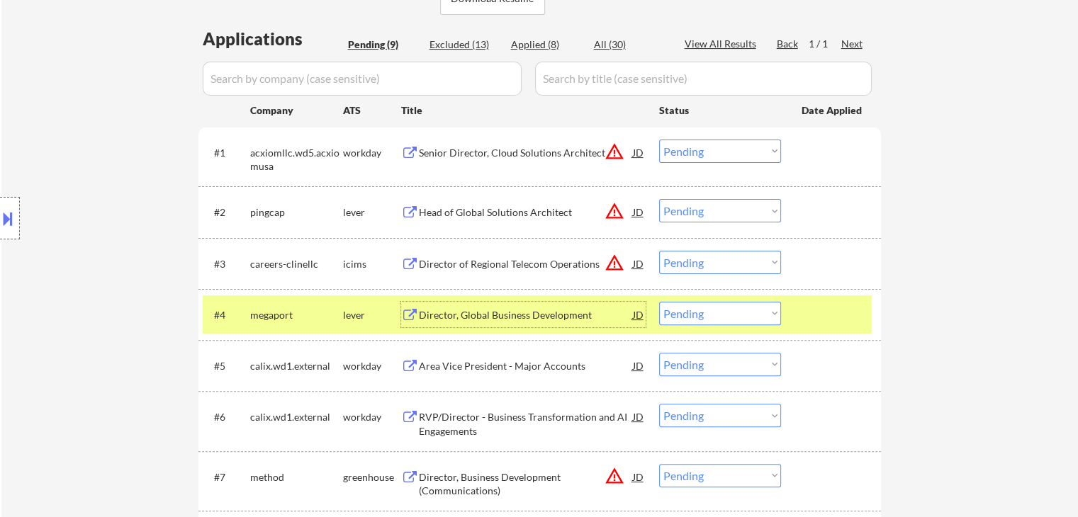
click at [592, 315] on div "Director, Global Business Development" at bounding box center [526, 315] width 214 height 14
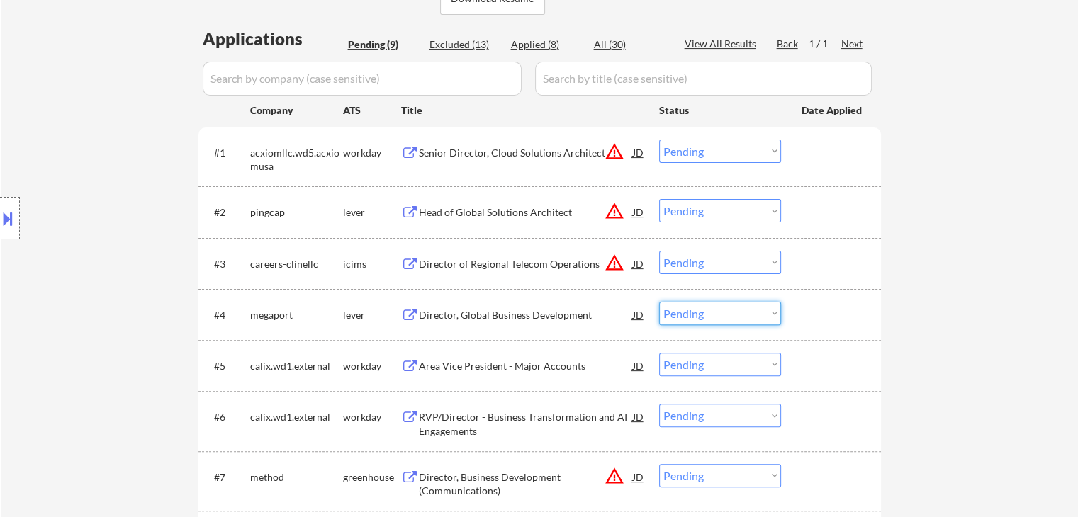
click at [715, 315] on select "Choose an option... Pending Applied Excluded (Questions) Excluded (Expired) Exc…" at bounding box center [720, 313] width 122 height 23
click at [659, 302] on select "Choose an option... Pending Applied Excluded (Questions) Excluded (Expired) Exc…" at bounding box center [720, 313] width 122 height 23
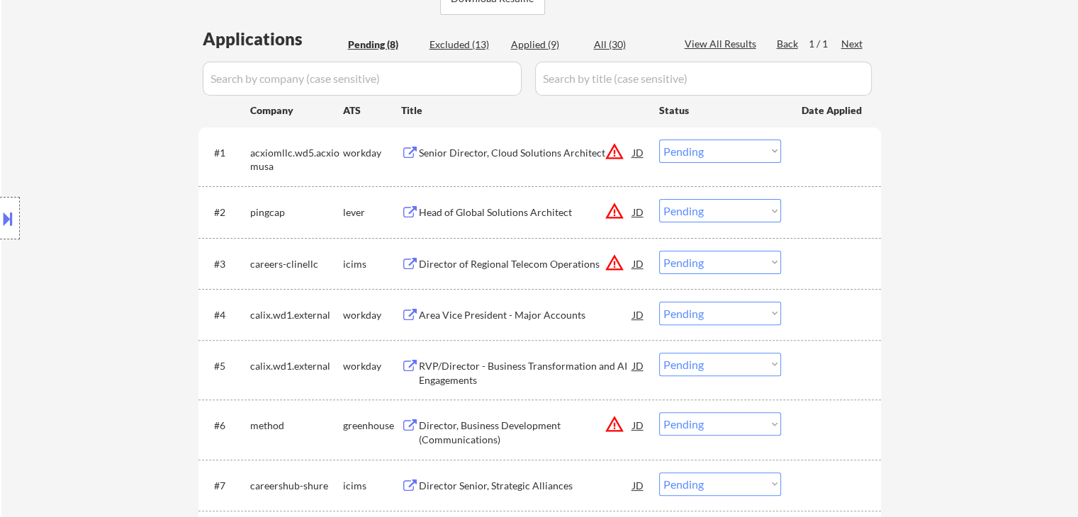
click at [488, 317] on div "Area Vice President - Major Accounts" at bounding box center [526, 315] width 214 height 14
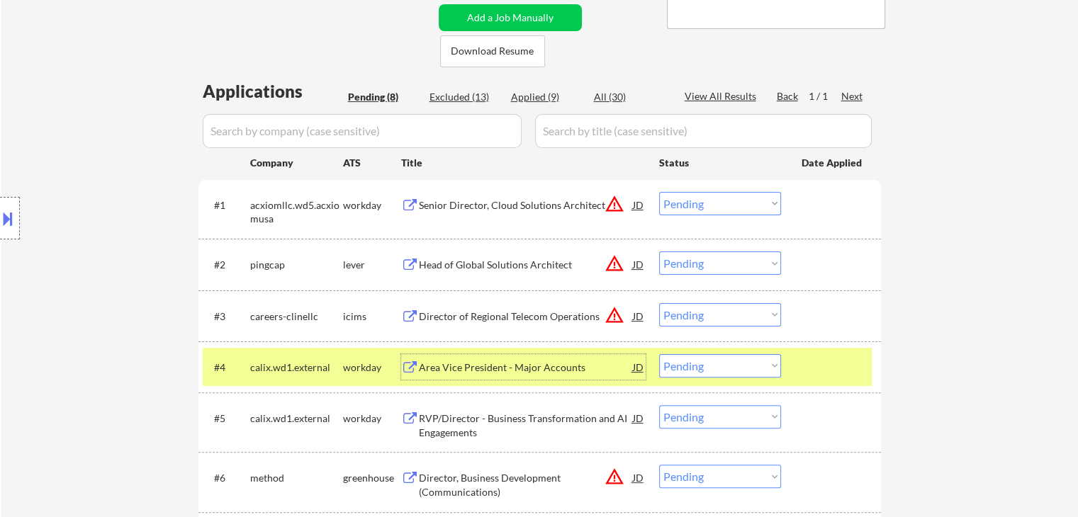
scroll to position [142, 0]
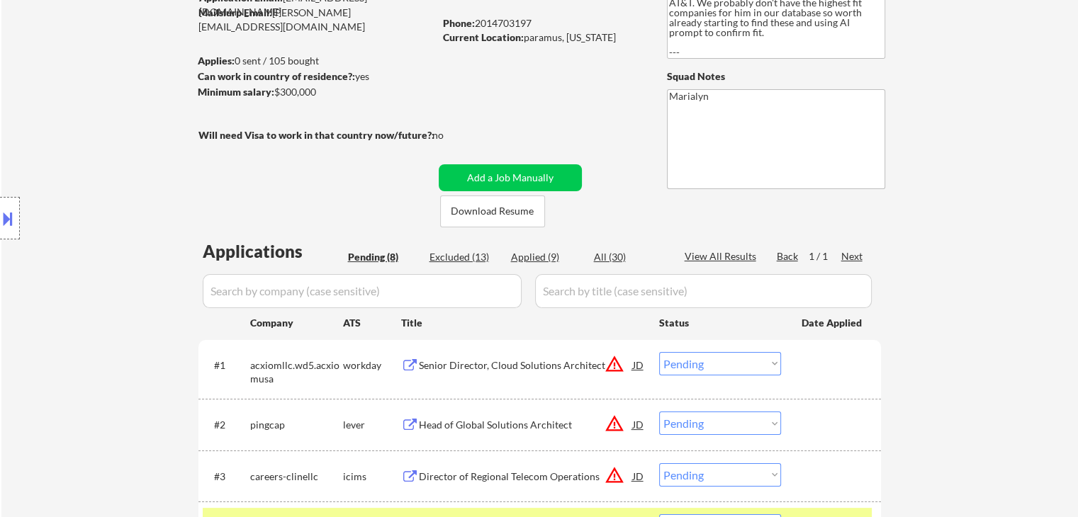
drag, startPoint x: 478, startPoint y: 20, endPoint x: 544, endPoint y: 20, distance: 65.2
click at [544, 19] on div "Phone: 2014703197" at bounding box center [543, 23] width 201 height 14
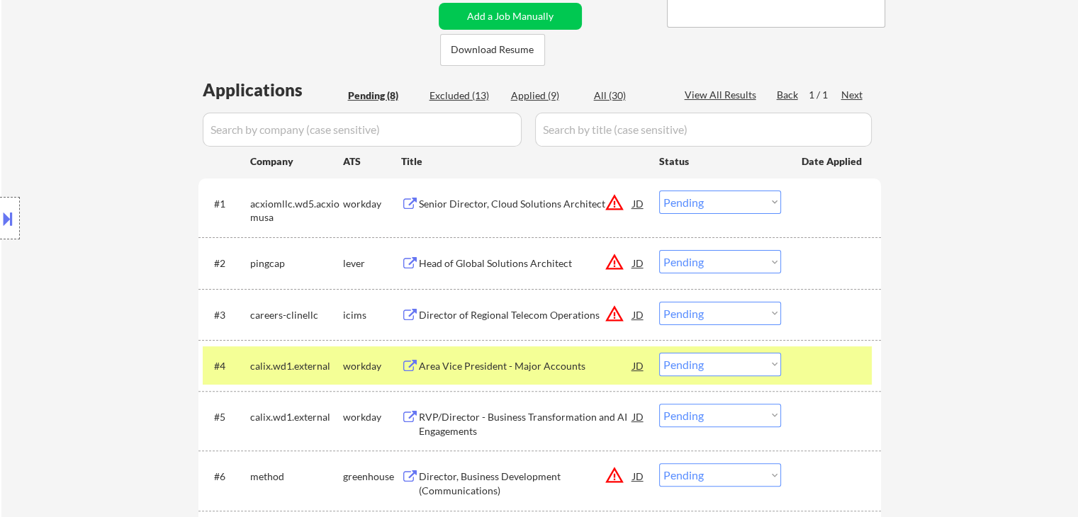
scroll to position [354, 0]
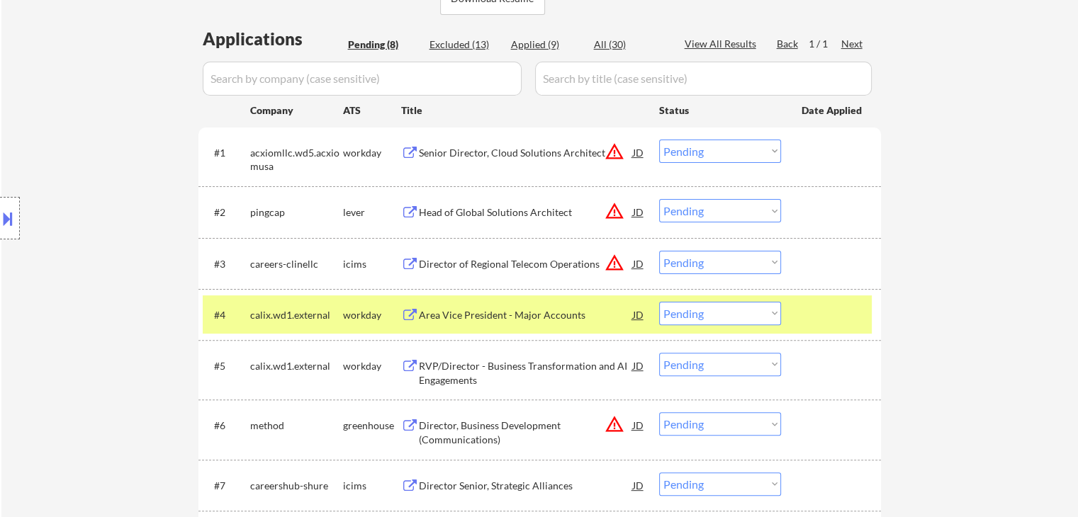
drag, startPoint x: 717, startPoint y: 313, endPoint x: 727, endPoint y: 313, distance: 9.9
click at [718, 313] on select "Choose an option... Pending Applied Excluded (Questions) Excluded (Expired) Exc…" at bounding box center [720, 313] width 122 height 23
click at [659, 302] on select "Choose an option... Pending Applied Excluded (Questions) Excluded (Expired) Exc…" at bounding box center [720, 313] width 122 height 23
select select ""pending""
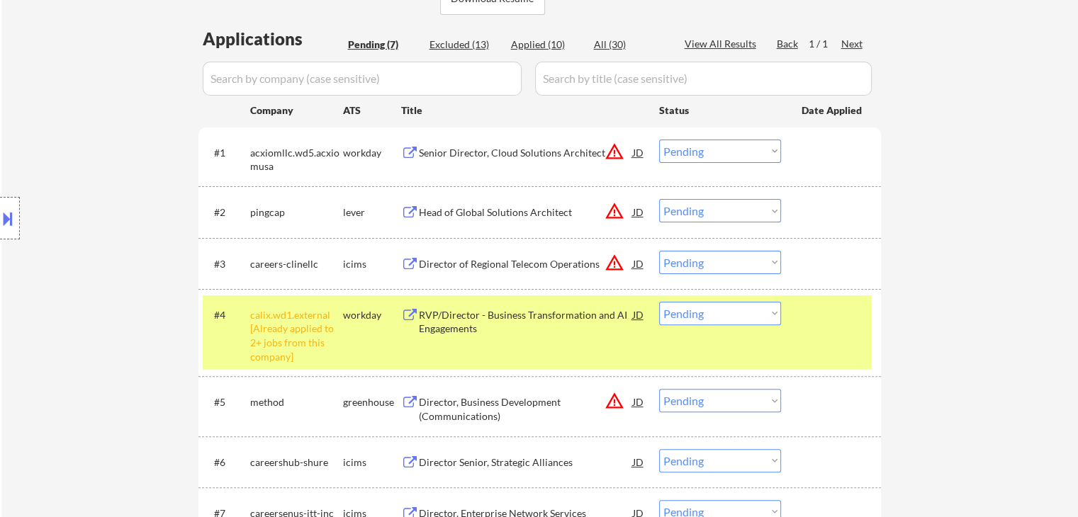
drag, startPoint x: 703, startPoint y: 318, endPoint x: 712, endPoint y: 323, distance: 10.5
click at [703, 318] on select "Choose an option... Pending Applied Excluded (Questions) Excluded (Expired) Exc…" at bounding box center [720, 313] width 122 height 23
click at [539, 49] on div "Applied (10)" at bounding box center [546, 45] width 71 height 14
select select ""applied""
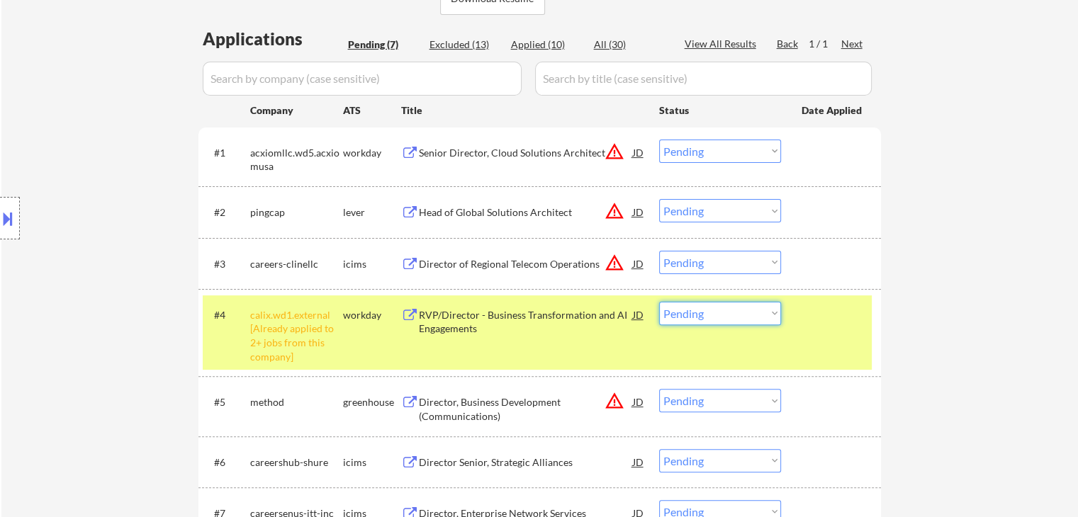
select select ""applied""
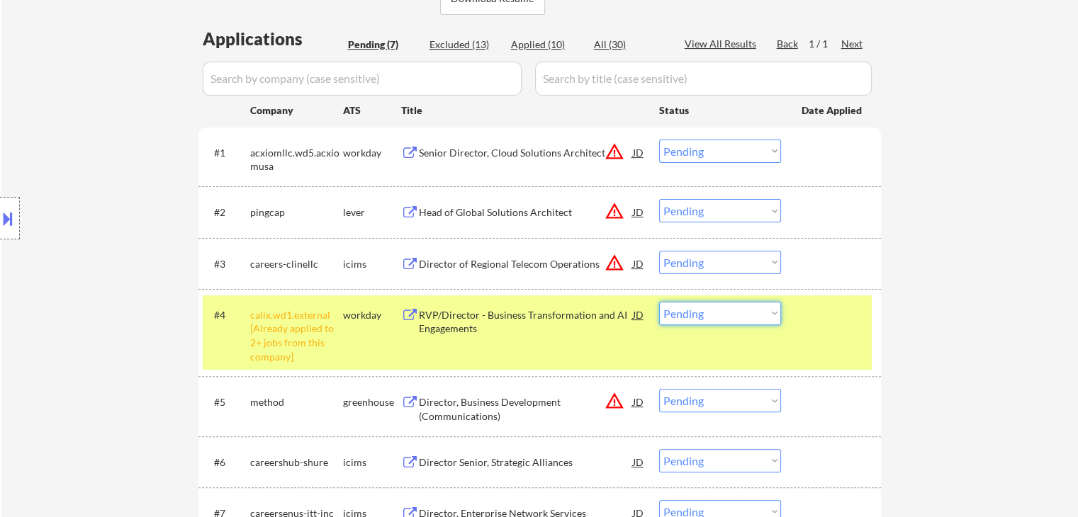
select select ""applied""
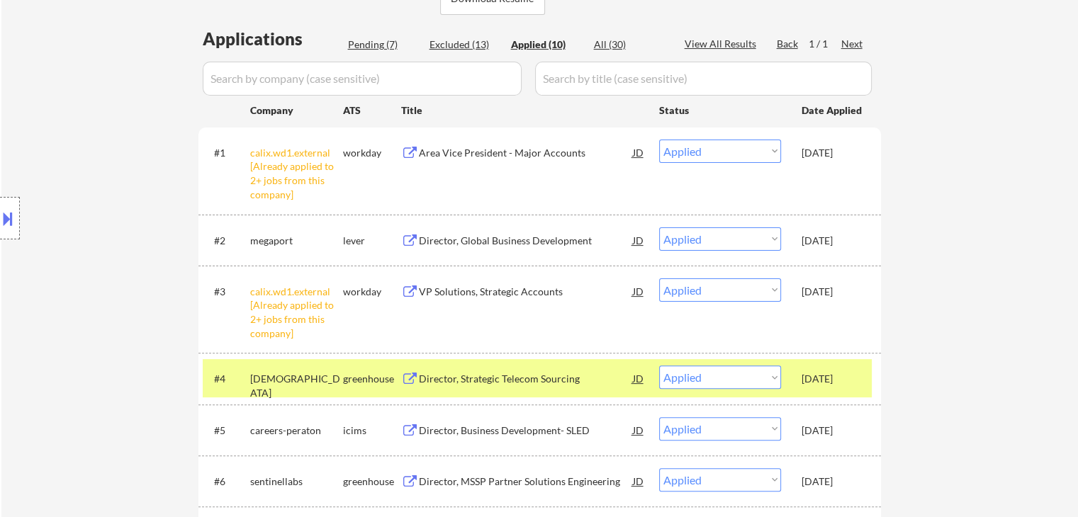
click at [381, 52] on div "Applications Pending (7) Excluded (13) Applied (10) All (30) View All Results B…" at bounding box center [539, 391] width 682 height 729
click at [361, 43] on div "Pending (7)" at bounding box center [383, 45] width 71 height 14
select select ""pending""
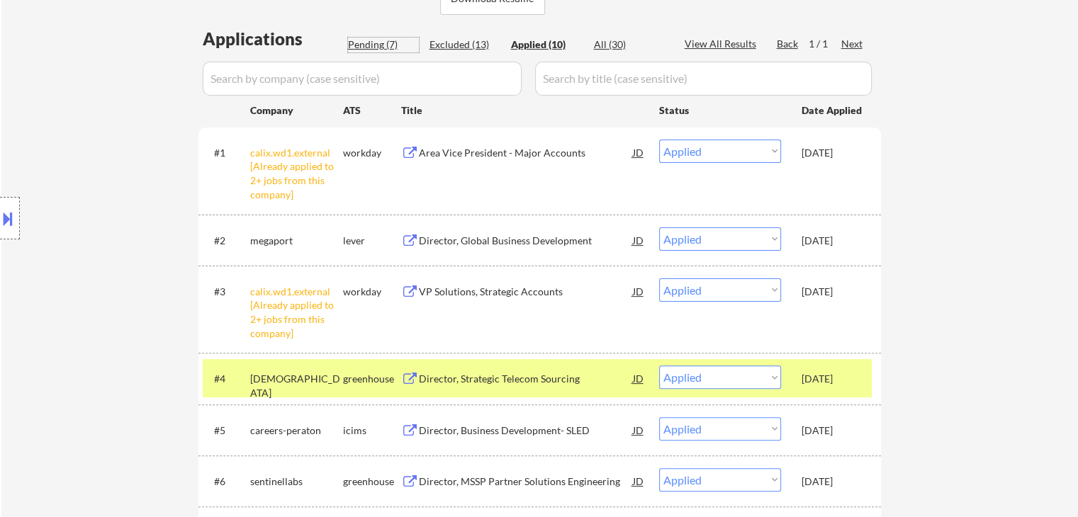
select select ""pending""
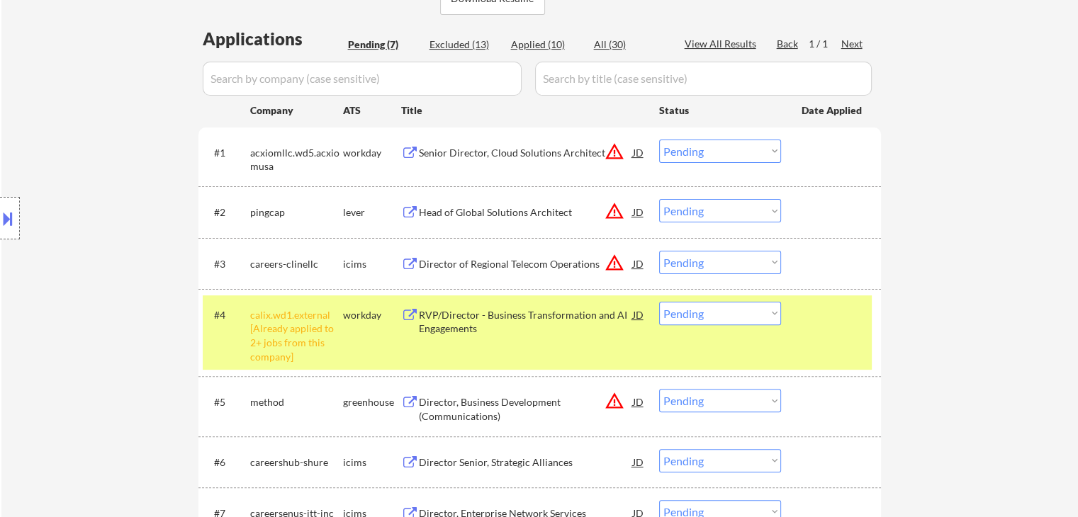
drag, startPoint x: 711, startPoint y: 310, endPoint x: 714, endPoint y: 324, distance: 13.8
click at [711, 310] on select "Choose an option... Pending Applied Excluded (Questions) Excluded (Expired) Exc…" at bounding box center [720, 313] width 122 height 23
click at [659, 302] on select "Choose an option... Pending Applied Excluded (Questions) Excluded (Expired) Exc…" at bounding box center [720, 313] width 122 height 23
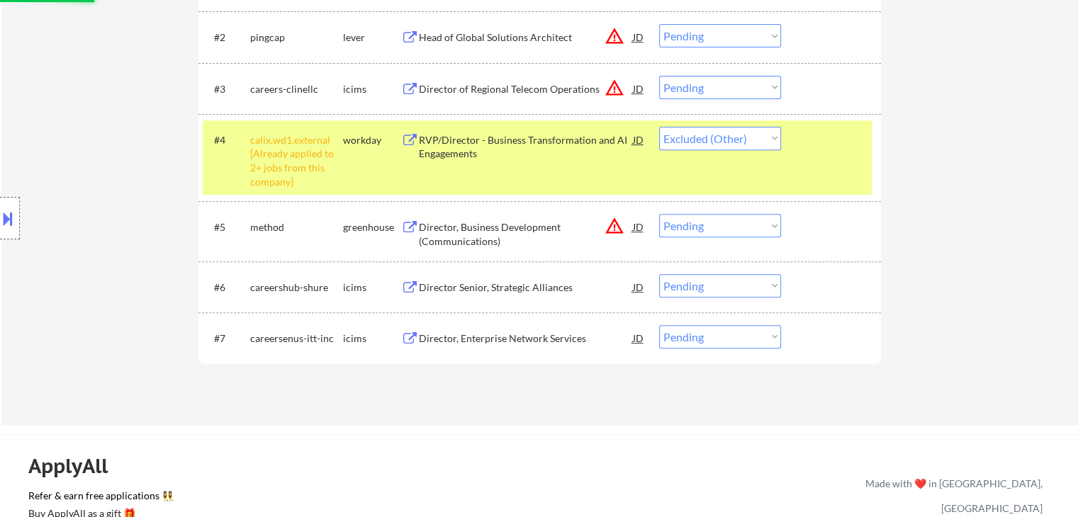
scroll to position [425, 0]
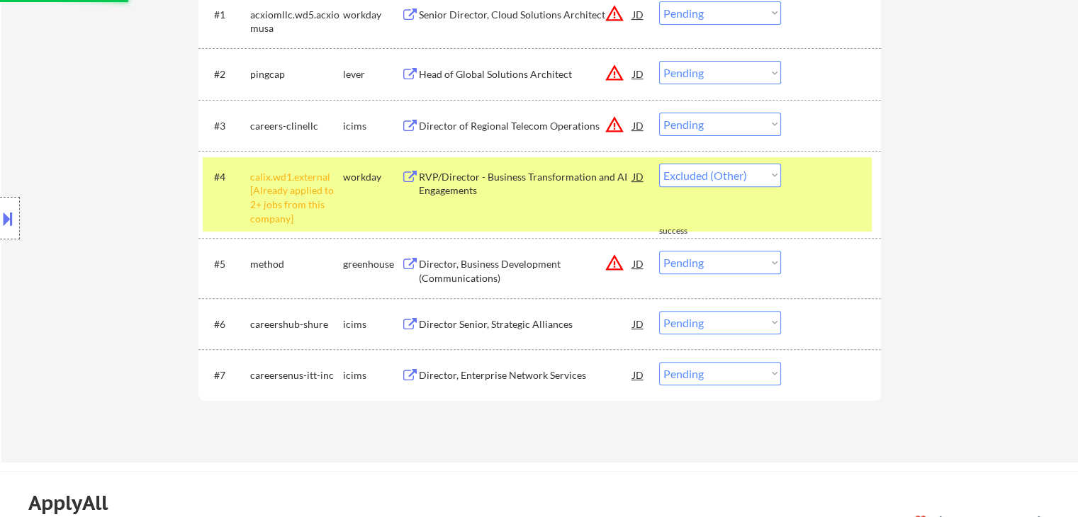
select select ""pending""
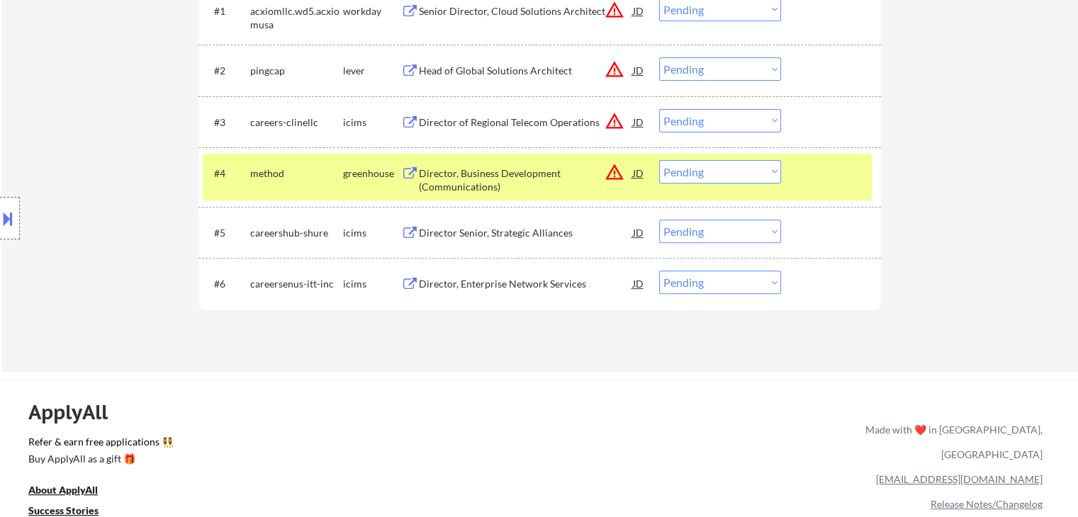
click at [371, 167] on div "greenhouse" at bounding box center [372, 174] width 58 height 14
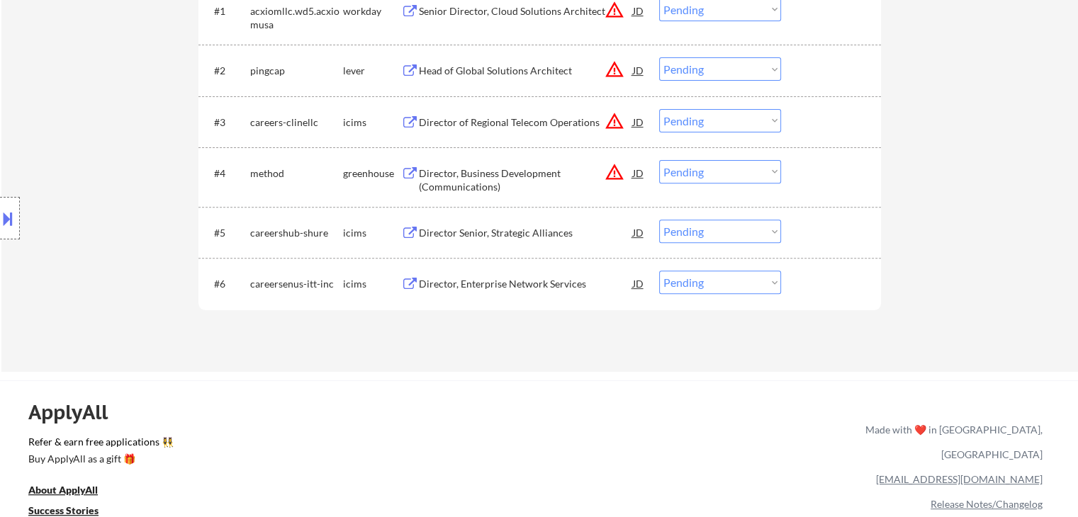
click at [470, 230] on div "Director Senior, Strategic Alliances" at bounding box center [526, 233] width 214 height 14
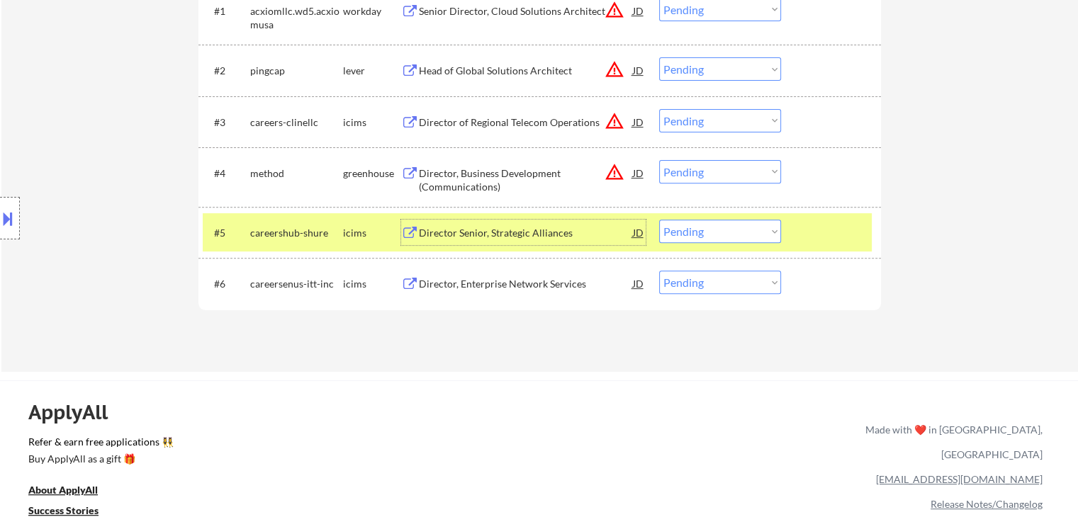
click at [695, 227] on select "Choose an option... Pending Applied Excluded (Questions) Excluded (Expired) Exc…" at bounding box center [720, 231] width 122 height 23
click at [659, 220] on select "Choose an option... Pending Applied Excluded (Questions) Excluded (Expired) Exc…" at bounding box center [720, 231] width 122 height 23
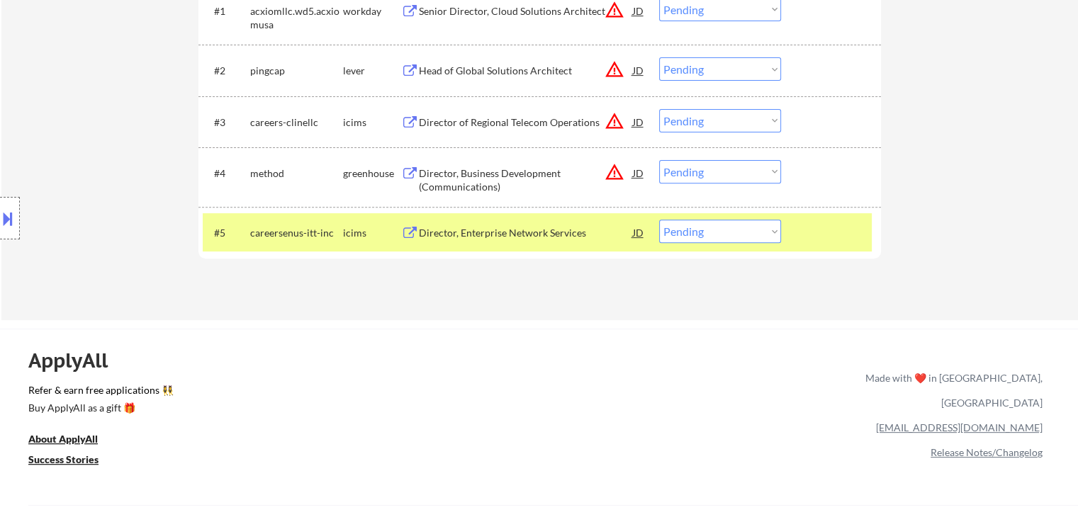
click at [490, 230] on div "Director, Enterprise Network Services" at bounding box center [526, 233] width 214 height 14
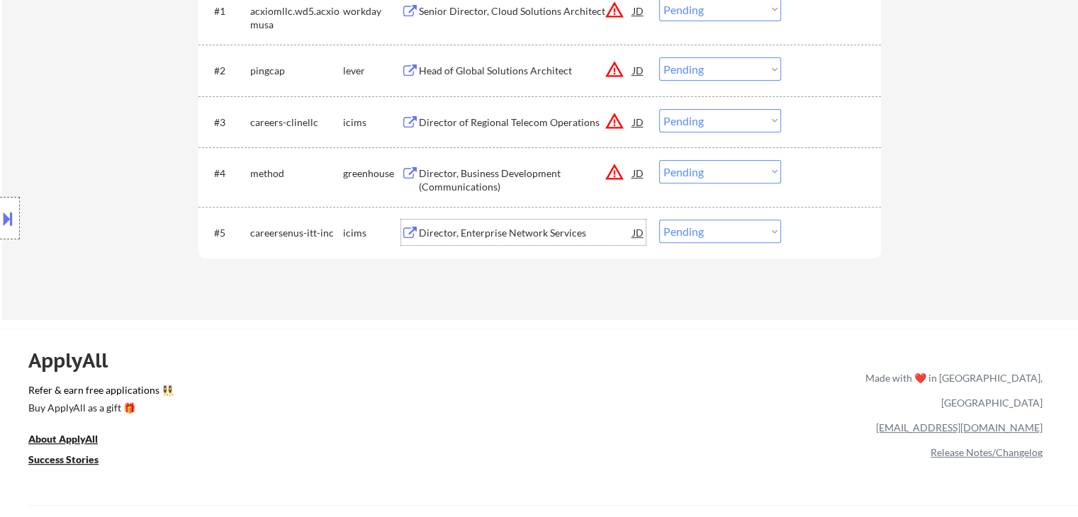
click at [550, 235] on div "Director, Enterprise Network Services" at bounding box center [526, 233] width 214 height 14
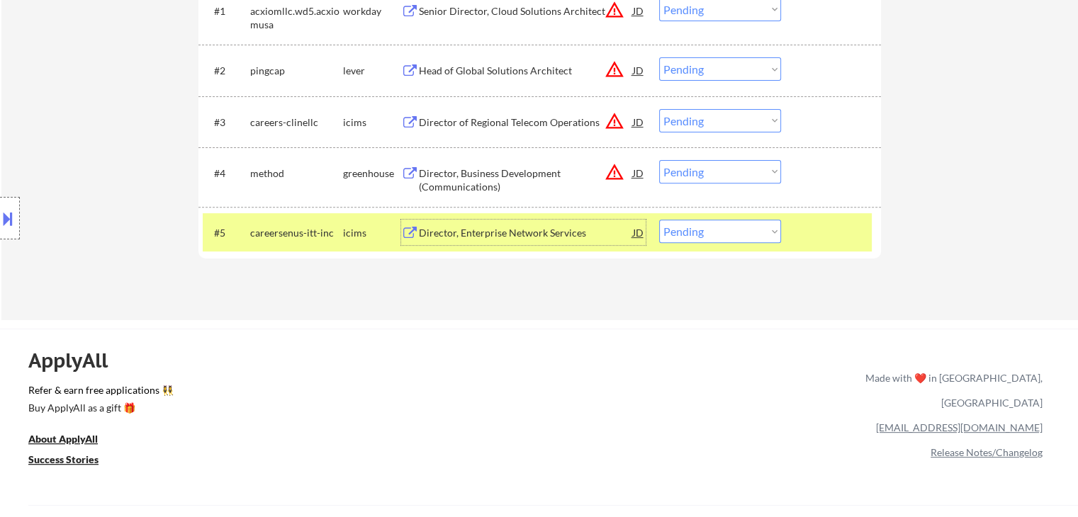
drag, startPoint x: 697, startPoint y: 235, endPoint x: 705, endPoint y: 242, distance: 10.1
click at [697, 235] on select "Choose an option... Pending Applied Excluded (Questions) Excluded (Expired) Exc…" at bounding box center [720, 231] width 122 height 23
select select ""excluded__bad_match_""
click at [659, 220] on select "Choose an option... Pending Applied Excluded (Questions) Excluded (Expired) Exc…" at bounding box center [720, 231] width 122 height 23
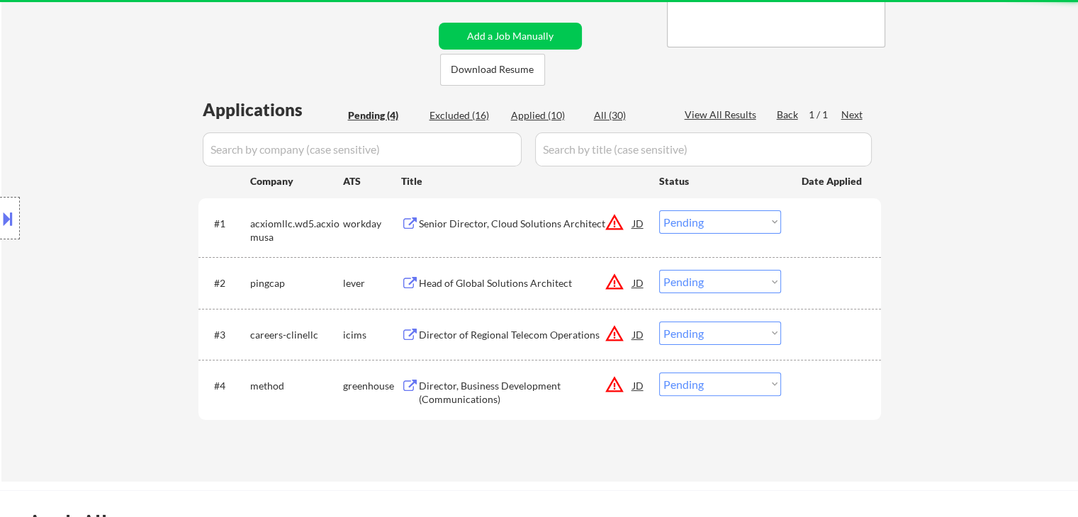
click at [465, 393] on div "Director, Business Development (Communications)" at bounding box center [526, 393] width 214 height 28
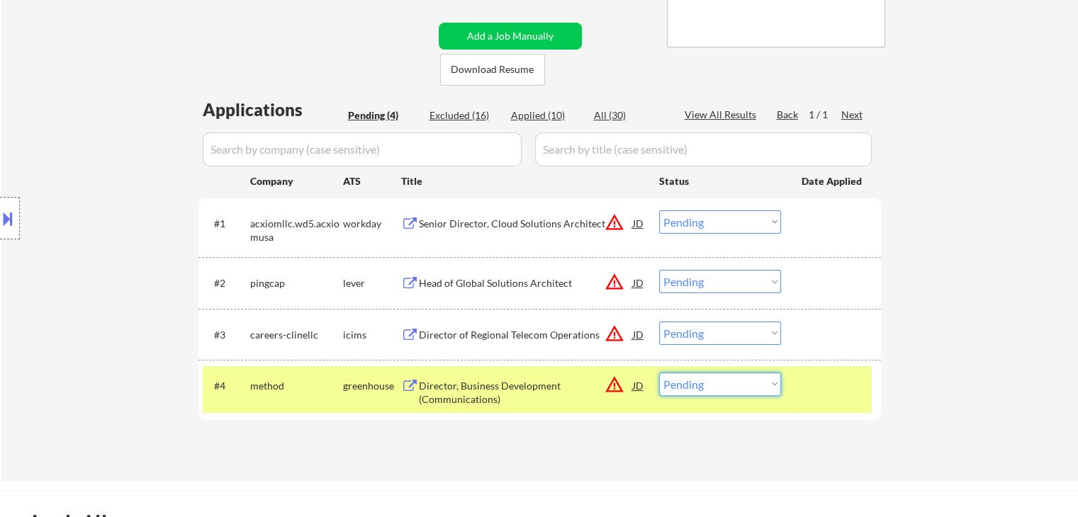
click at [705, 394] on select "Choose an option... Pending Applied Excluded (Questions) Excluded (Expired) Exc…" at bounding box center [720, 384] width 122 height 23
select select ""excluded__bad_match_""
click at [659, 373] on select "Choose an option... Pending Applied Excluded (Questions) Excluded (Expired) Exc…" at bounding box center [720, 384] width 122 height 23
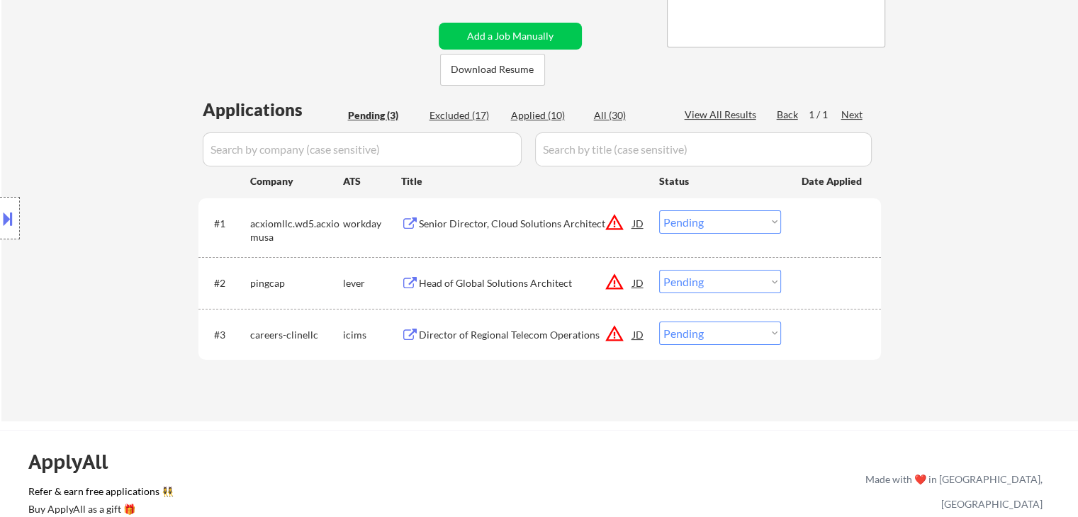
click at [556, 328] on div "Director of Regional Telecom Operations" at bounding box center [526, 335] width 214 height 14
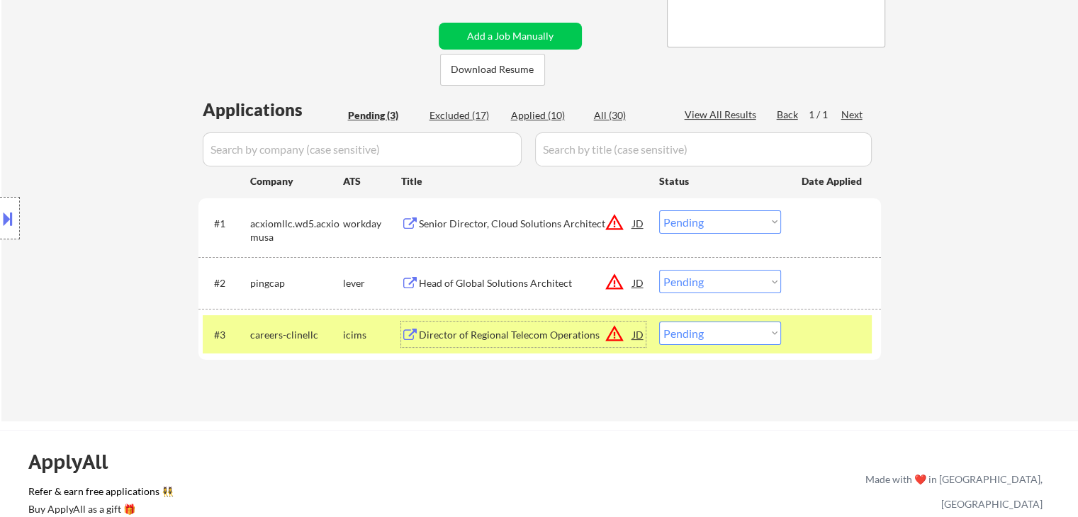
click at [532, 334] on div "Director of Regional Telecom Operations" at bounding box center [526, 335] width 214 height 14
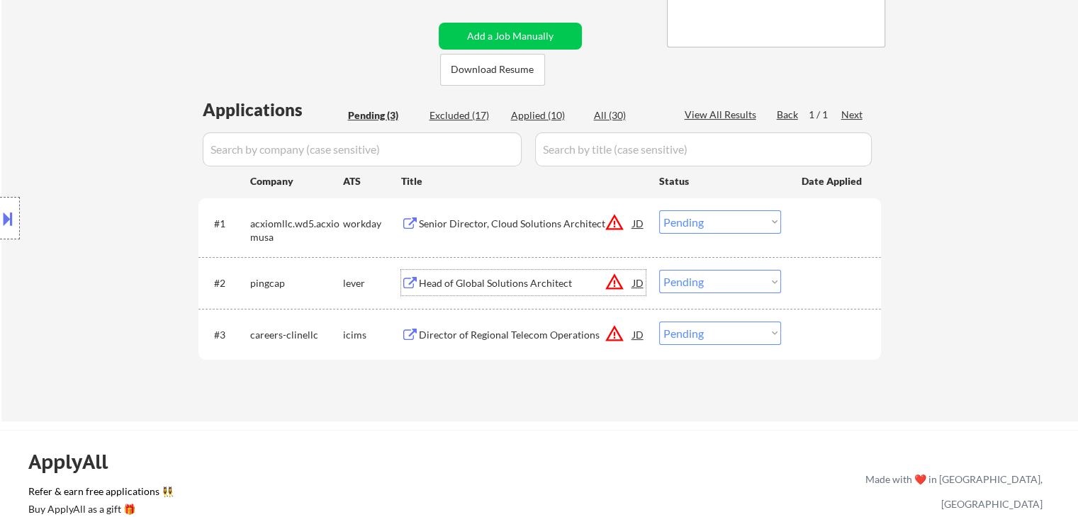
click at [502, 281] on div "Head of Global Solutions Architect" at bounding box center [526, 283] width 214 height 14
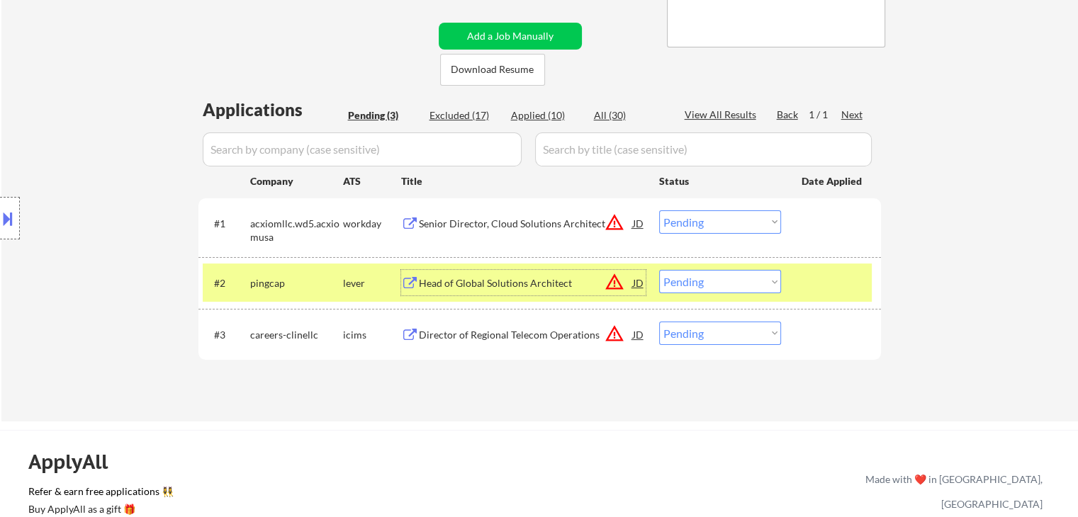
drag, startPoint x: 752, startPoint y: 278, endPoint x: 753, endPoint y: 288, distance: 10.0
click at [752, 278] on select "Choose an option... Pending Applied Excluded (Questions) Excluded (Expired) Exc…" at bounding box center [720, 281] width 122 height 23
click at [659, 270] on select "Choose an option... Pending Applied Excluded (Questions) Excluded (Expired) Exc…" at bounding box center [720, 281] width 122 height 23
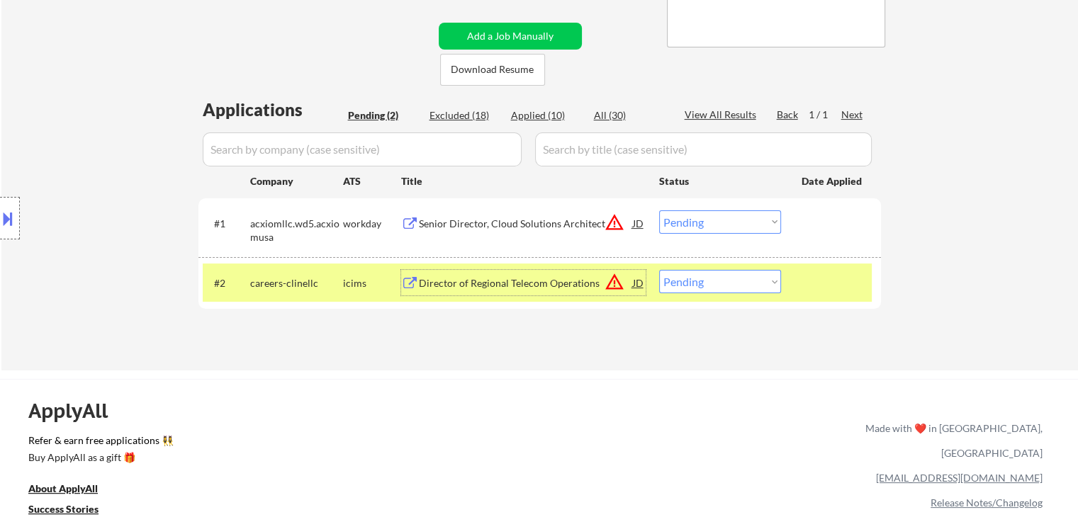
click at [502, 282] on div "Director of Regional Telecom Operations" at bounding box center [526, 283] width 214 height 14
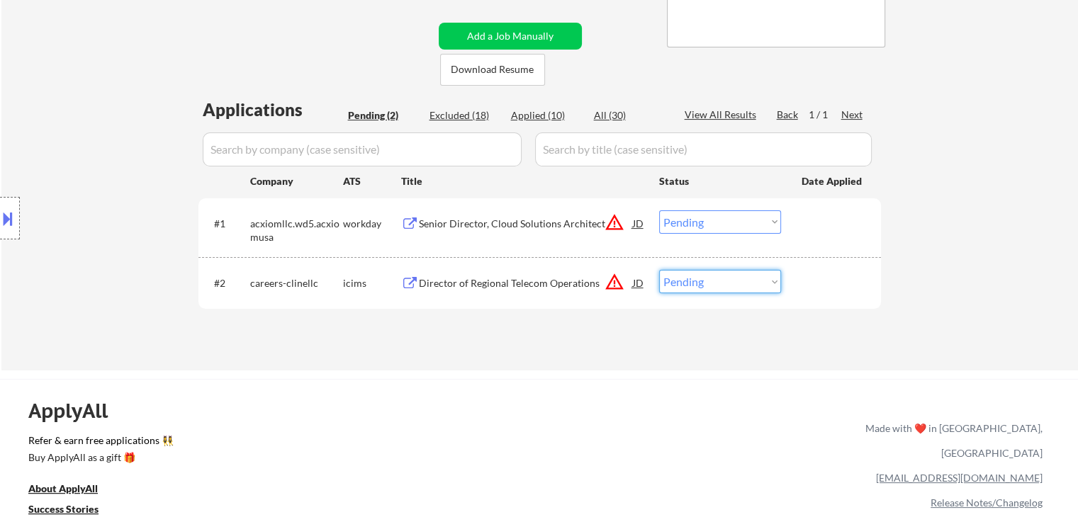
drag, startPoint x: 689, startPoint y: 281, endPoint x: 698, endPoint y: 293, distance: 15.2
click at [692, 283] on select "Choose an option... Pending Applied Excluded (Questions) Excluded (Expired) Exc…" at bounding box center [720, 281] width 122 height 23
select select ""excluded__expired_""
click at [659, 270] on select "Choose an option... Pending Applied Excluded (Questions) Excluded (Expired) Exc…" at bounding box center [720, 281] width 122 height 23
click at [451, 221] on div "Senior Director, Cloud Solutions Architect" at bounding box center [526, 224] width 214 height 14
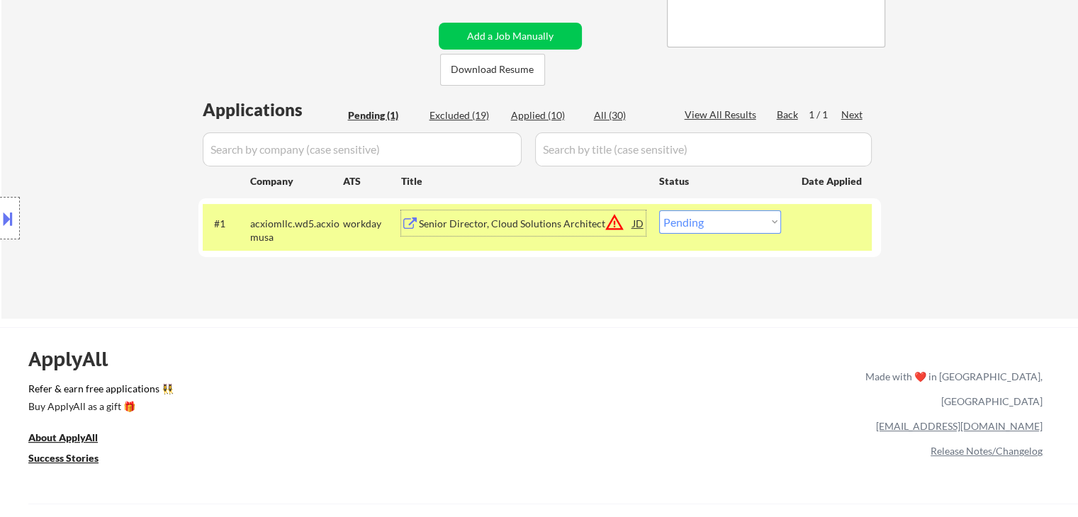
drag, startPoint x: 732, startPoint y: 220, endPoint x: 739, endPoint y: 223, distance: 7.4
click at [732, 220] on select "Choose an option... Pending Applied Excluded (Questions) Excluded (Expired) Exc…" at bounding box center [720, 221] width 122 height 23
select select ""excluded__bad_match_""
click at [659, 210] on select "Choose an option... Pending Applied Excluded (Questions) Excluded (Expired) Exc…" at bounding box center [720, 221] width 122 height 23
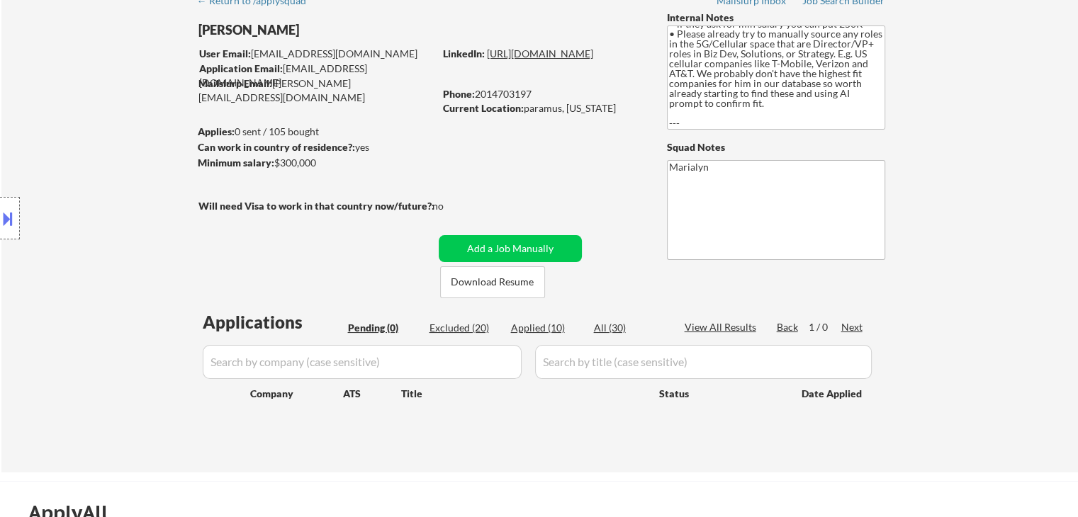
scroll to position [0, 0]
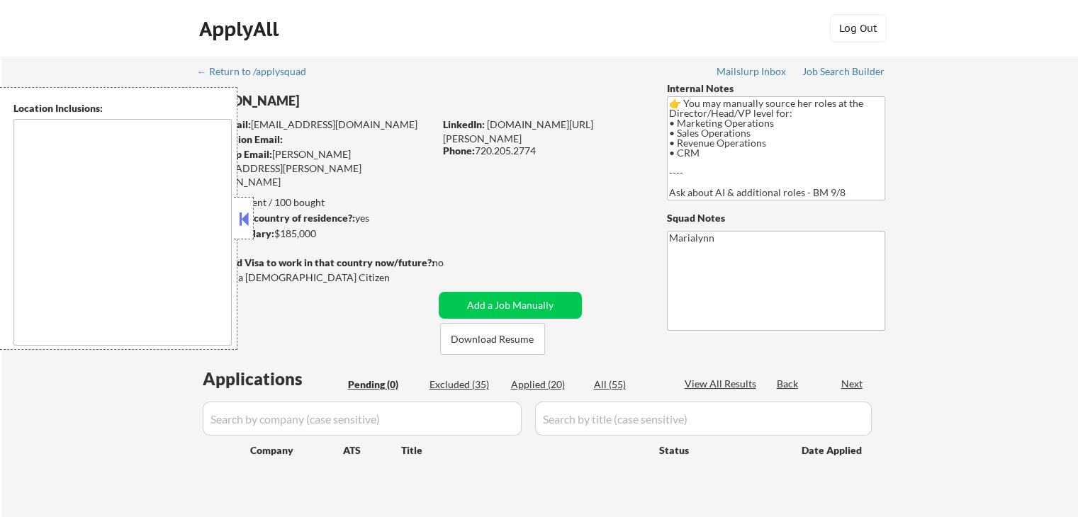
click at [249, 217] on button at bounding box center [244, 218] width 16 height 21
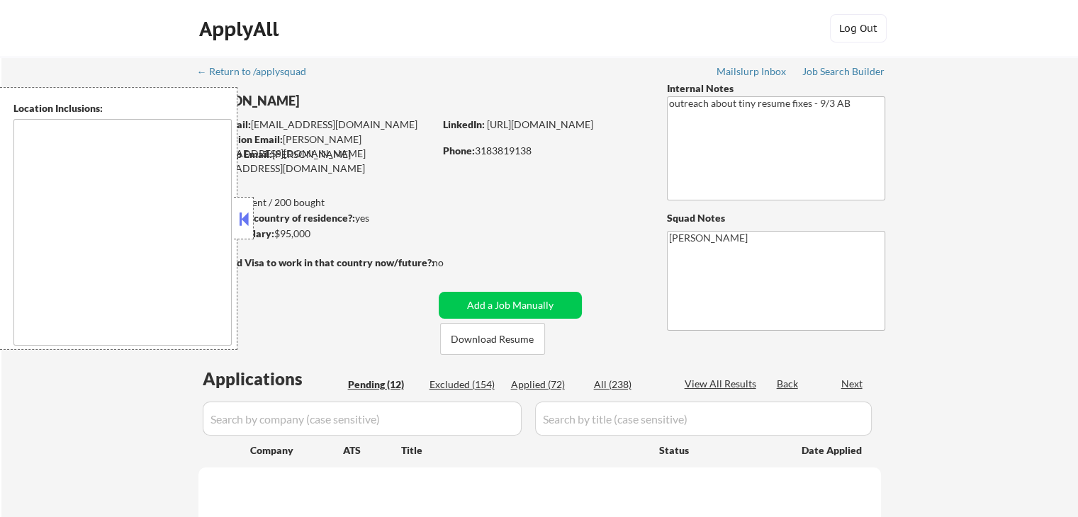
click at [247, 223] on button at bounding box center [244, 218] width 16 height 21
select select ""pending""
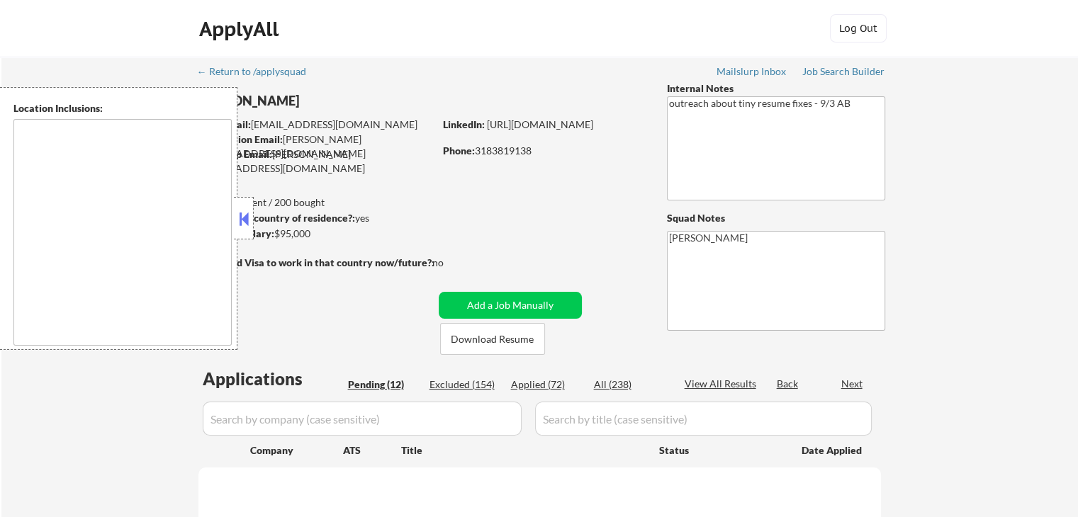
select select ""pending""
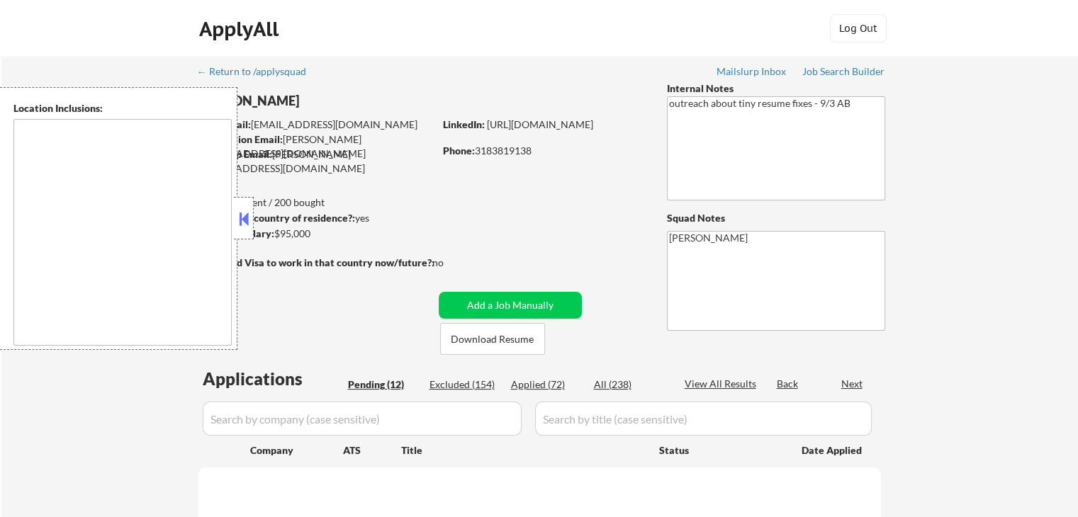
select select ""pending""
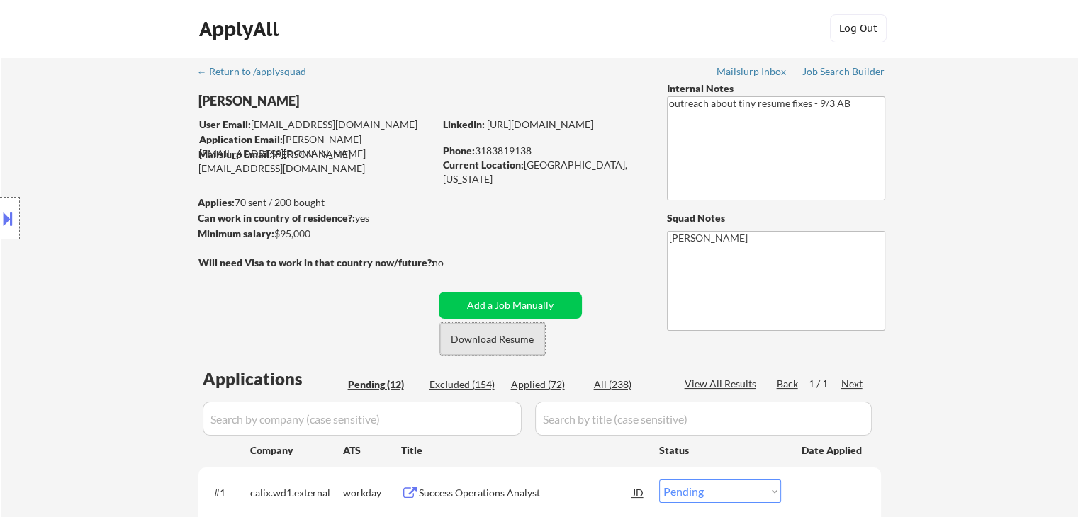
drag, startPoint x: 470, startPoint y: 339, endPoint x: 462, endPoint y: 342, distance: 8.3
click at [471, 339] on button "Download Resume" at bounding box center [492, 339] width 105 height 32
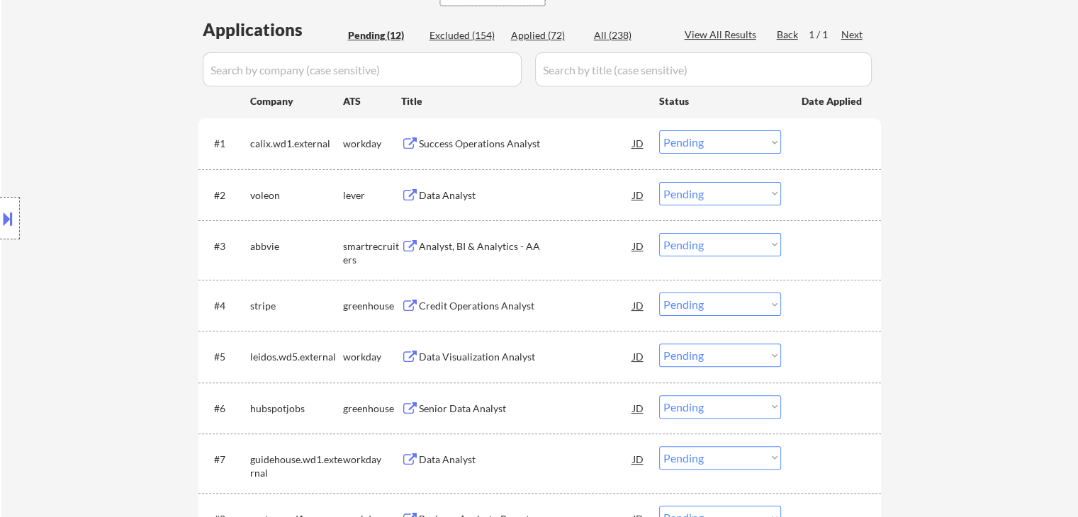
scroll to position [354, 0]
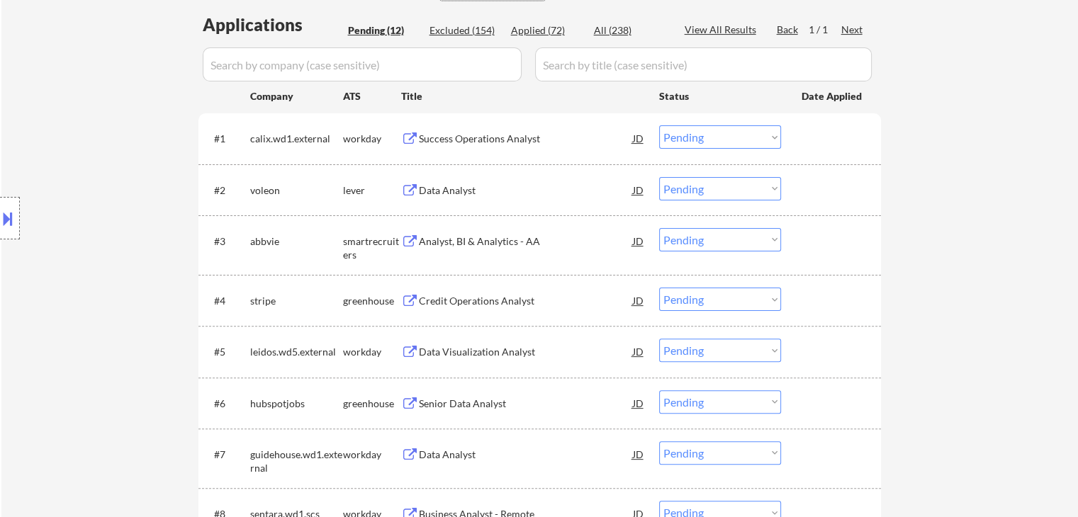
click at [498, 145] on div "Success Operations Analyst" at bounding box center [526, 139] width 214 height 14
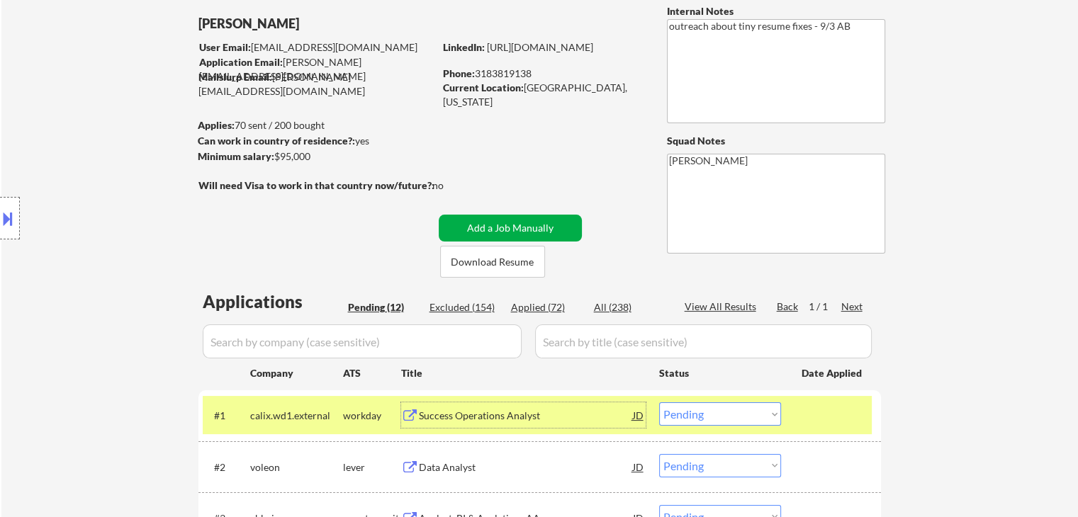
scroll to position [71, 0]
